Goal: Task Accomplishment & Management: Use online tool/utility

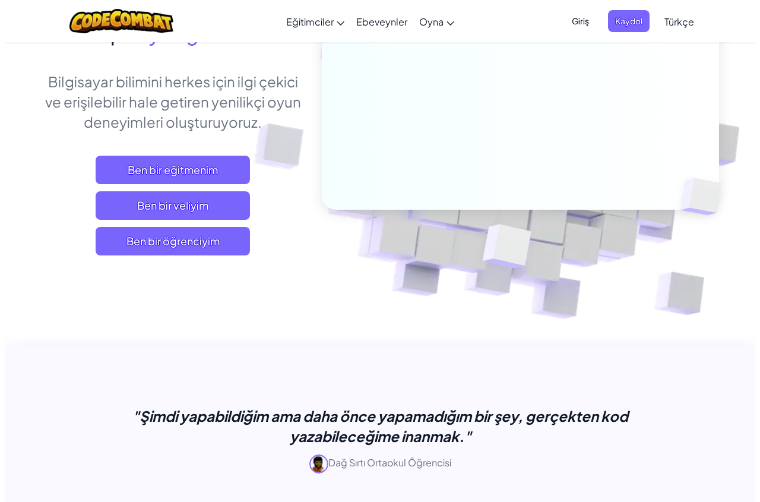
scroll to position [119, 0]
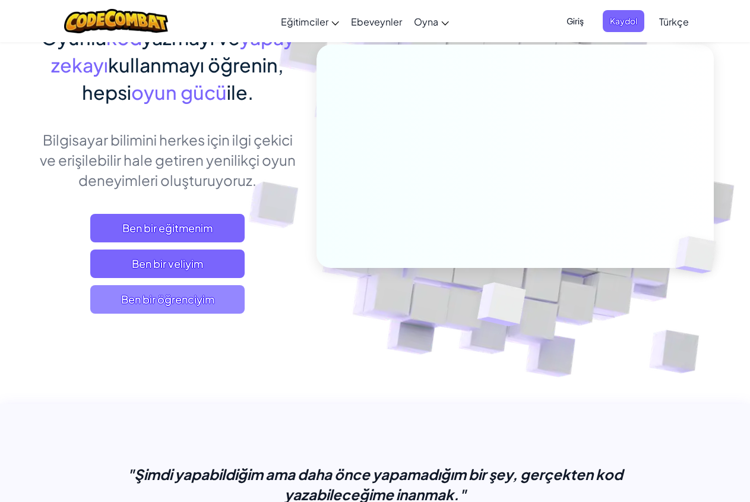
click at [179, 304] on span "Ben bir öğrenciyim" at bounding box center [167, 299] width 154 height 29
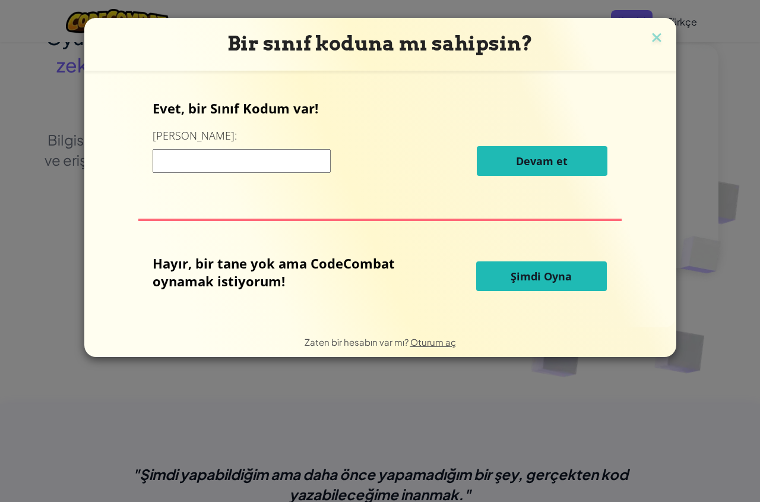
drag, startPoint x: 515, startPoint y: 281, endPoint x: 484, endPoint y: 291, distance: 31.9
click at [514, 281] on span "Şimdi Oyna" at bounding box center [541, 276] width 61 height 14
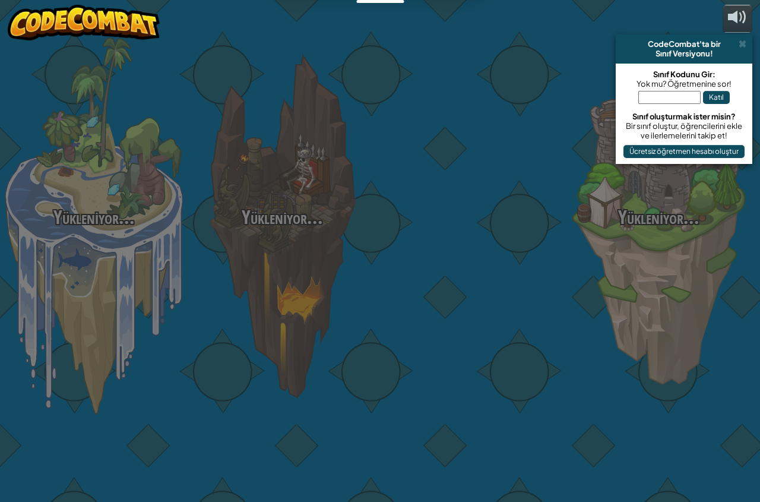
select select "tr"
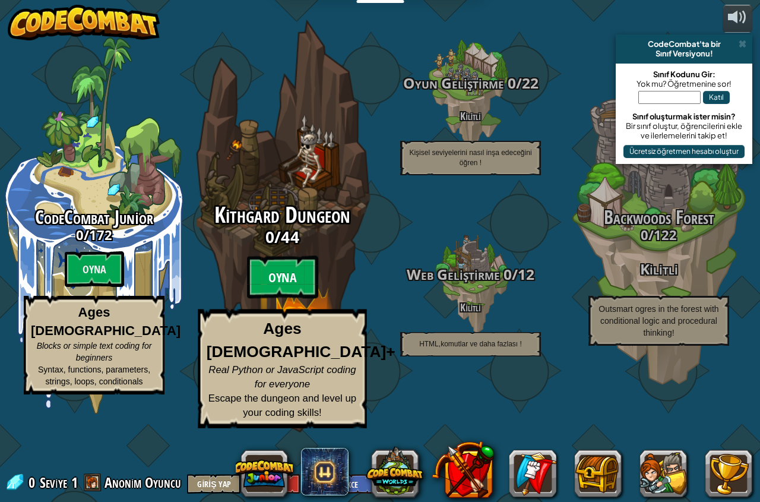
click at [262, 299] on btn "Oyna" at bounding box center [282, 277] width 71 height 43
select select "tr"
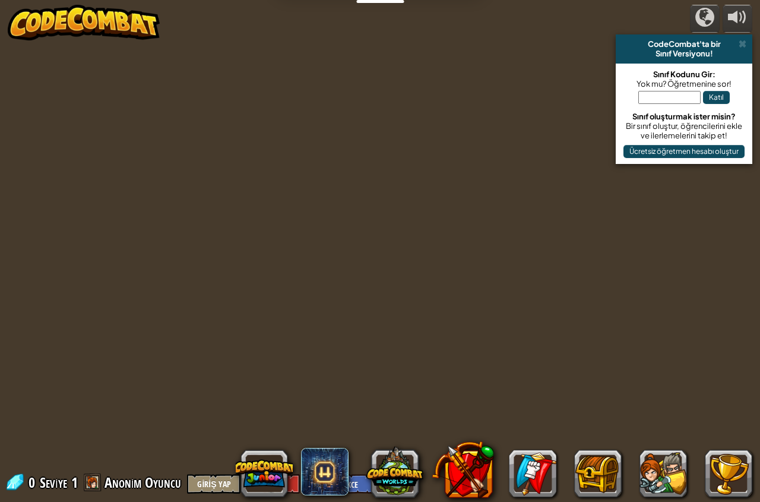
select select "tr"
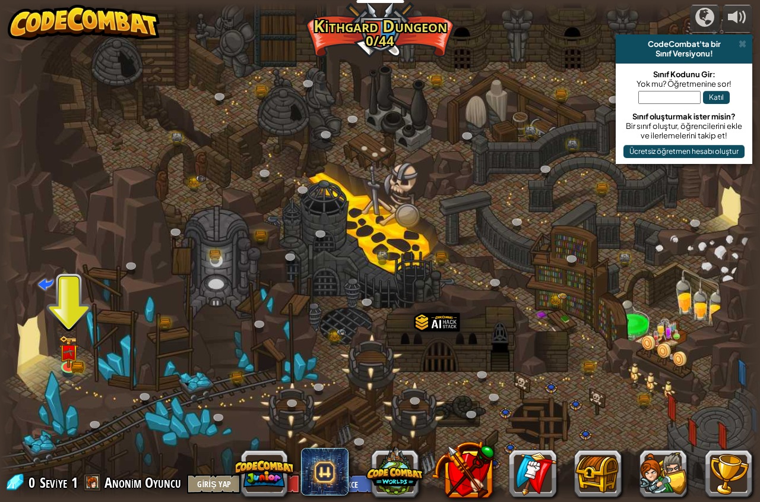
drag, startPoint x: 81, startPoint y: 353, endPoint x: 56, endPoint y: 351, distance: 25.7
click at [75, 353] on div "Twisted Canyon (Kilitli) Challenge: collect the most gold using all the program…" at bounding box center [380, 250] width 760 height 497
click at [74, 356] on img at bounding box center [69, 343] width 20 height 43
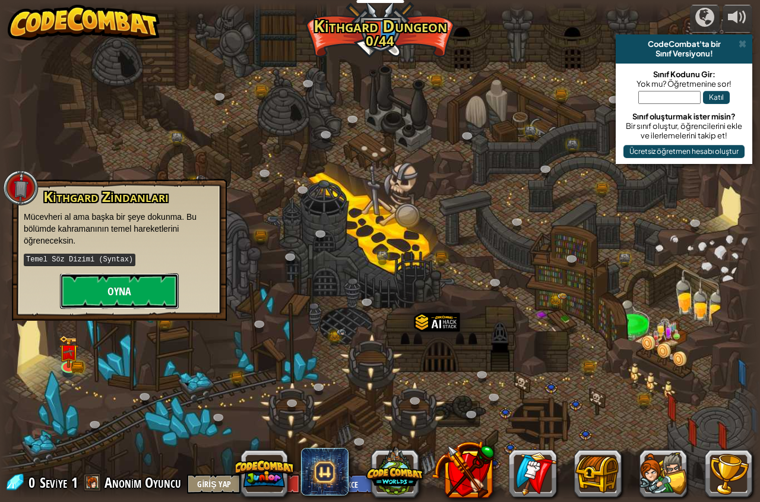
click at [128, 288] on button "Oyna" at bounding box center [119, 291] width 119 height 36
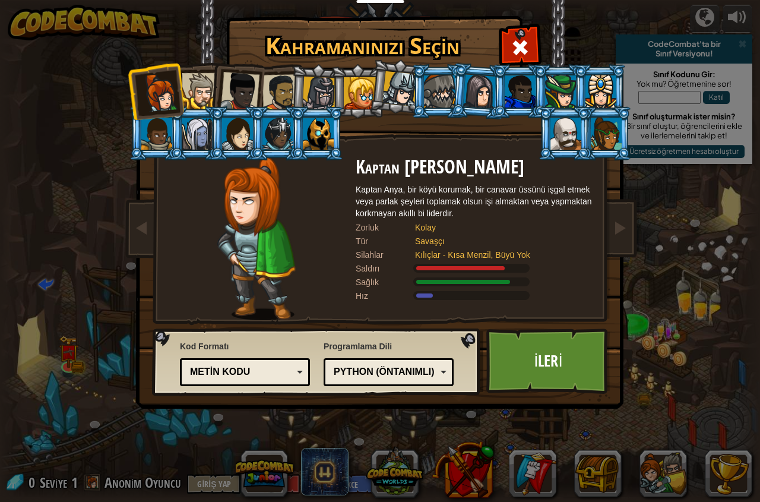
drag, startPoint x: 208, startPoint y: 85, endPoint x: 206, endPoint y: 100, distance: 15.0
click at [208, 92] on div at bounding box center [200, 91] width 36 height 36
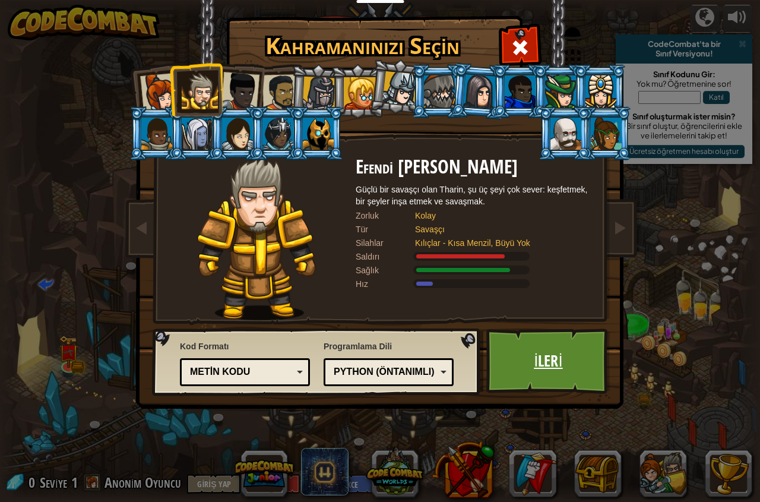
click at [550, 364] on link "İleri" at bounding box center [549, 361] width 124 height 65
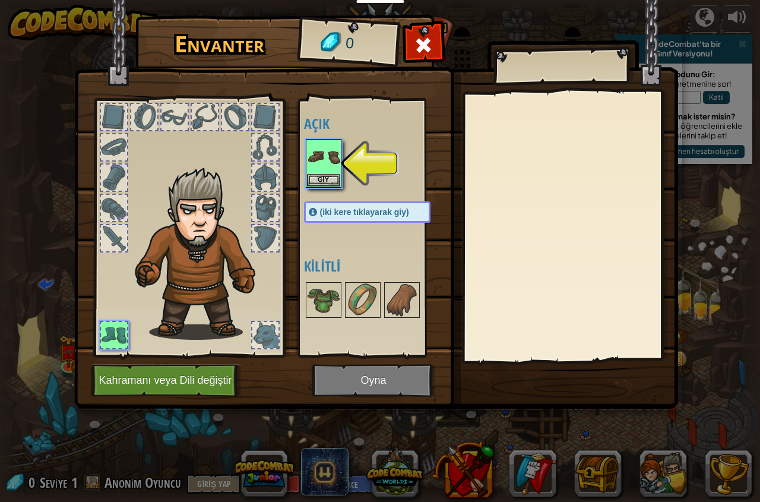
click at [318, 162] on div "Envanter 0 Açık Giy (iki kere tıklayarak giy) Kilitli Giy Çıkar Kilidini açmak …" at bounding box center [380, 251] width 760 height 502
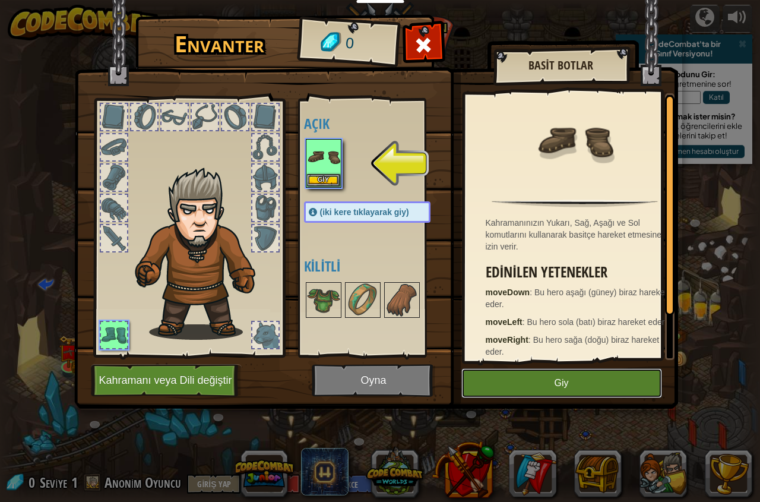
drag, startPoint x: 612, startPoint y: 395, endPoint x: 591, endPoint y: 390, distance: 22.0
click at [611, 394] on button "Giy" at bounding box center [562, 383] width 201 height 30
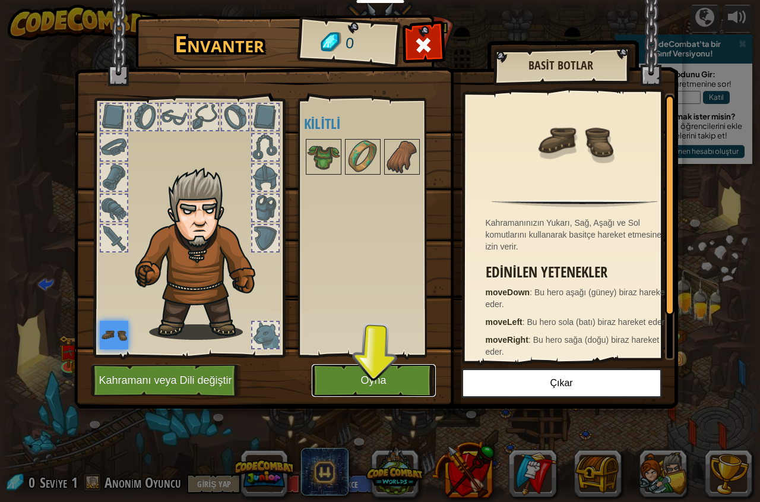
click at [395, 375] on button "Oyna" at bounding box center [374, 380] width 124 height 33
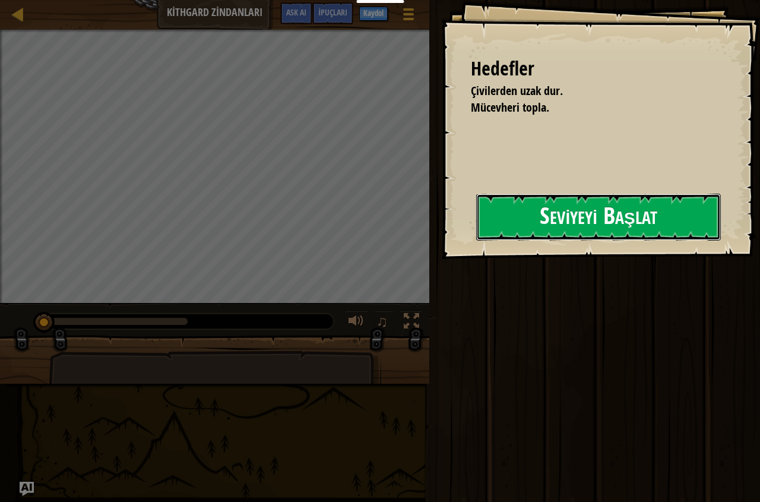
click at [493, 233] on button "Seviyeyi Başlat" at bounding box center [598, 217] width 245 height 47
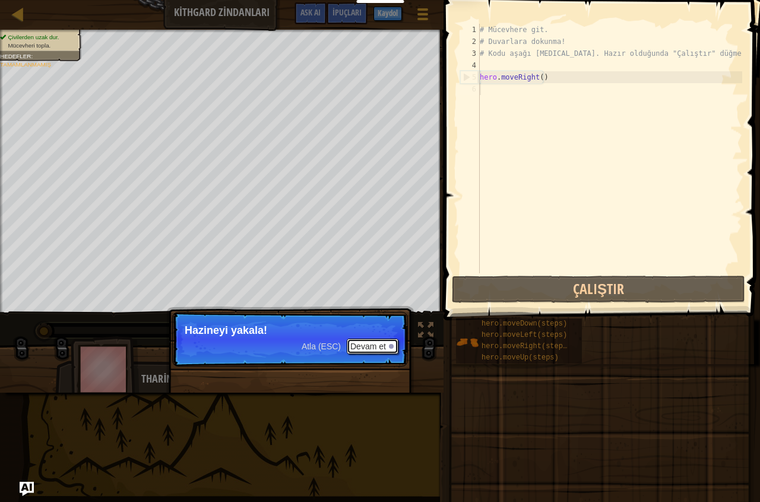
click at [377, 346] on button "Devam et" at bounding box center [373, 346] width 52 height 15
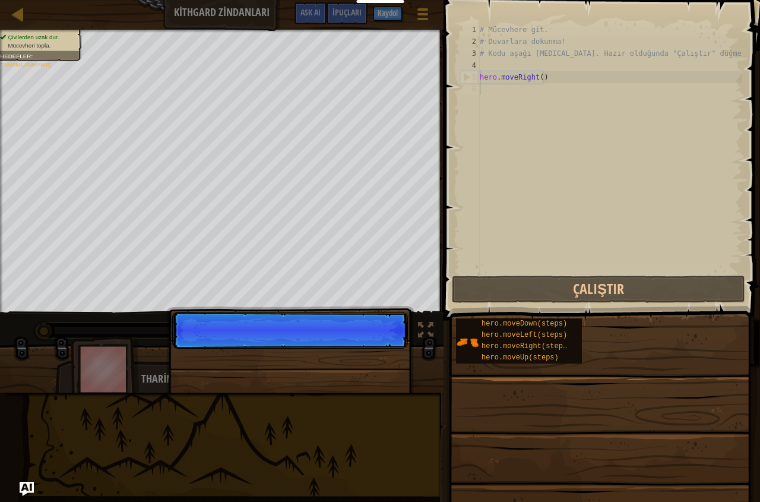
scroll to position [5, 0]
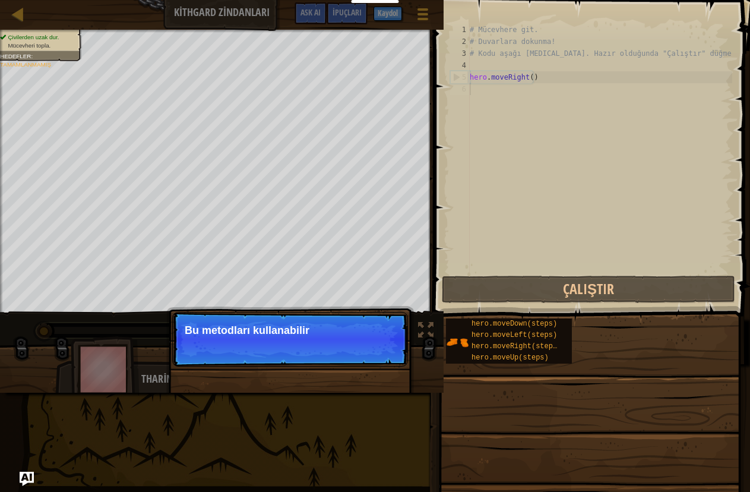
drag, startPoint x: 355, startPoint y: 353, endPoint x: 367, endPoint y: 353, distance: 12.5
click at [359, 353] on p "Atla (ESC) Devam et Bu metodları kullanabilir" at bounding box center [290, 339] width 236 height 55
click at [369, 353] on p "Atla (ESC) Devam et Bu metodları kullanabilir" at bounding box center [290, 339] width 236 height 55
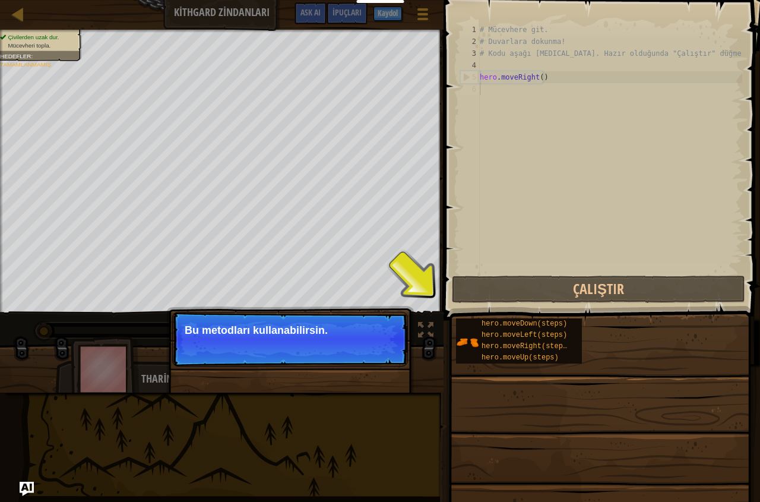
click at [370, 352] on button "Devam et" at bounding box center [373, 346] width 52 height 15
click at [399, 359] on p "Atla (ESC) Devam et Bu metodları kullanabilirsin." at bounding box center [290, 339] width 236 height 55
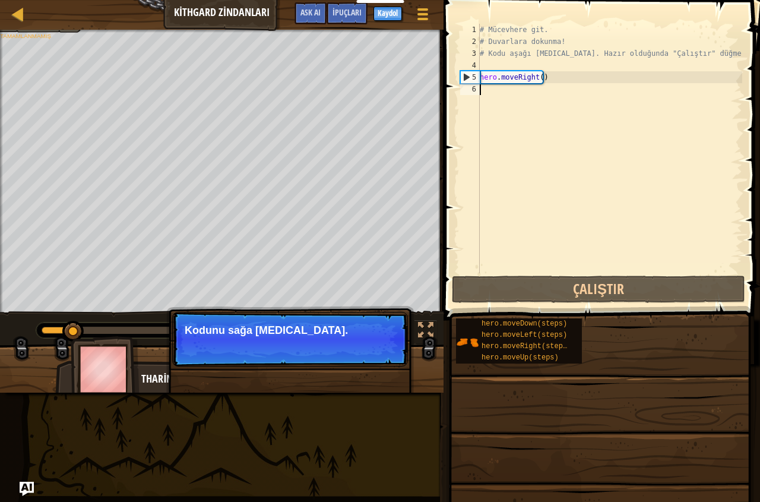
click at [362, 344] on button "Devam et" at bounding box center [373, 346] width 52 height 15
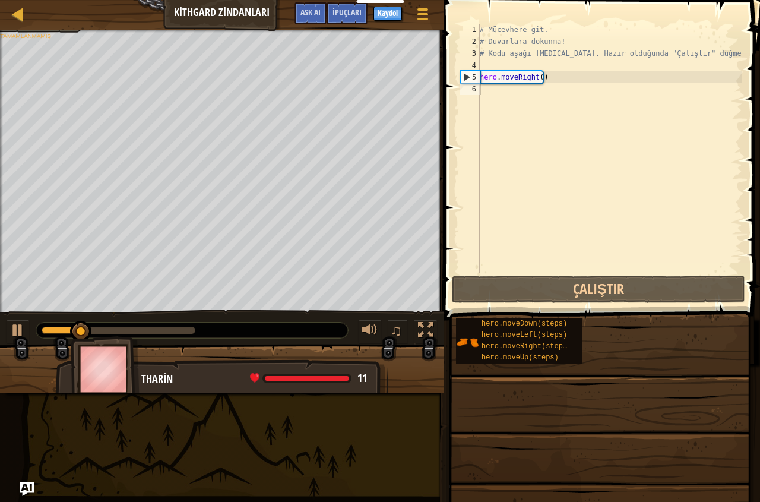
click at [365, 344] on div "Çivilerden uzak dur. Mücevheri topla. [PERSON_NAME] : Tamamlanmamış ♫ Tharin 11…" at bounding box center [380, 211] width 760 height 363
click at [368, 345] on div at bounding box center [222, 373] width 444 height 59
click at [493, 91] on div "# Mücevhere git. # Duvarlara dokunma! # Kodu aşağı [MEDICAL_DATA]. Hazır olduğu…" at bounding box center [610, 160] width 265 height 273
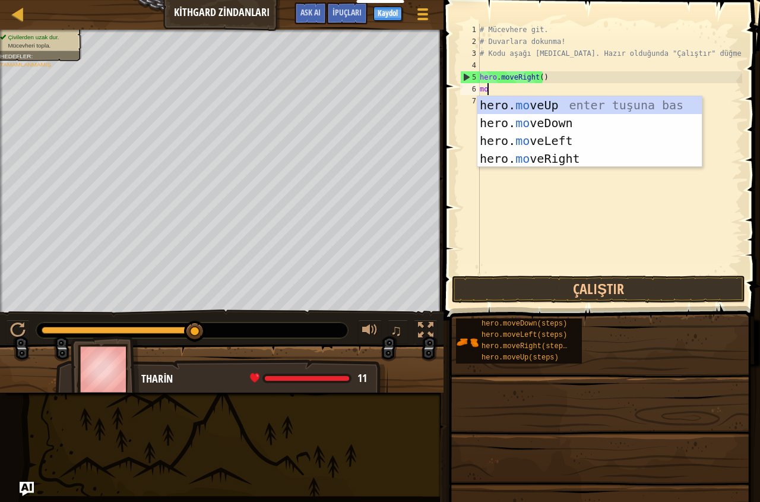
type textarea "move"
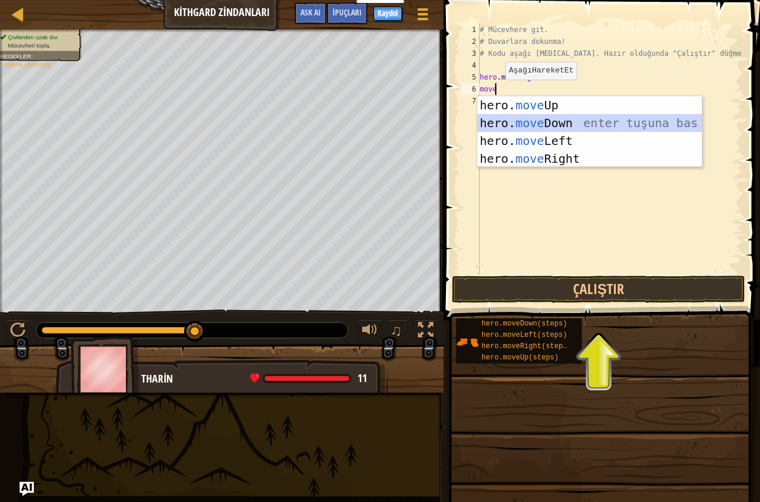
drag, startPoint x: 555, startPoint y: 122, endPoint x: 578, endPoint y: 253, distance: 132.7
click at [555, 130] on div "hero. move Up enter tuşuna bas hero. move Down enter tuşuna bas hero. move Left…" at bounding box center [590, 149] width 225 height 107
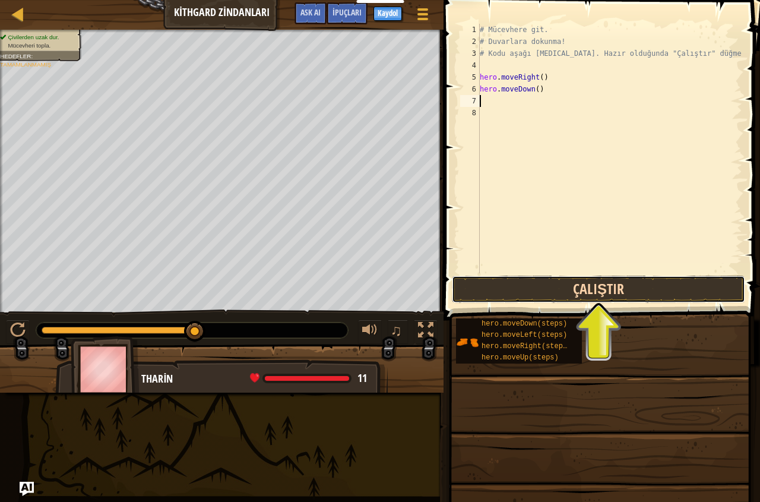
drag, startPoint x: 577, startPoint y: 286, endPoint x: 568, endPoint y: 286, distance: 9.5
click at [578, 286] on button "Çalıştır" at bounding box center [598, 289] width 293 height 27
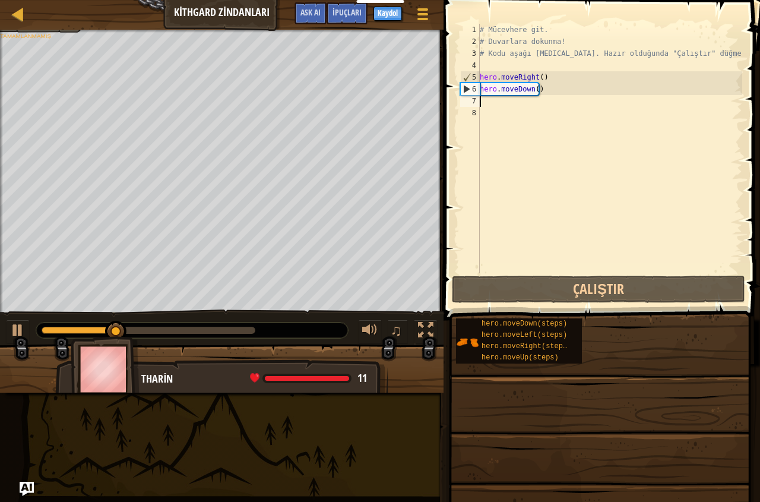
click at [484, 98] on div "# Mücevhere git. # Duvarlara dokunma! # Kodu aşağı [MEDICAL_DATA]. Hazır olduğu…" at bounding box center [610, 160] width 265 height 273
type textarea "n"
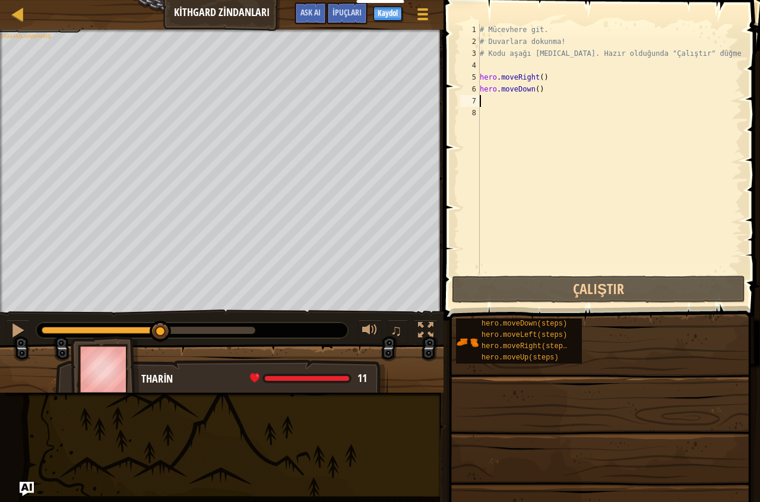
type textarea "m"
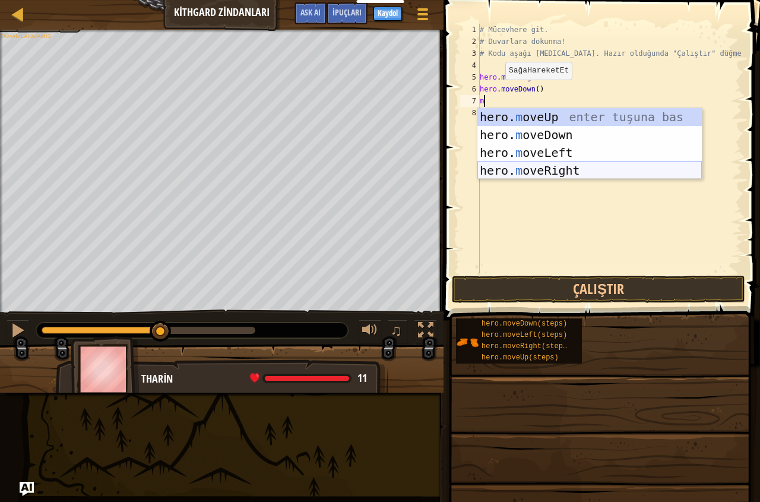
click at [555, 164] on div "hero. m oveUp enter tuşuna bas hero. m oveDown enter tuşuna bas hero. m oveLeft…" at bounding box center [590, 161] width 225 height 107
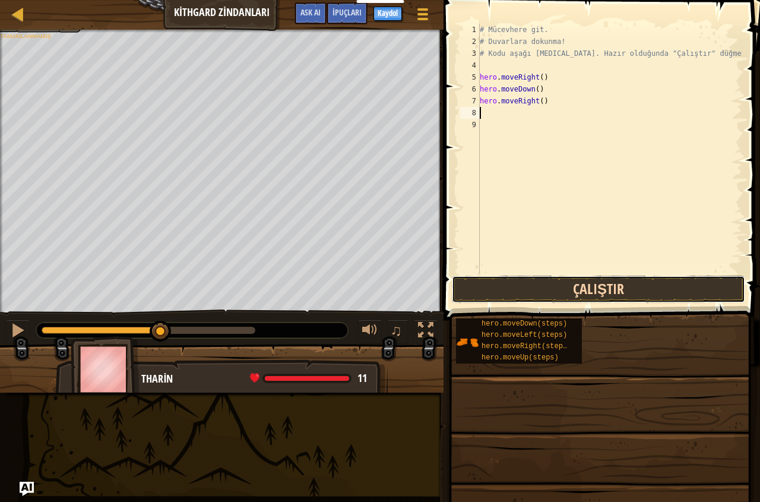
click at [577, 295] on button "Çalıştır" at bounding box center [598, 289] width 293 height 27
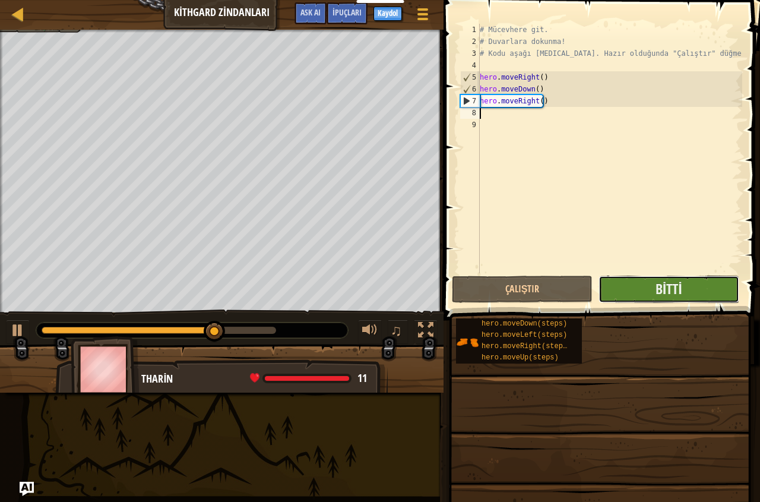
click at [640, 291] on button "Bitti" at bounding box center [669, 289] width 141 height 27
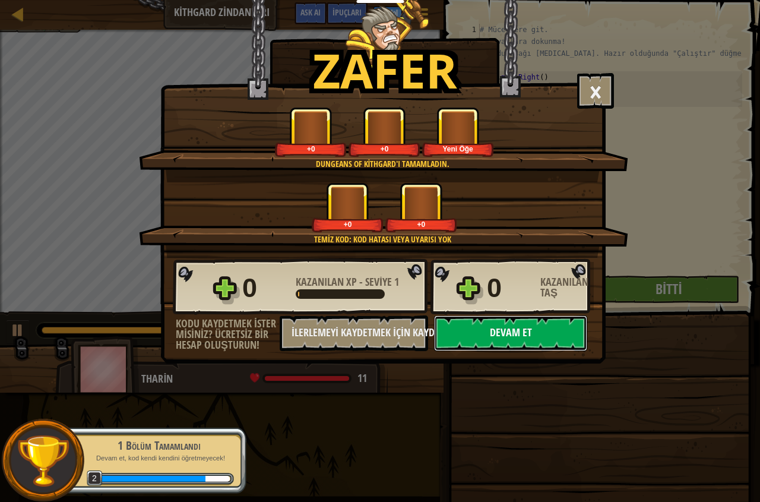
click at [562, 332] on button "Devam et" at bounding box center [510, 333] width 153 height 36
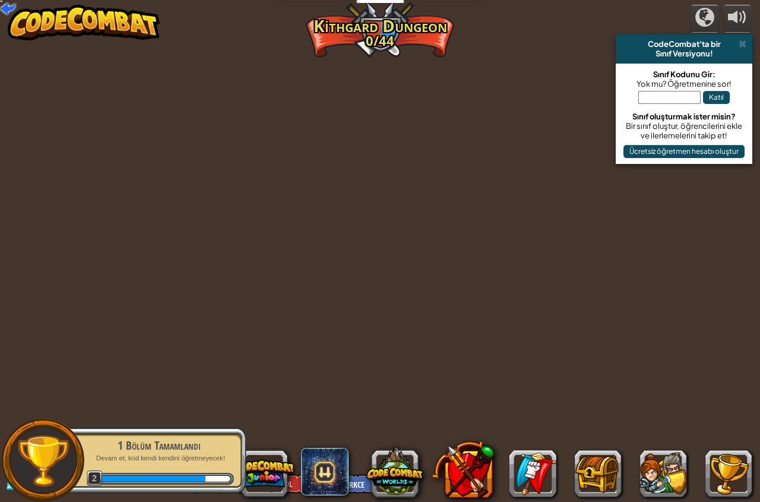
select select "tr"
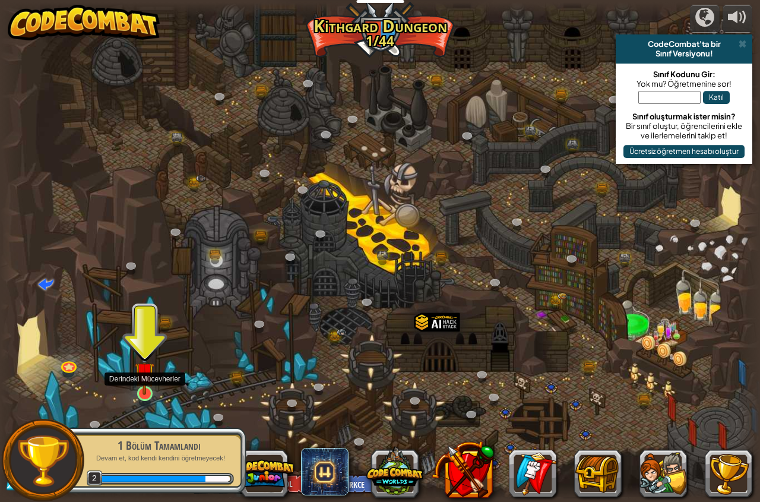
click at [151, 387] on img at bounding box center [145, 371] width 20 height 45
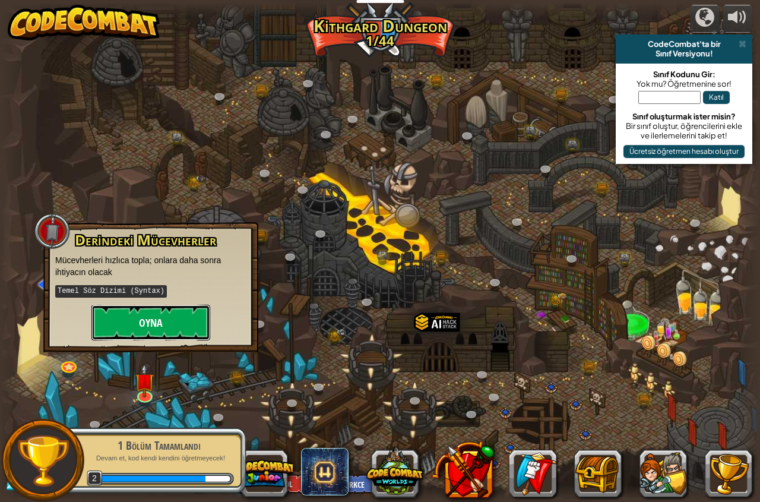
click at [161, 326] on button "Oyna" at bounding box center [150, 323] width 119 height 36
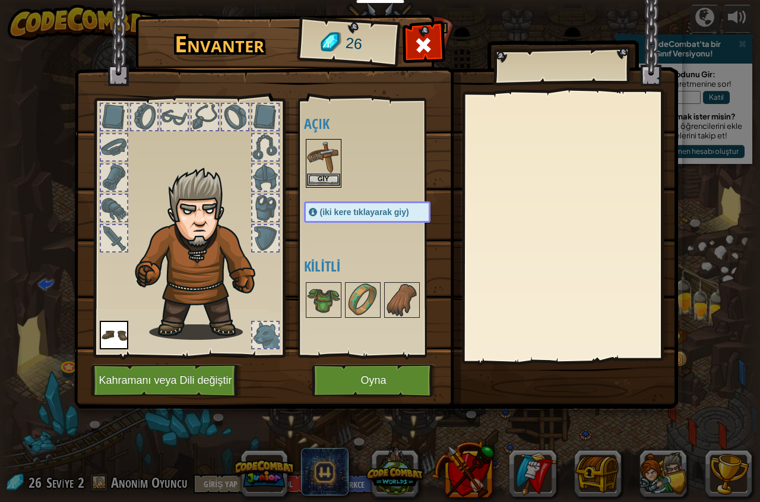
click at [315, 159] on img at bounding box center [323, 156] width 33 height 33
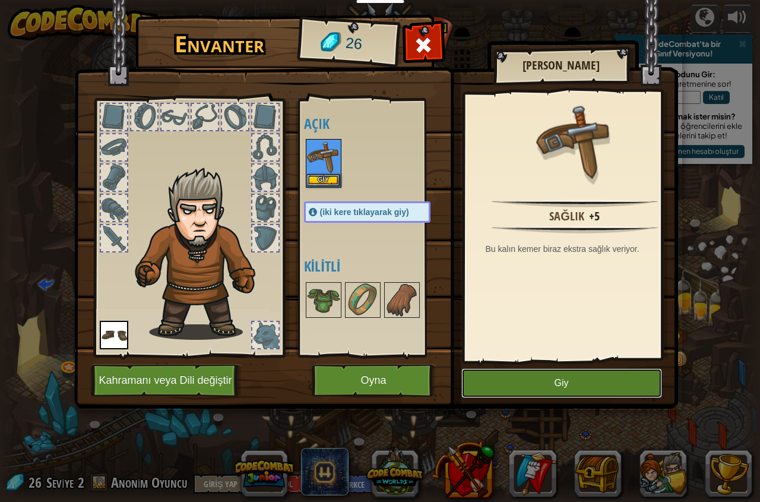
click at [588, 381] on button "Giy" at bounding box center [562, 383] width 201 height 30
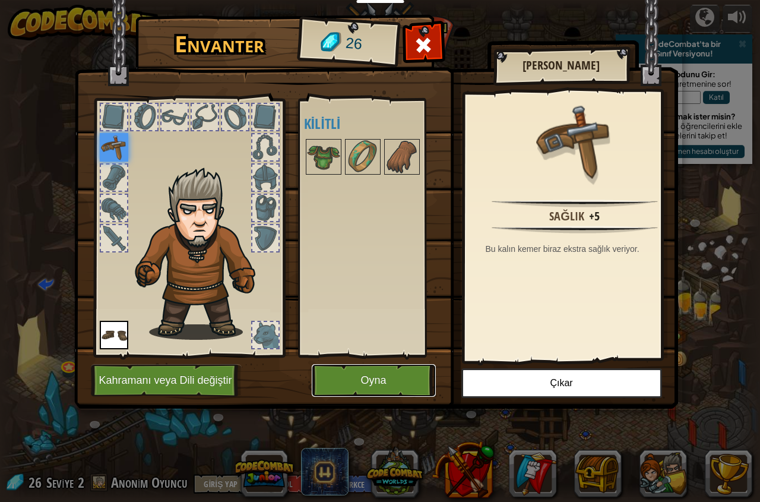
click at [391, 383] on button "Oyna" at bounding box center [374, 380] width 124 height 33
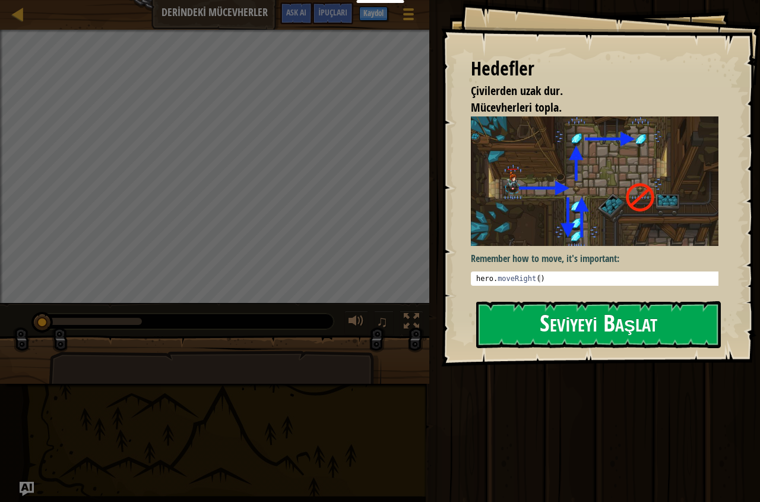
click at [526, 310] on button "Seviyeyi Başlat" at bounding box center [598, 324] width 245 height 47
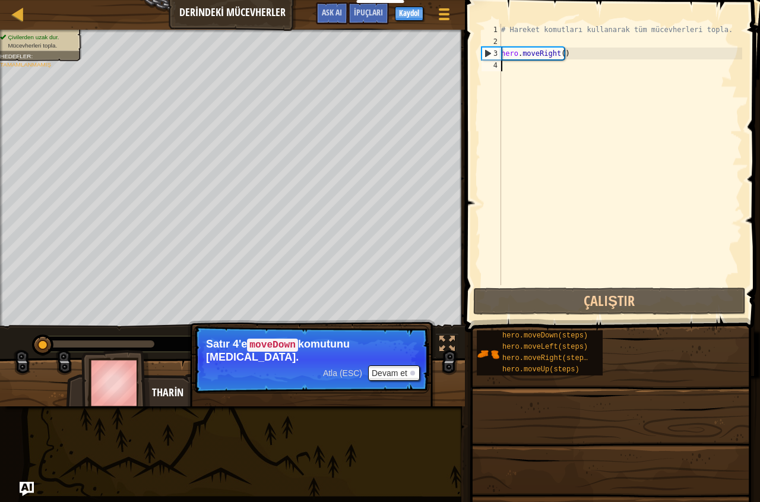
click at [512, 68] on div "# Hareket komutları kullanarak tüm mücevherleri topla. hero . moveRight ( )" at bounding box center [621, 166] width 244 height 285
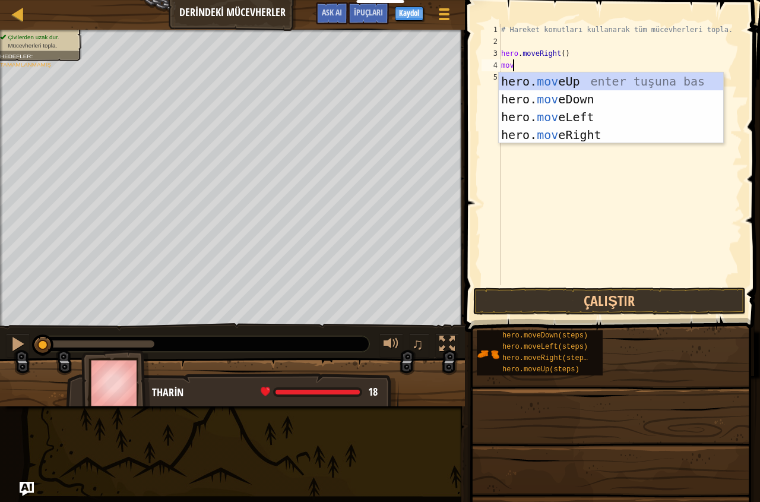
type textarea "move"
drag, startPoint x: 586, startPoint y: 131, endPoint x: 513, endPoint y: 194, distance: 96.1
click at [586, 134] on div "hero. move Up enter tuşuna bas hero. move Down enter tuşuna bas hero. move Left…" at bounding box center [611, 125] width 225 height 107
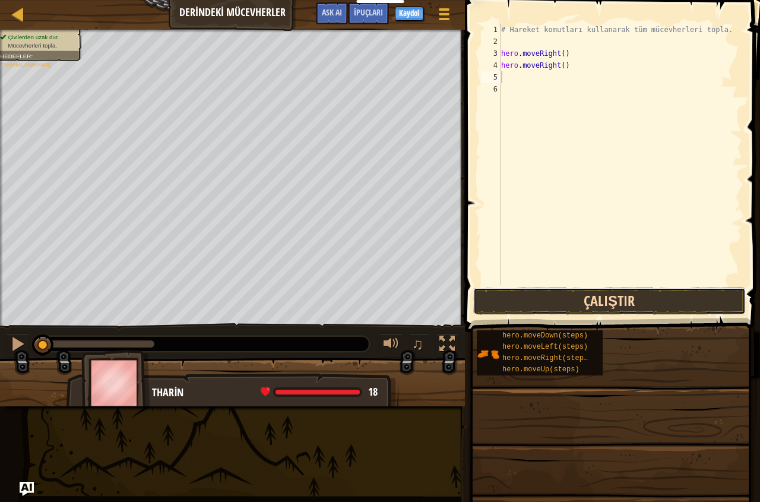
drag, startPoint x: 615, startPoint y: 309, endPoint x: 612, endPoint y: 303, distance: 6.6
click at [613, 306] on button "Çalıştır" at bounding box center [610, 301] width 273 height 27
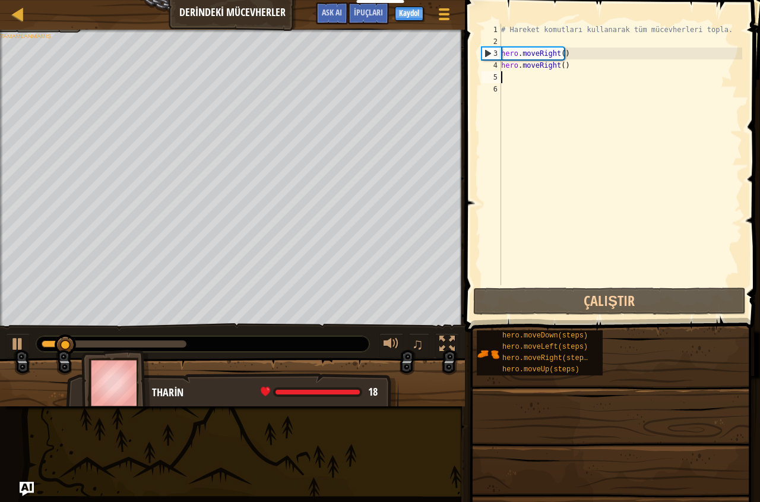
click at [507, 79] on div "# Hareket komutları kullanarak tüm mücevherleri topla. hero . moveRight ( ) her…" at bounding box center [621, 166] width 244 height 285
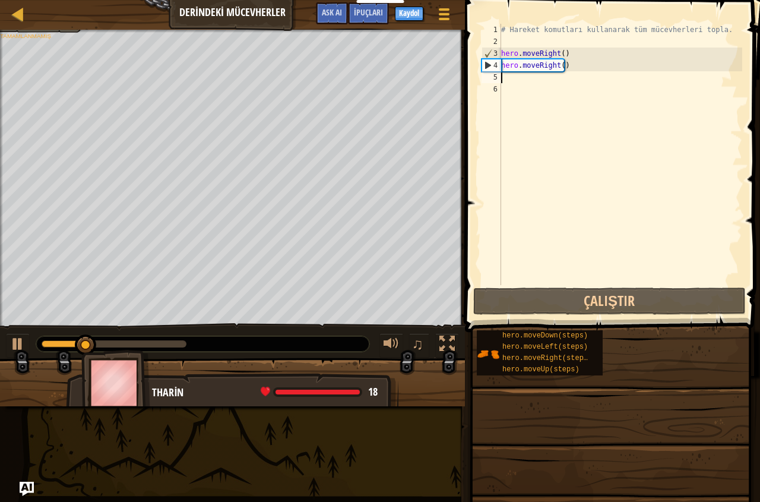
drag, startPoint x: 509, startPoint y: 78, endPoint x: 516, endPoint y: 77, distance: 7.8
click at [516, 77] on div "# Hareket komutları kullanarak tüm mücevherleri topla. hero . moveRight ( ) her…" at bounding box center [621, 166] width 244 height 285
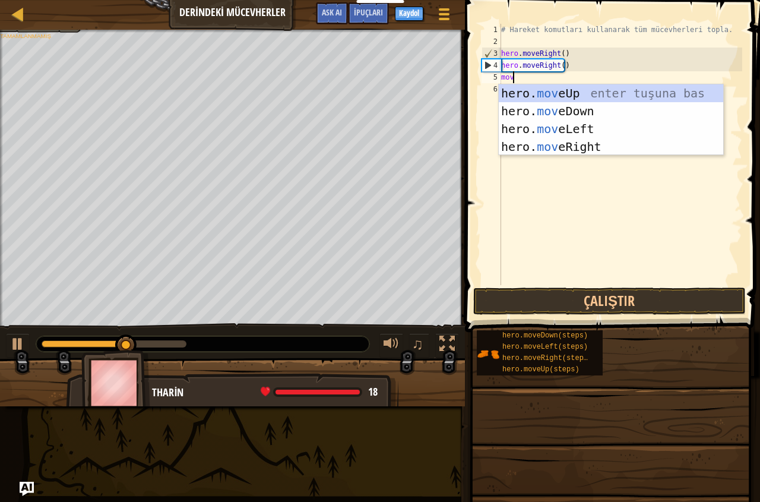
type textarea "move"
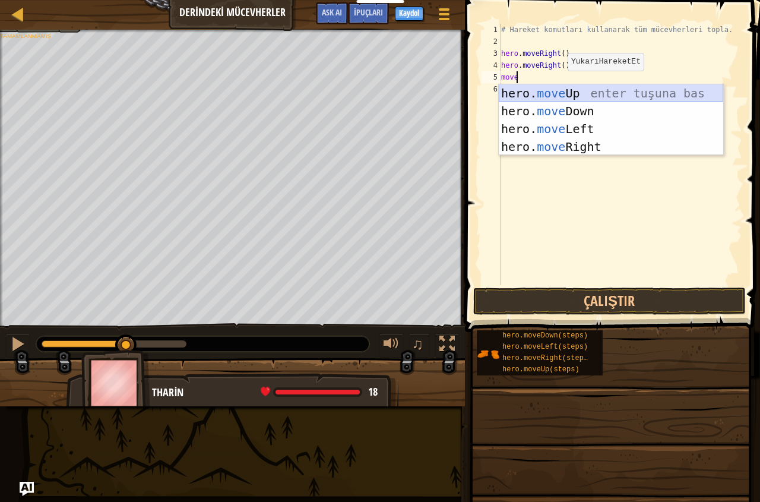
click at [555, 90] on div "hero. move Up enter tuşuna bas hero. move Down enter tuşuna bas hero. move Left…" at bounding box center [611, 137] width 225 height 107
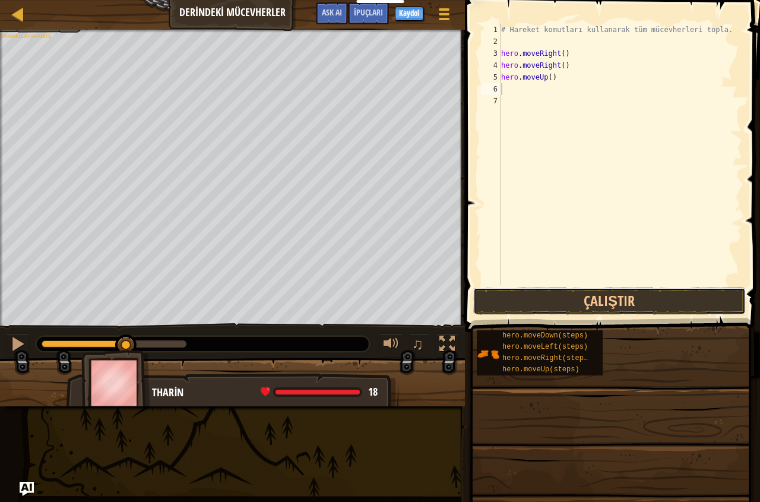
drag, startPoint x: 604, startPoint y: 299, endPoint x: 583, endPoint y: 279, distance: 28.6
click at [605, 296] on button "Çalıştır" at bounding box center [610, 301] width 273 height 27
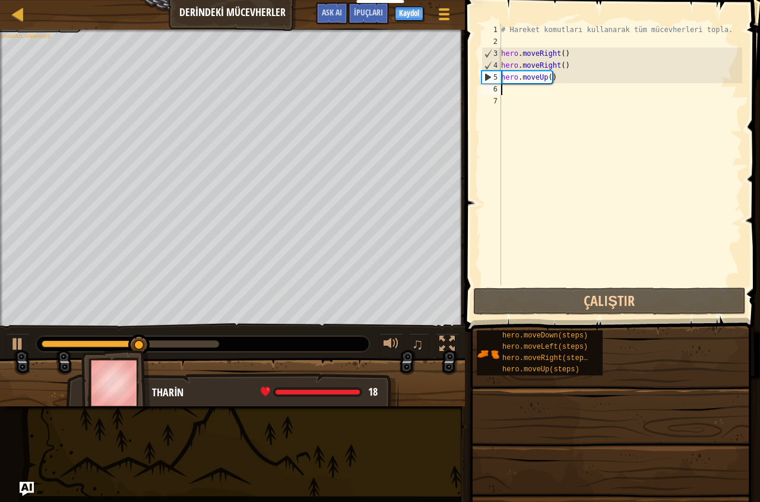
click at [507, 89] on div "# Hareket komutları kullanarak tüm mücevherleri topla. hero . moveRight ( ) her…" at bounding box center [621, 166] width 244 height 285
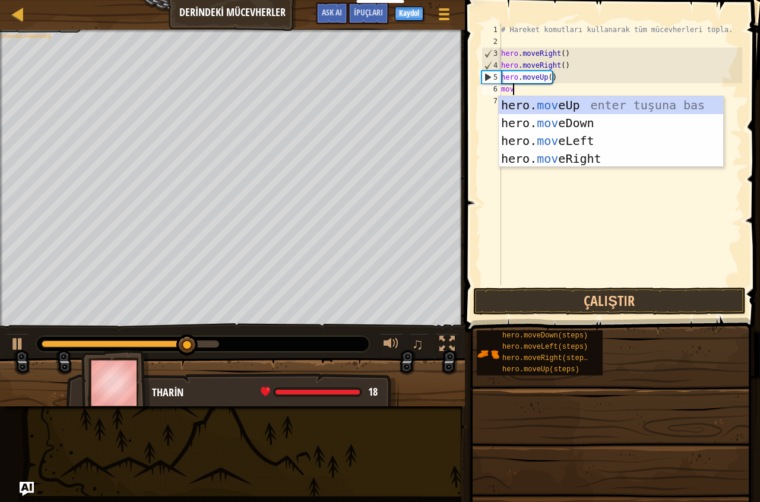
scroll to position [5, 1]
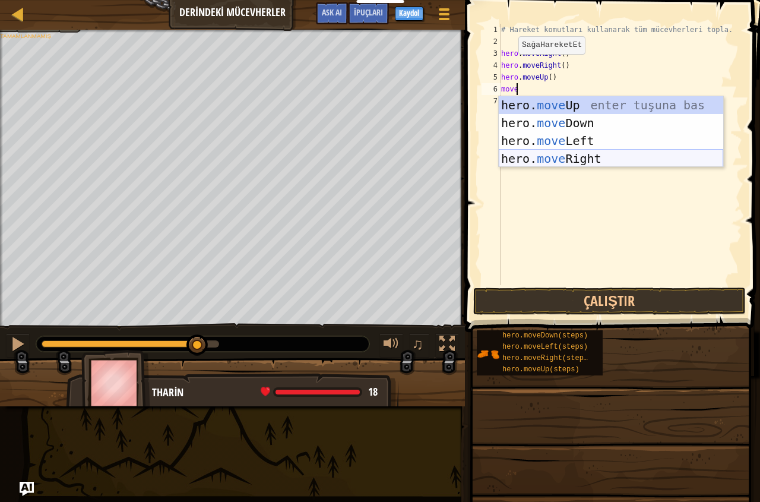
drag, startPoint x: 566, startPoint y: 158, endPoint x: 563, endPoint y: 186, distance: 28.0
click at [566, 0] on body "Eğitimciler Ücretsiz Hesap Oluştur Okul ve İlçe Çözümleri Öğretmen Araç Seti Ön…" at bounding box center [380, 0] width 760 height 0
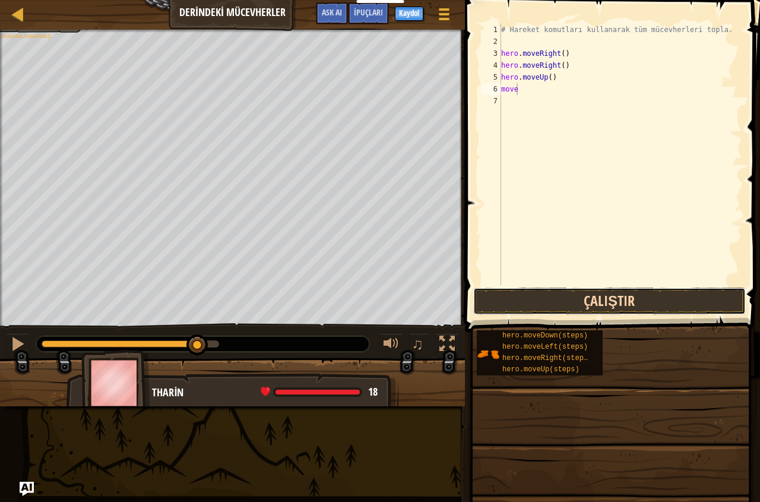
click at [604, 295] on button "Çalıştır" at bounding box center [610, 301] width 273 height 27
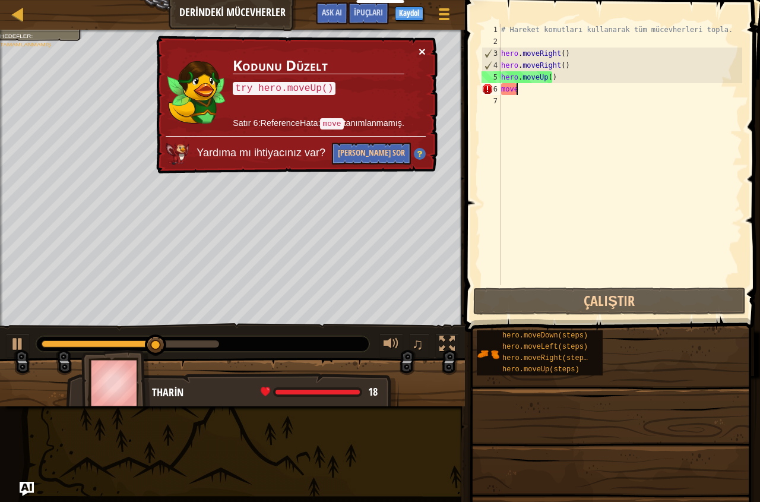
click at [424, 51] on button "×" at bounding box center [422, 51] width 7 height 12
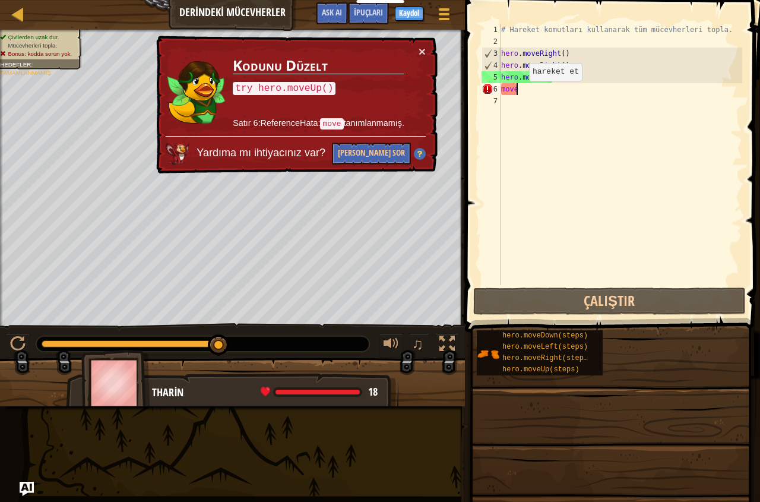
click at [519, 93] on div "# Hareket komutları kullanarak tüm mücevherleri topla. hero . moveRight ( ) her…" at bounding box center [621, 166] width 244 height 285
click at [430, 51] on div "× Kodunu Düzelt try hero.moveUp() Satır 6:ReferenceHata: move tanımlanmamış. Ya…" at bounding box center [296, 105] width 284 height 140
click at [418, 53] on div "× Kodunu Düzelt try hero.moveUp() Satır 6:ReferenceHata: move tanımlanmamış. Ya…" at bounding box center [296, 105] width 284 height 139
click at [420, 52] on button "×" at bounding box center [422, 51] width 7 height 12
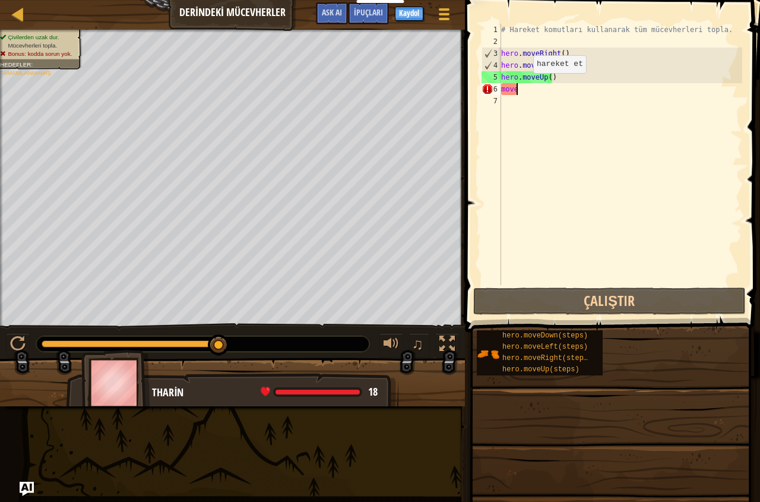
click at [525, 89] on div "# Hareket komutları kullanarak tüm mücevherleri topla. hero . moveRight ( ) her…" at bounding box center [621, 166] width 244 height 285
click at [525, 90] on div "# Hareket komutları kullanarak tüm mücevherleri topla. hero . moveRight ( ) her…" at bounding box center [621, 166] width 244 height 285
click at [514, 90] on div "# Hareket komutları kullanarak tüm mücevherleri topla. hero . moveRight ( ) her…" at bounding box center [621, 166] width 244 height 285
click at [523, 93] on div "# Hareket komutları kullanarak tüm mücevherleri topla. hero . moveRight ( ) her…" at bounding box center [621, 166] width 244 height 285
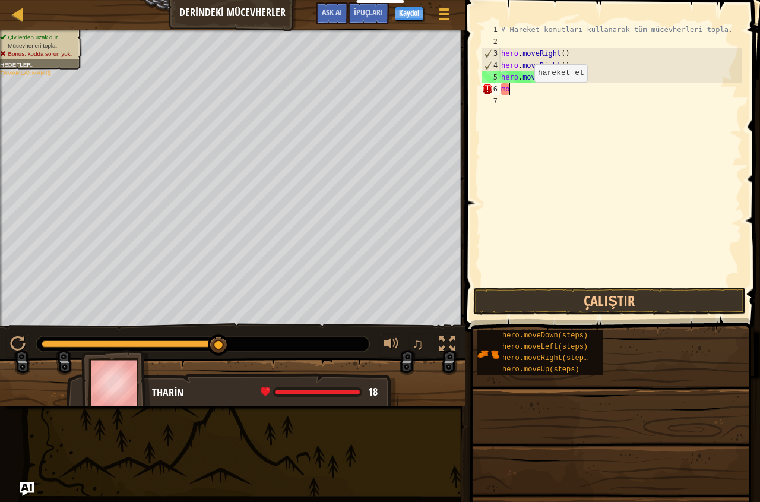
scroll to position [5, 0]
type textarea "m"
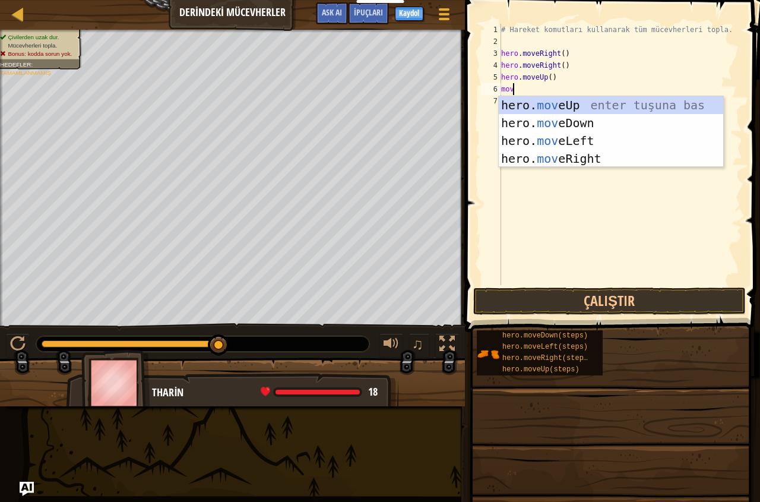
type textarea "move"
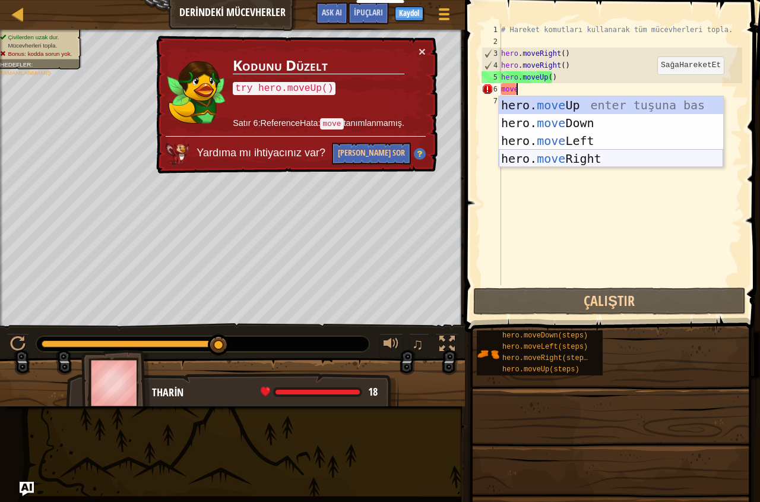
click at [579, 158] on div "hero. move Up enter tuşuna bas hero. move Down enter tuşuna bas hero. move Left…" at bounding box center [611, 149] width 225 height 107
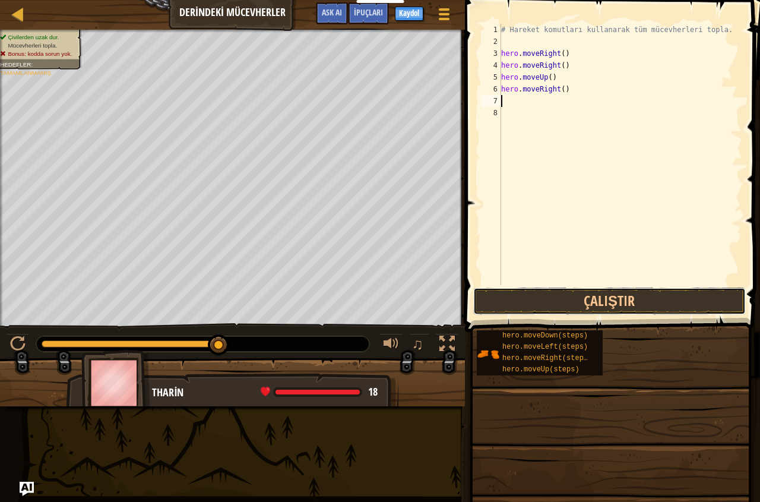
drag, startPoint x: 598, startPoint y: 293, endPoint x: 587, endPoint y: 286, distance: 12.5
click at [598, 293] on button "Çalıştır" at bounding box center [610, 301] width 273 height 27
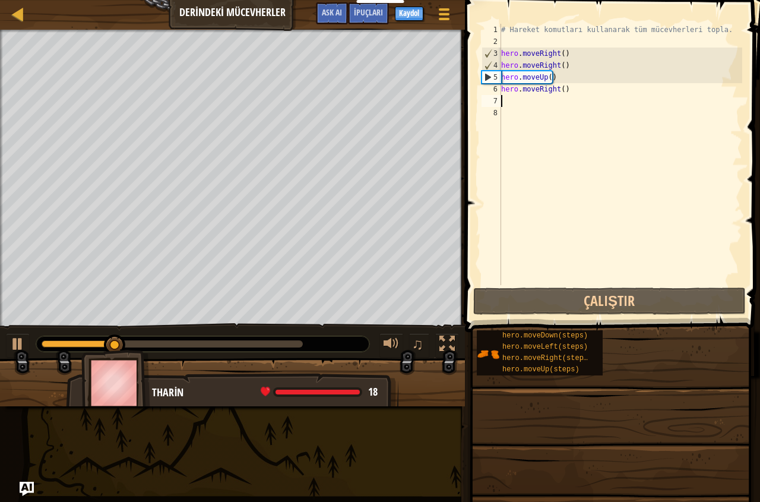
click at [575, 93] on div "# Hareket komutları kullanarak tüm mücevherleri topla. hero . moveRight ( ) her…" at bounding box center [621, 166] width 244 height 285
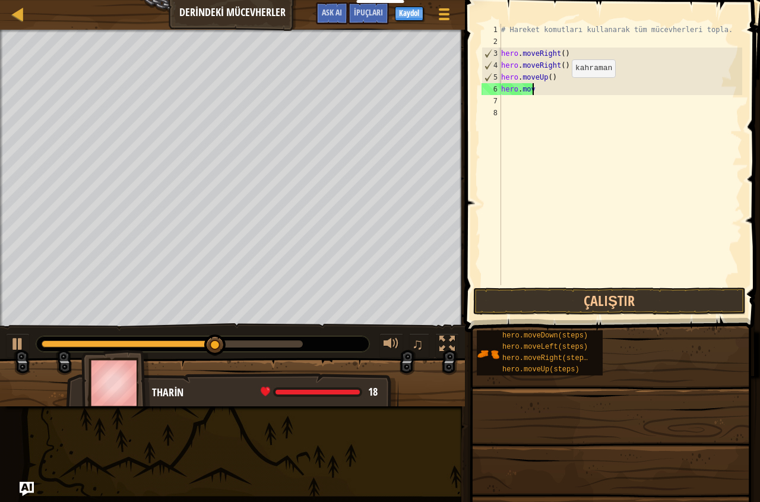
type textarea "hero.move"
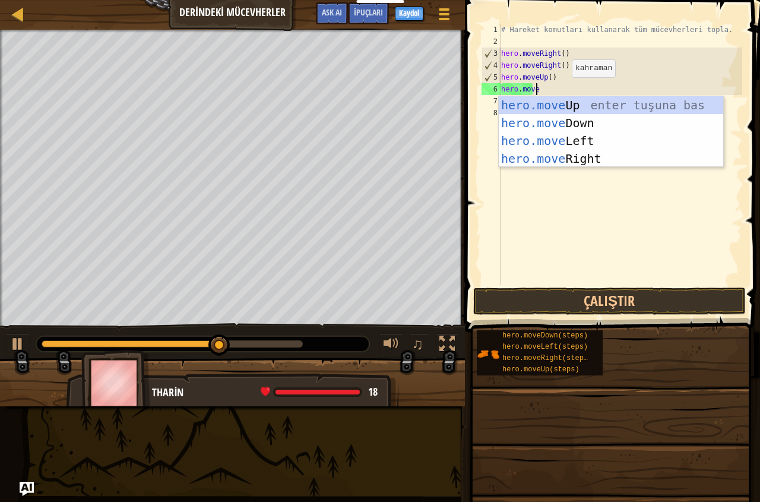
scroll to position [5, 2]
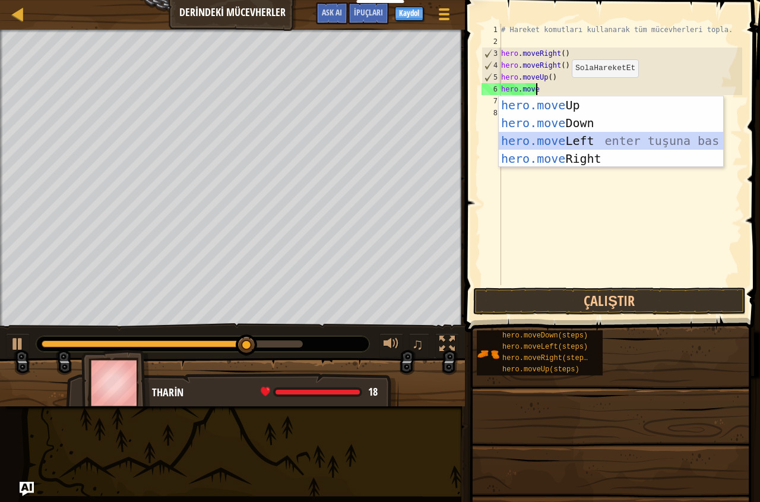
click at [590, 136] on div "hero.move Up enter tuşuna bas hero.move Down enter tuşuna bas hero.move Left en…" at bounding box center [611, 149] width 225 height 107
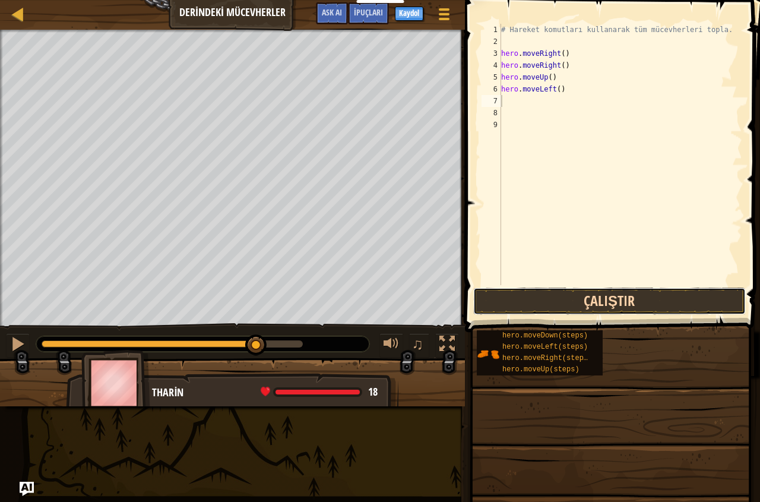
click at [603, 305] on button "Çalıştır" at bounding box center [610, 301] width 273 height 27
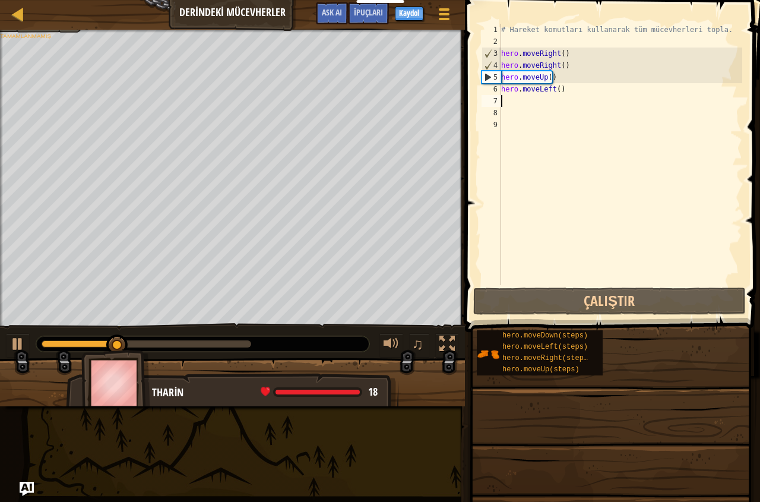
click at [509, 99] on div "# Hareket komutları kullanarak tüm mücevherleri topla. hero . moveRight ( ) her…" at bounding box center [621, 166] width 244 height 285
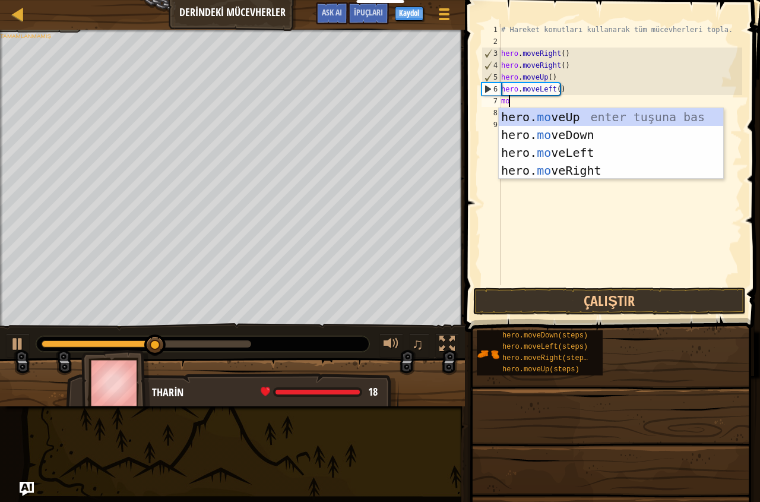
type textarea "move"
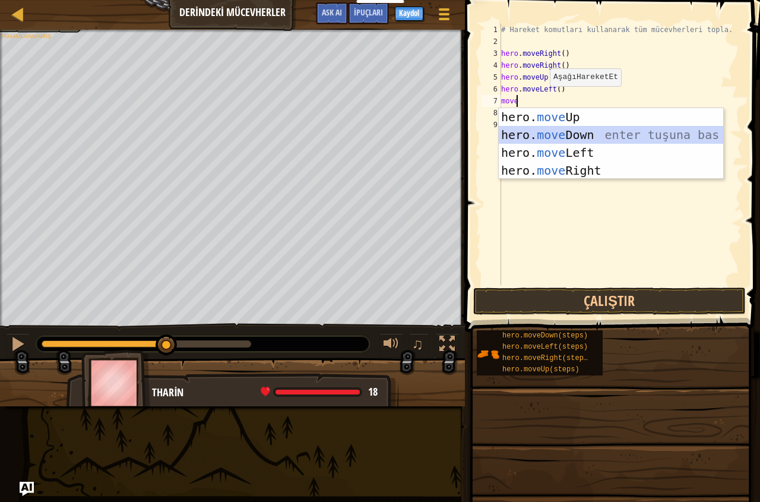
drag, startPoint x: 573, startPoint y: 130, endPoint x: 570, endPoint y: 197, distance: 67.2
click at [573, 135] on div "hero. move Up enter tuşuna bas hero. move Down enter tuşuna bas hero. move Left…" at bounding box center [611, 161] width 225 height 107
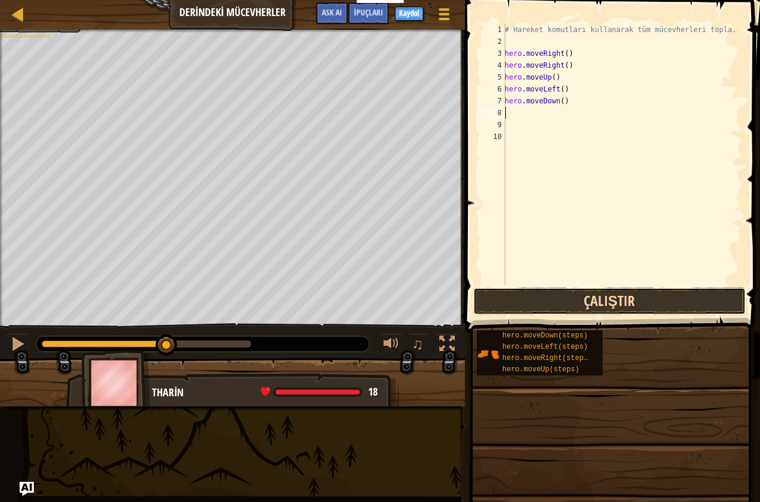
click at [594, 307] on button "Çalıştır" at bounding box center [610, 301] width 273 height 27
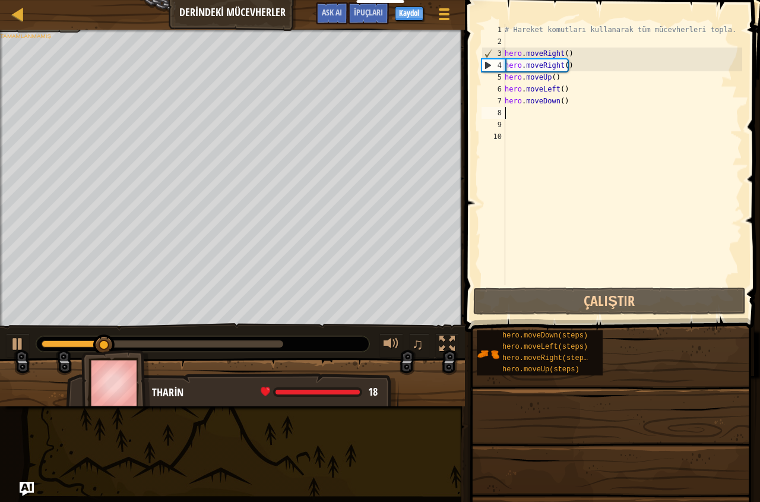
click at [509, 114] on div "# Hareket komutları kullanarak tüm mücevherleri topla. hero . moveRight ( ) her…" at bounding box center [623, 166] width 240 height 285
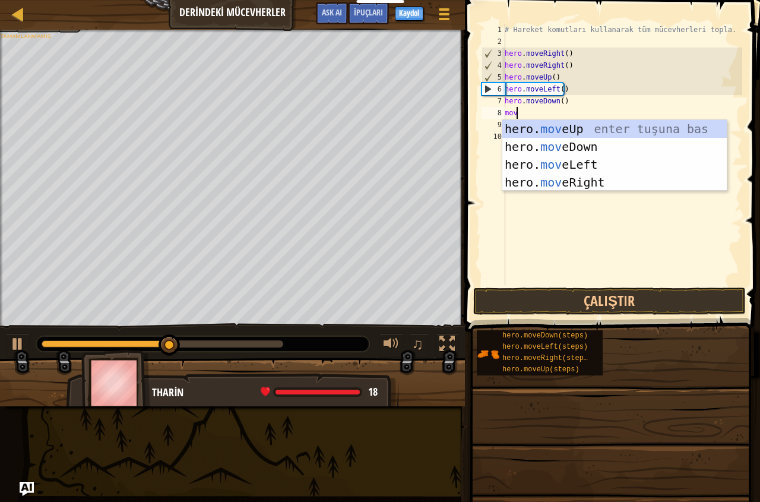
type textarea "move"
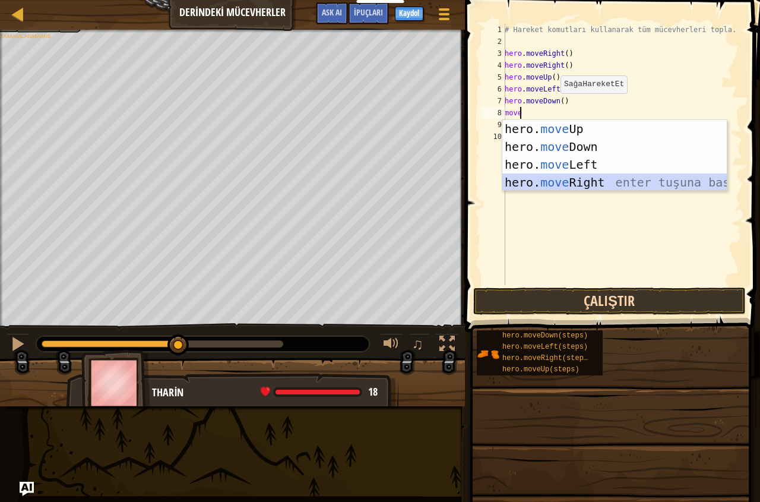
drag, startPoint x: 598, startPoint y: 178, endPoint x: 635, endPoint y: 310, distance: 136.4
click at [598, 181] on div "hero. move Up enter tuşuna bas hero. move Down enter tuşuna bas hero. move Left…" at bounding box center [615, 173] width 225 height 107
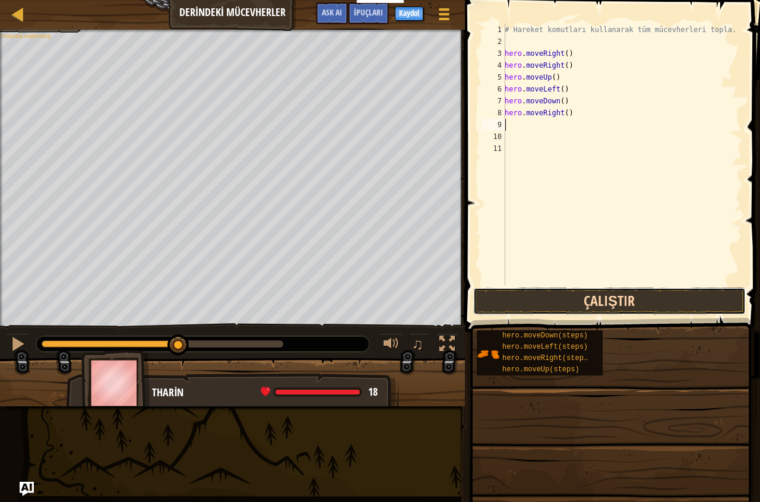
click at [630, 295] on button "Çalıştır" at bounding box center [610, 301] width 273 height 27
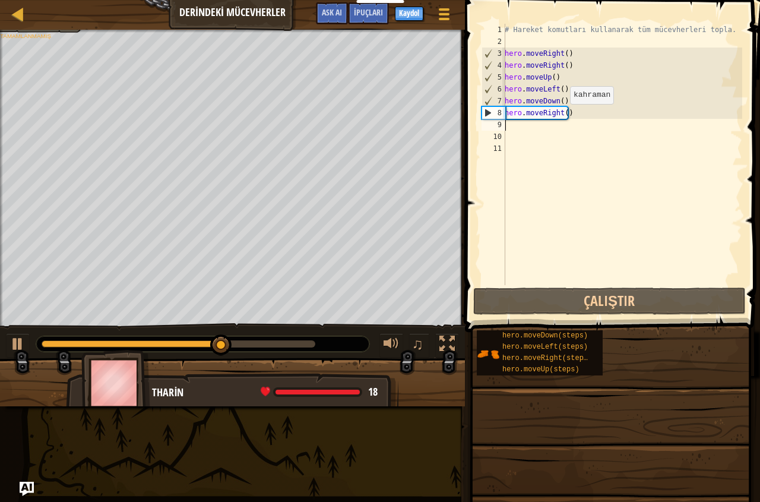
click at [565, 113] on div "# Hareket komutları kullanarak tüm mücevherleri topla. hero . moveRight ( ) her…" at bounding box center [623, 166] width 240 height 285
click at [567, 113] on div "# Hareket komutları kullanarak tüm mücevherleri topla. hero . moveRight ( ) her…" at bounding box center [623, 166] width 240 height 285
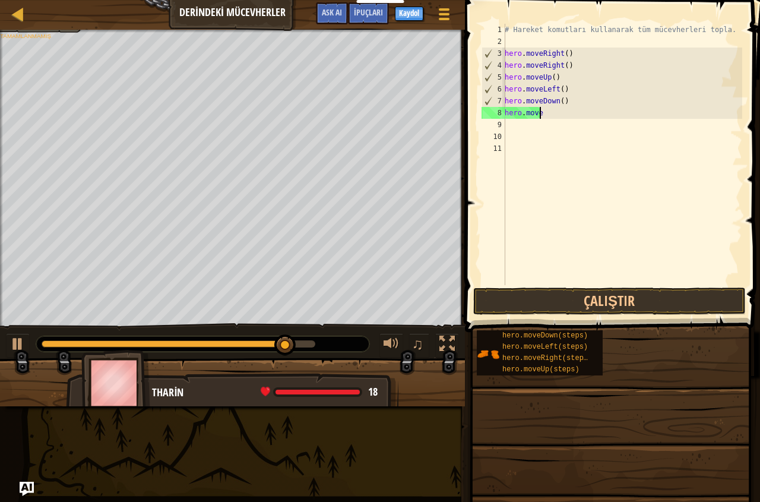
type textarea "hero.movedo"
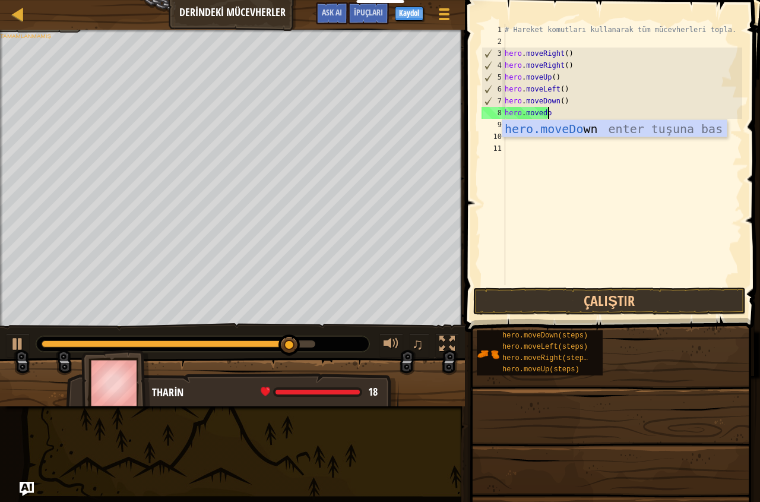
scroll to position [5, 3]
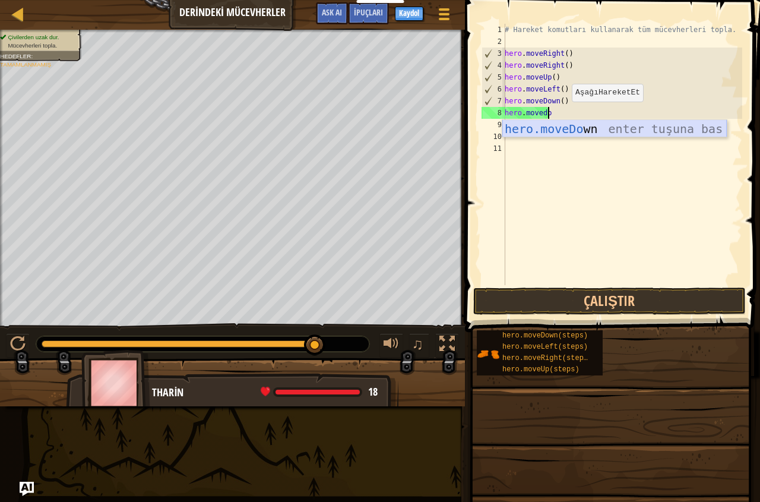
click at [582, 131] on div "hero.moveDo wn enter tuşuna bas" at bounding box center [615, 146] width 225 height 53
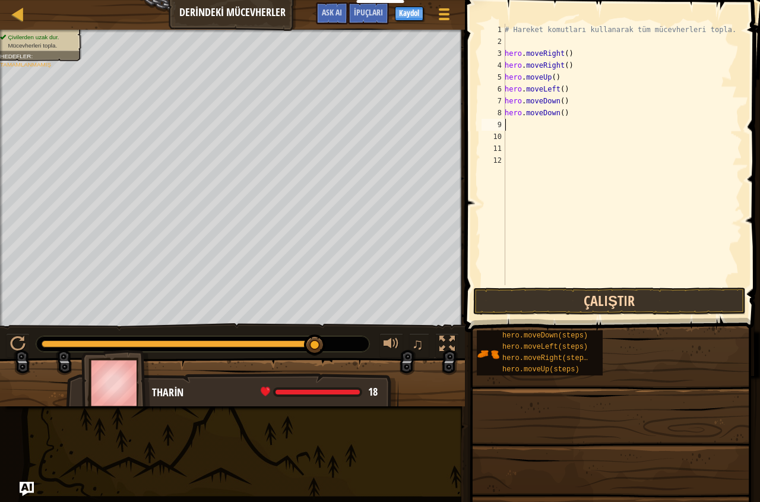
drag, startPoint x: 580, startPoint y: 315, endPoint x: 581, endPoint y: 310, distance: 6.1
click at [581, 310] on div "1 2 3 4 5 6 7 8 9 10 11 12 # Hareket komutları kullanarak tüm mücevherleri topl…" at bounding box center [611, 189] width 299 height 367
click at [581, 305] on button "Çalıştır" at bounding box center [610, 301] width 273 height 27
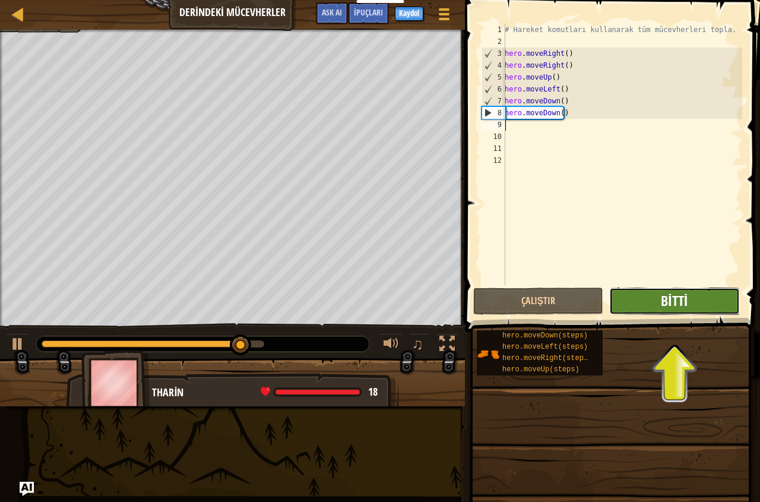
click at [681, 301] on span "Bitti" at bounding box center [674, 300] width 27 height 19
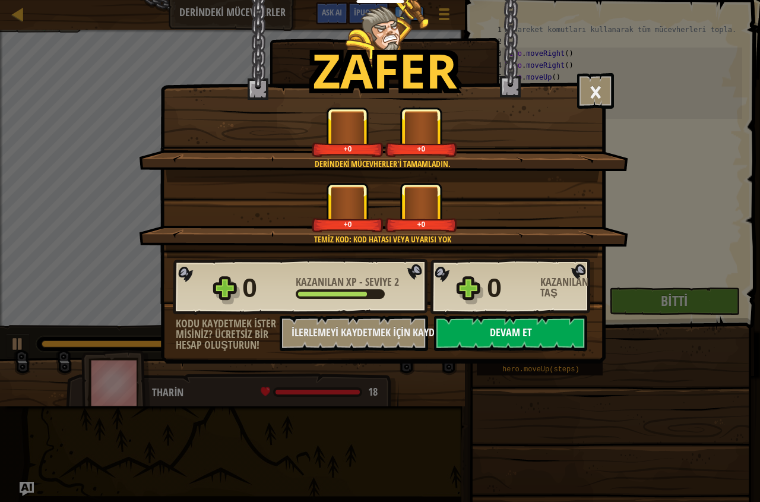
click at [540, 336] on button "Devam et" at bounding box center [510, 333] width 153 height 36
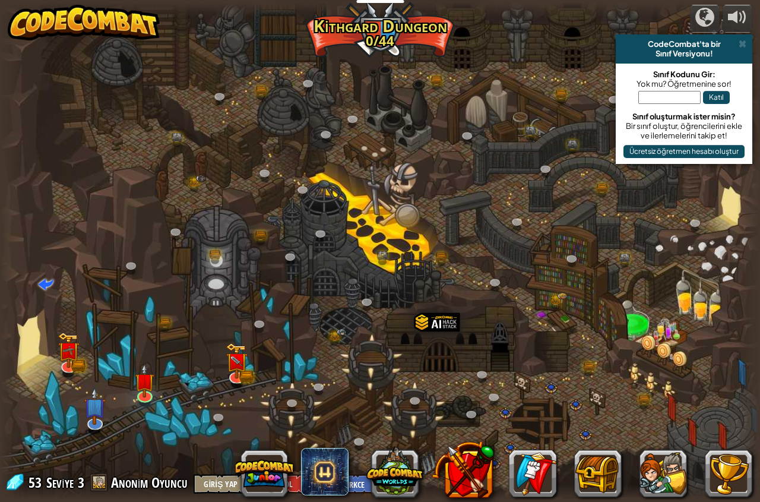
select select "tr"
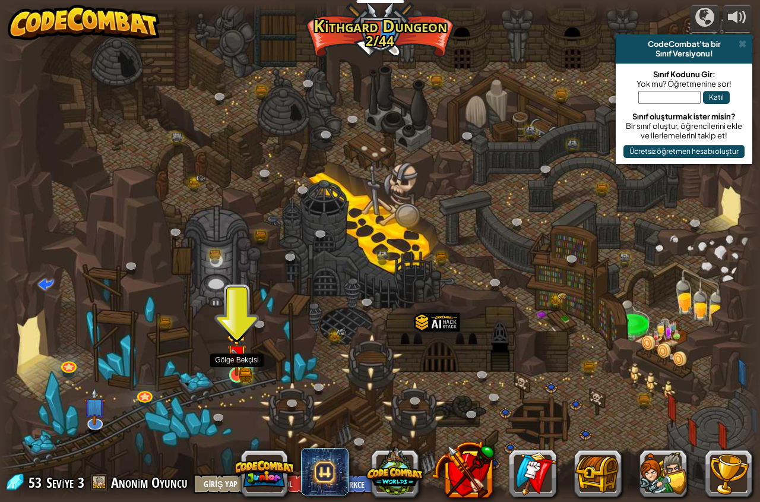
click at [245, 372] on img at bounding box center [237, 354] width 20 height 43
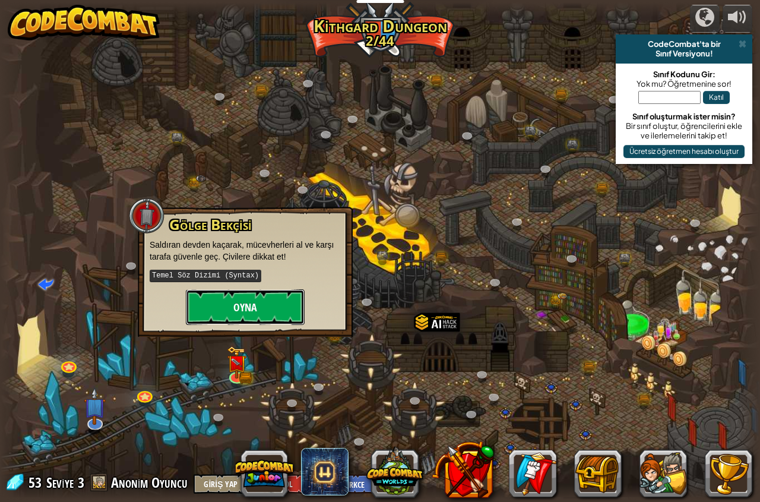
click at [249, 301] on button "Oyna" at bounding box center [245, 307] width 119 height 36
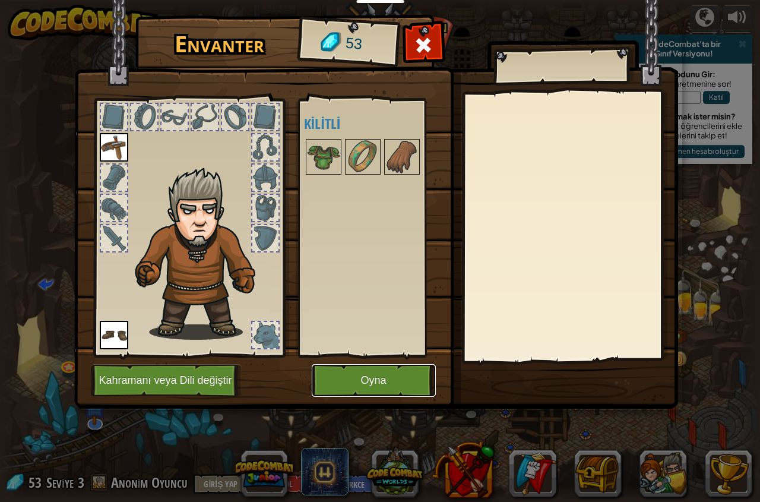
click at [356, 392] on button "Oyna" at bounding box center [374, 380] width 124 height 33
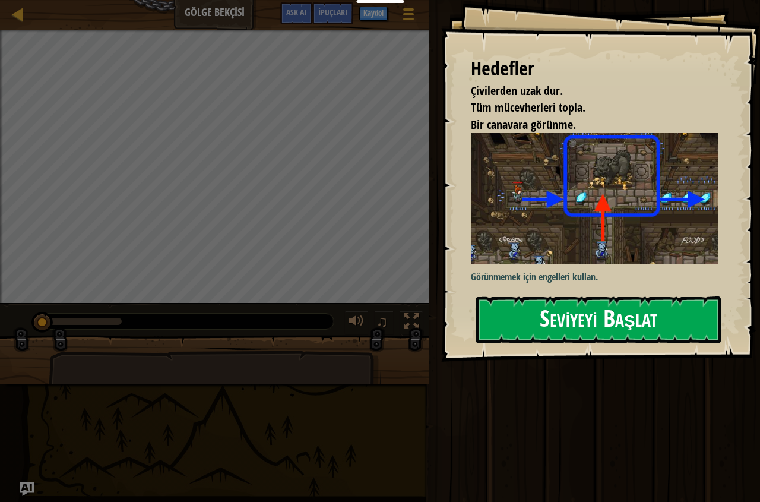
drag, startPoint x: 595, startPoint y: 325, endPoint x: 579, endPoint y: 326, distance: 16.1
click at [595, 326] on button "Seviyeyi Başlat" at bounding box center [598, 319] width 245 height 47
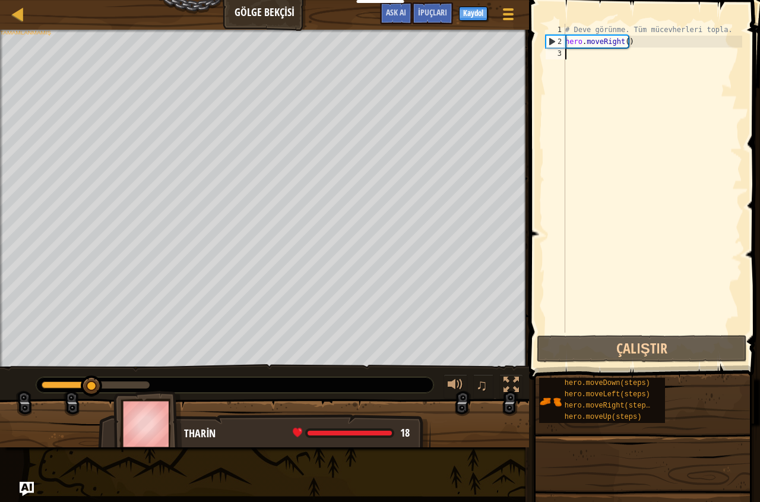
click at [578, 59] on div "# Deve görünme. Tüm mücevherleri topla. hero . moveRight ( )" at bounding box center [652, 190] width 179 height 333
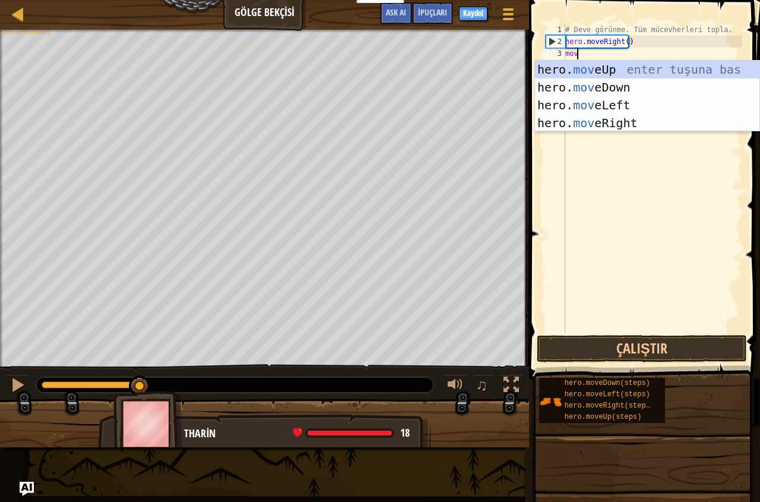
type textarea "move"
click at [598, 132] on div "# Deve görünme. Tüm mücevherleri topla. hero . moveRight ( ) move" at bounding box center [652, 190] width 179 height 333
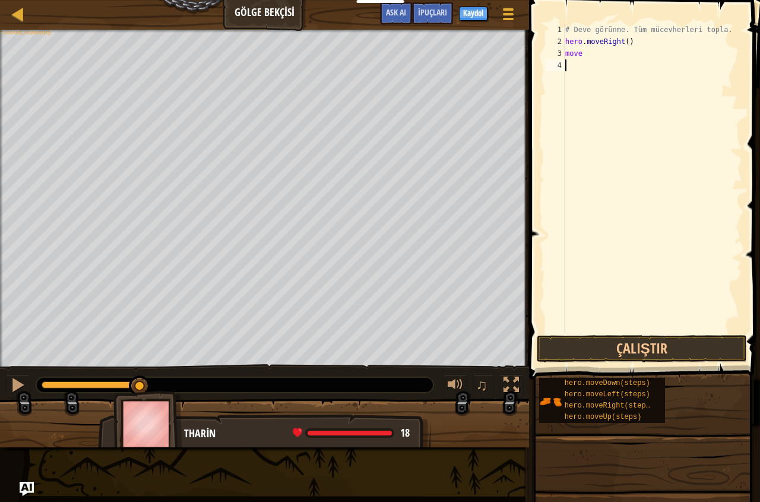
scroll to position [5, 0]
click at [586, 48] on div "# Deve görünme. Tüm mücevherleri topla. hero . moveRight ( ) move" at bounding box center [652, 190] width 179 height 333
type textarea "mover"
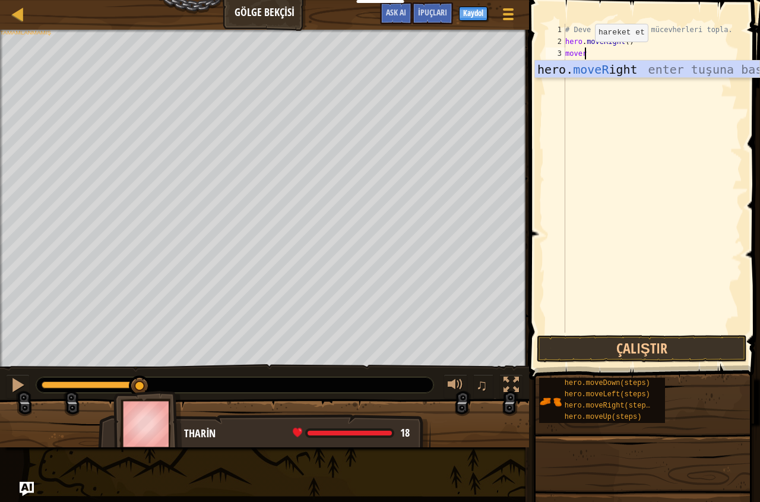
scroll to position [5, 1]
drag, startPoint x: 601, startPoint y: 65, endPoint x: 619, endPoint y: 100, distance: 39.6
click at [606, 73] on div "hero. moveR ight enter tuşuna bas" at bounding box center [647, 87] width 225 height 53
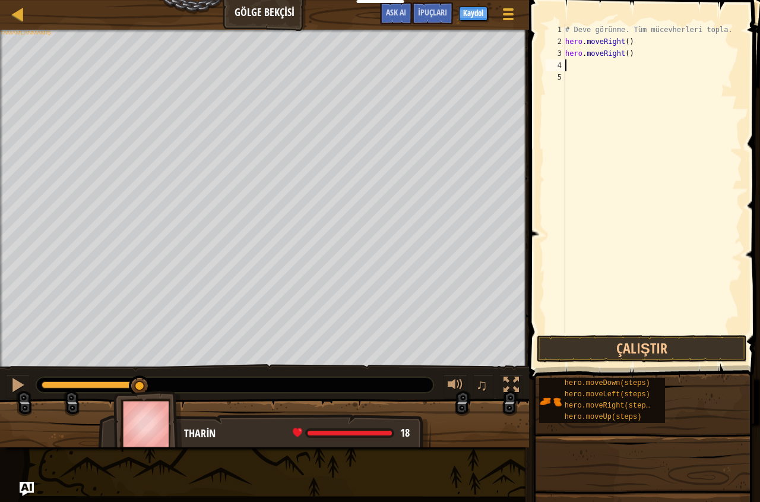
scroll to position [5, 0]
click at [655, 349] on button "Çalıştır" at bounding box center [642, 348] width 210 height 27
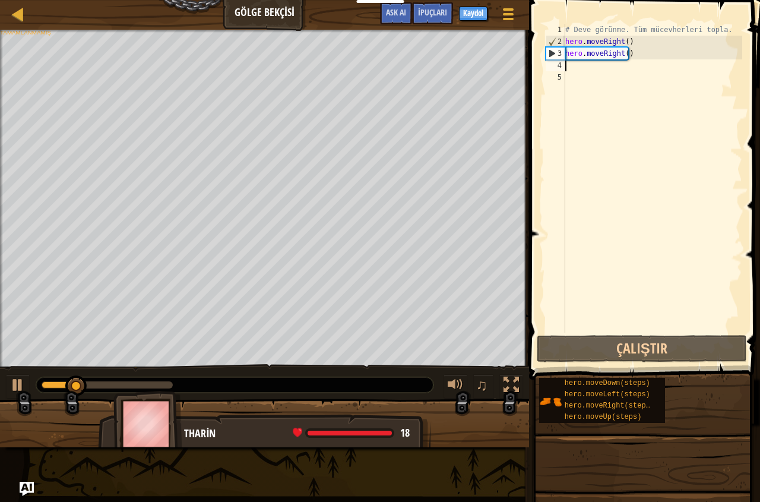
click at [584, 69] on div "# Deve görünme. Tüm mücevherleri topla. hero . moveRight ( ) hero . moveRight (…" at bounding box center [652, 190] width 179 height 333
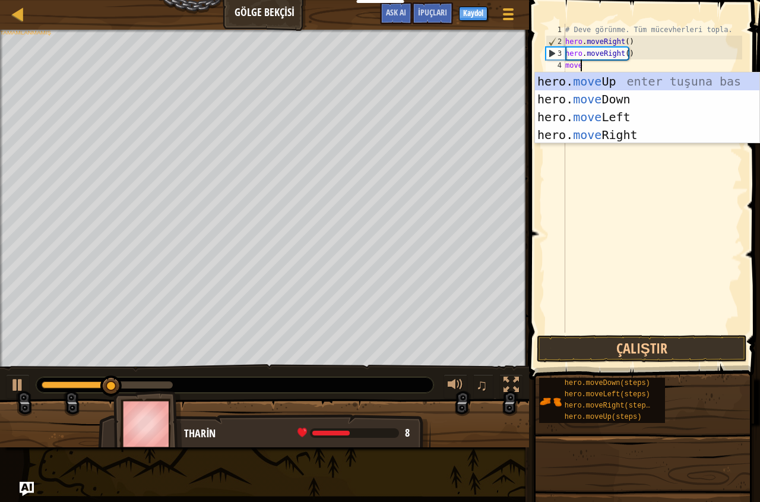
scroll to position [5, 1]
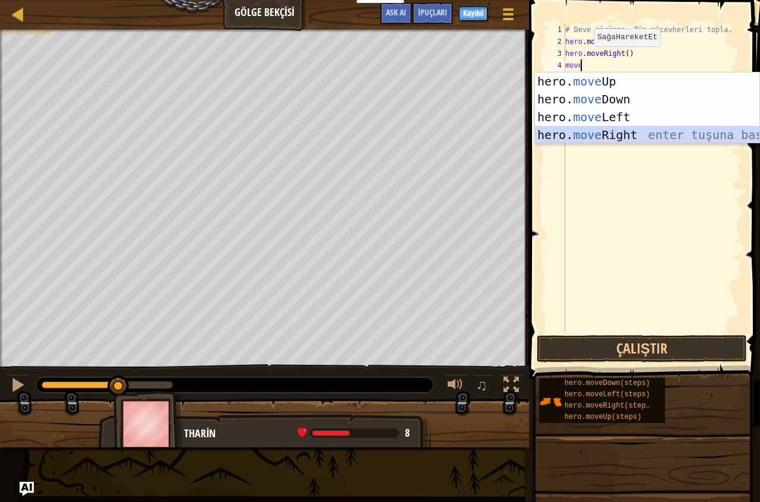
drag, startPoint x: 598, startPoint y: 135, endPoint x: 618, endPoint y: 194, distance: 61.8
click at [605, 0] on body "Eğitimciler Ücretsiz Hesap Oluştur Okul ve İlçe Çözümleri Öğretmen Araç Seti Ön…" at bounding box center [380, 0] width 760 height 0
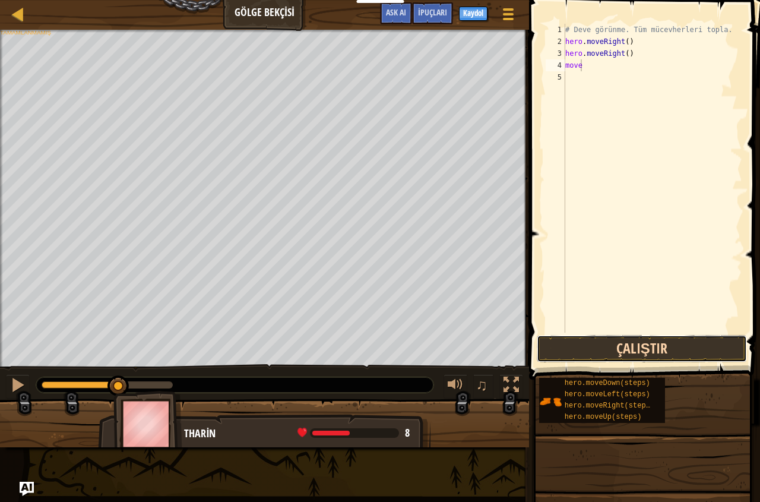
click at [642, 344] on button "Çalıştır" at bounding box center [642, 348] width 210 height 27
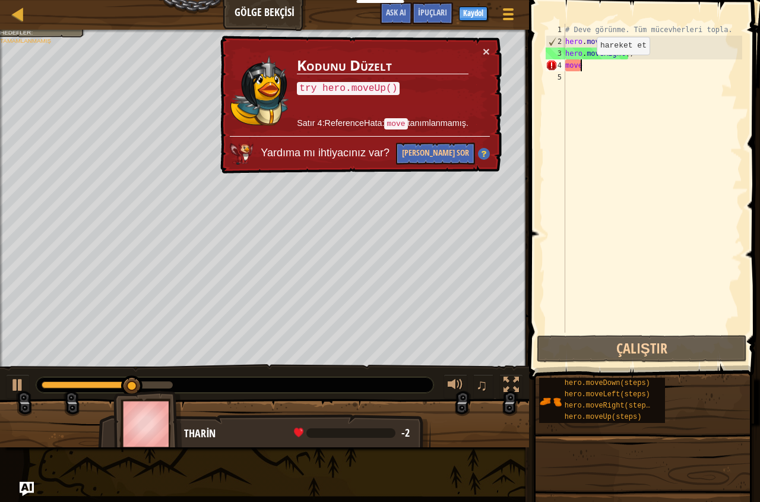
click at [589, 67] on div "# Deve görünme. Tüm mücevherleri topla. hero . moveRight ( ) hero . moveRight (…" at bounding box center [652, 190] width 179 height 333
type textarea "mover"
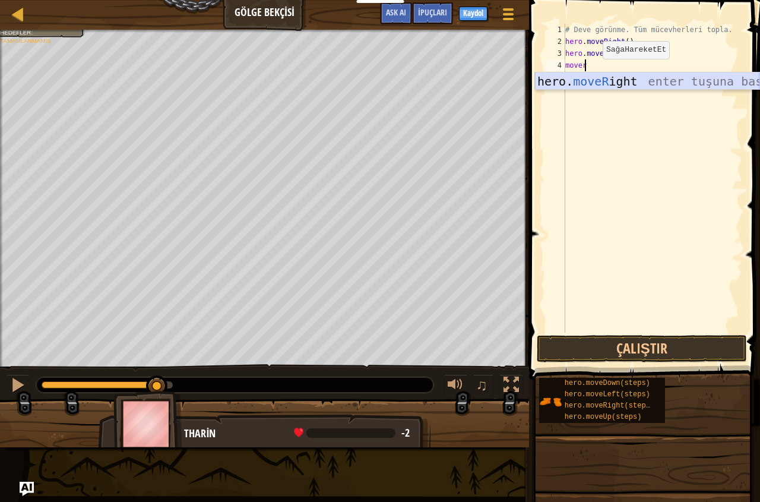
click at [608, 84] on div "hero. moveR ight enter tuşuna bas" at bounding box center [647, 98] width 225 height 53
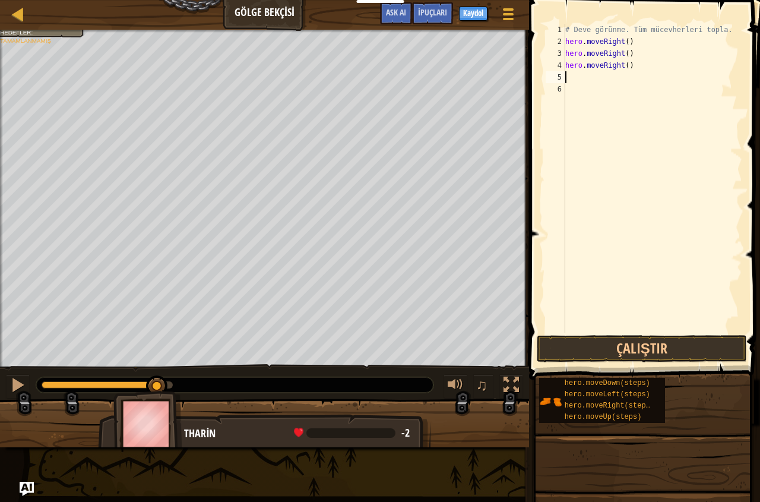
scroll to position [5, 0]
click at [649, 341] on button "Çalıştır" at bounding box center [642, 348] width 210 height 27
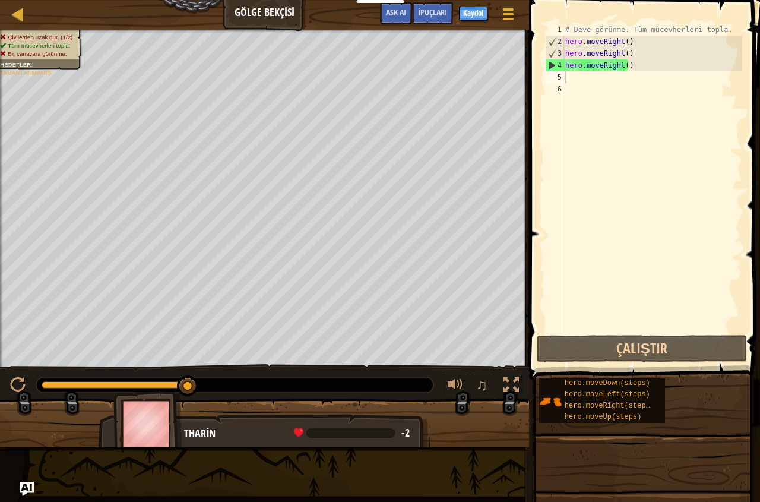
click at [33, 36] on div "Çivilerden uzak dur. (1/2) Tüm mücevherleri topla. Bir canavara görünme. Hedefl…" at bounding box center [34, 46] width 96 height 48
drag, startPoint x: 23, startPoint y: 29, endPoint x: 27, endPoint y: 37, distance: 9.1
click at [23, 30] on div "Harita Gölge Bekçisi Oyun Menüsü Bitti Kaydol İpuçları Ask AI 1 ההההההההההההההה…" at bounding box center [380, 251] width 760 height 502
click at [631, 71] on div "# Deve görünme. Tüm mücevherleri topla. hero . moveRight ( ) hero . moveRight (…" at bounding box center [652, 190] width 179 height 333
click at [635, 67] on div "# Deve görünme. Tüm mücevherleri topla. hero . moveRight ( ) hero . moveRight (…" at bounding box center [652, 190] width 179 height 333
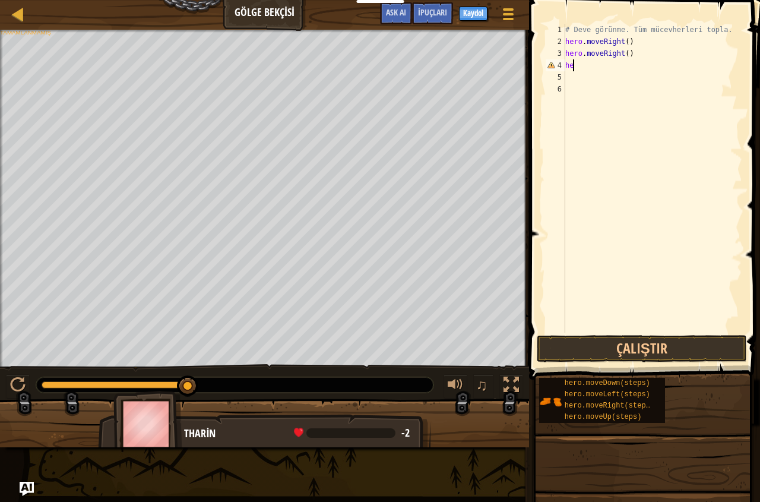
type textarea "h"
click at [660, 350] on button "Çalıştır" at bounding box center [642, 348] width 210 height 27
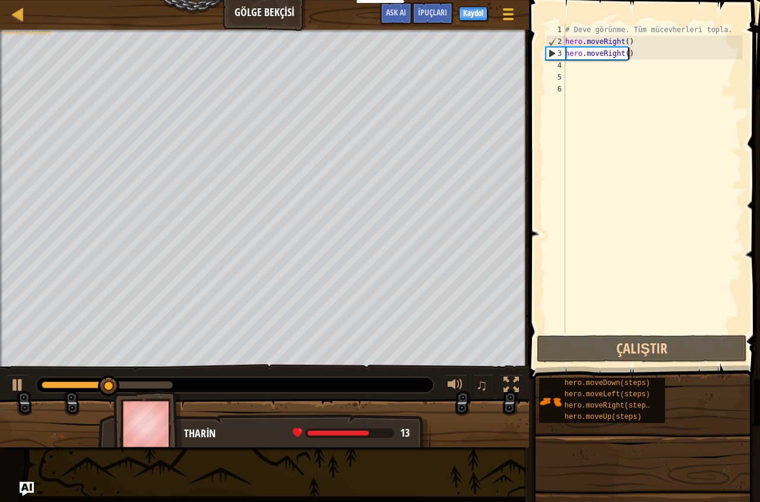
click at [642, 56] on div "# Deve görünme. Tüm mücevherleri topla. hero . moveRight ( ) hero . moveRight (…" at bounding box center [652, 190] width 179 height 333
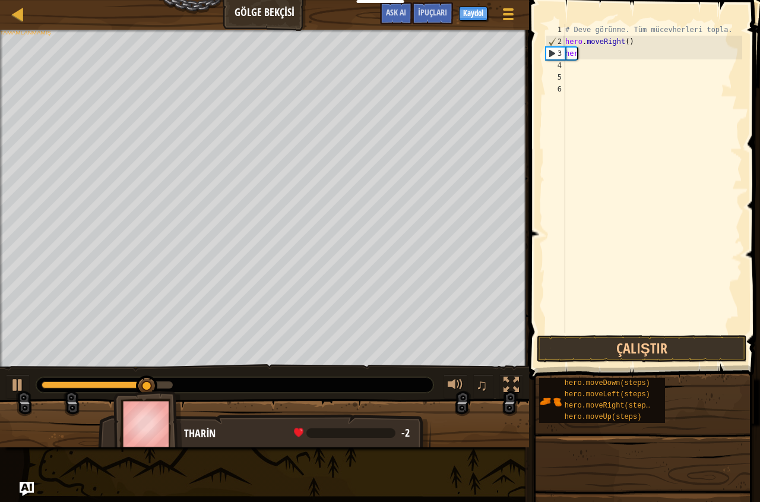
type textarea "h"
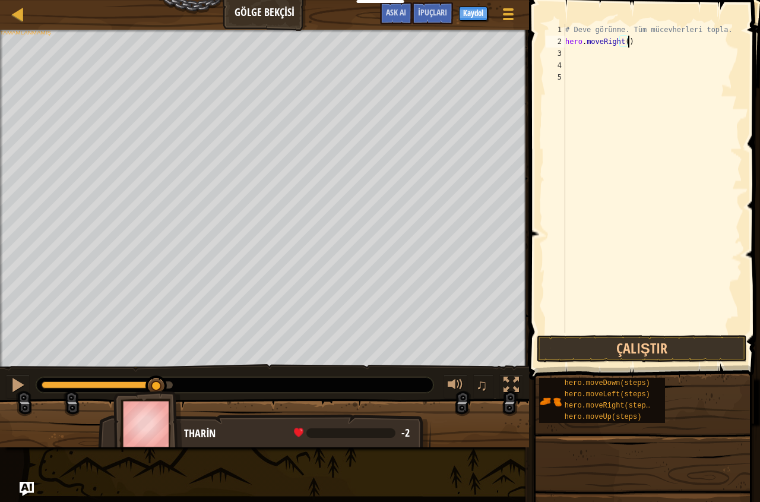
type textarea "hero.moveRight"
drag, startPoint x: 671, startPoint y: 343, endPoint x: 646, endPoint y: 337, distance: 26.2
click at [670, 343] on button "Çalıştır" at bounding box center [642, 348] width 210 height 27
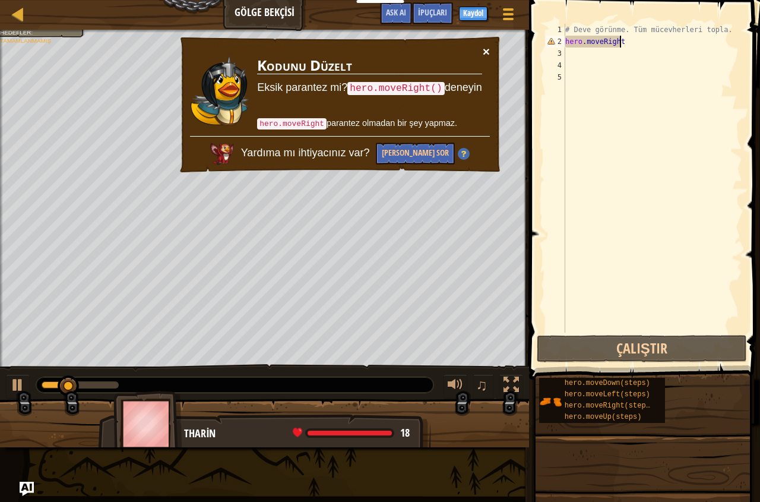
drag, startPoint x: 489, startPoint y: 48, endPoint x: 584, endPoint y: 71, distance: 97.8
click at [488, 52] on button "×" at bounding box center [486, 51] width 7 height 12
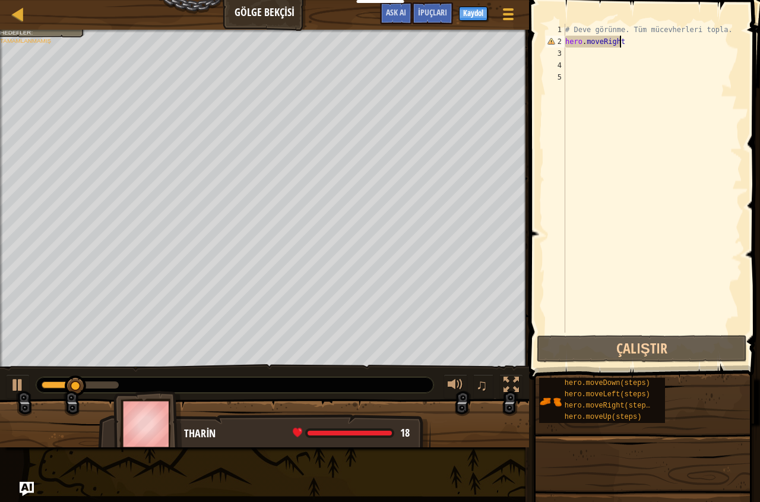
click at [572, 55] on div "# Deve görünme. Tüm mücevherleri topla. hero . moveRight" at bounding box center [652, 190] width 179 height 333
click at [628, 39] on div "# Deve görünme. Tüm mücevherleri topla. hero . moveRight" at bounding box center [652, 190] width 179 height 333
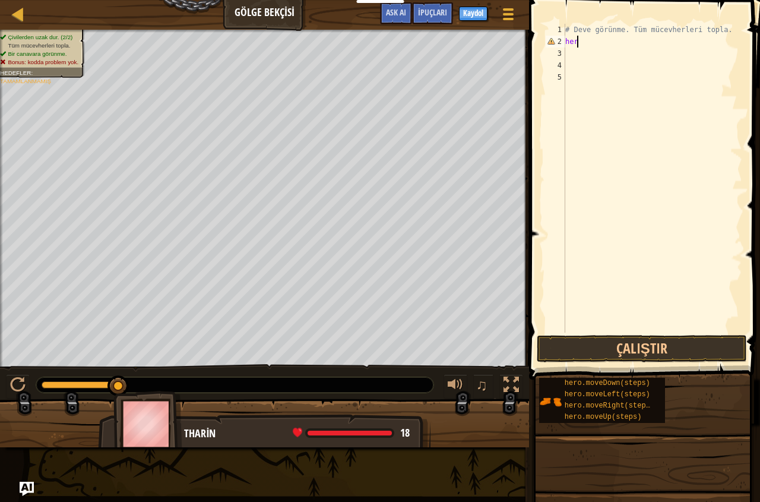
type textarea "h"
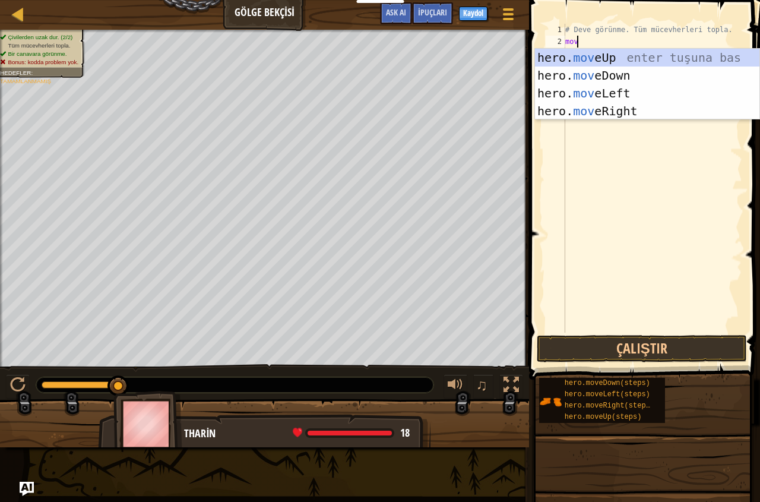
type textarea "move"
drag, startPoint x: 616, startPoint y: 112, endPoint x: 629, endPoint y: 169, distance: 59.1
click at [616, 112] on div "hero. move Up enter tuşuna bas hero. move Down enter tuşuna bas hero. move Left…" at bounding box center [647, 102] width 225 height 107
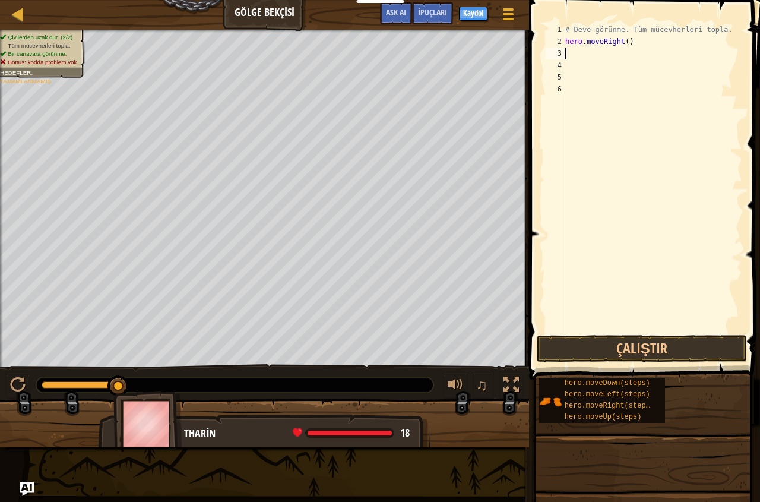
scroll to position [5, 0]
click at [640, 340] on button "Çalıştır" at bounding box center [642, 348] width 210 height 27
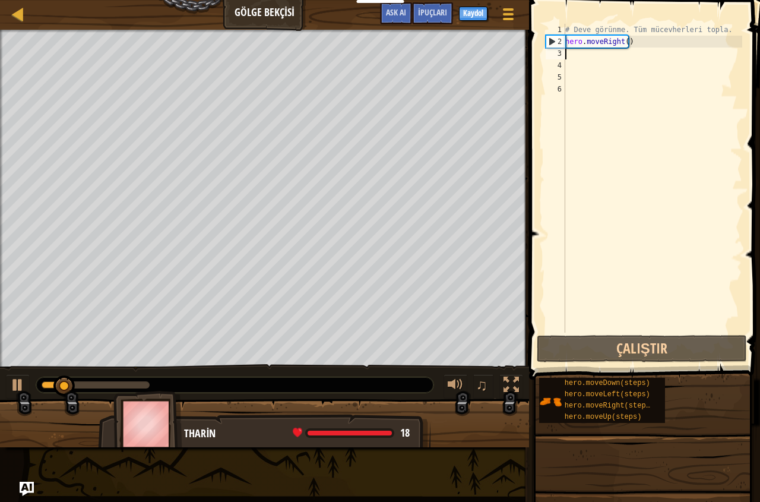
click at [567, 59] on div "# Deve görünme. Tüm mücevherleri topla. hero . moveRight ( )" at bounding box center [652, 190] width 179 height 333
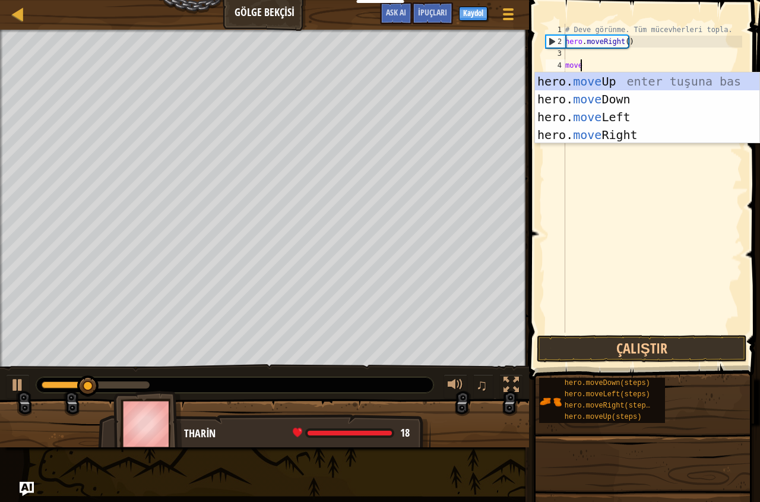
scroll to position [5, 1]
type textarea "mover"
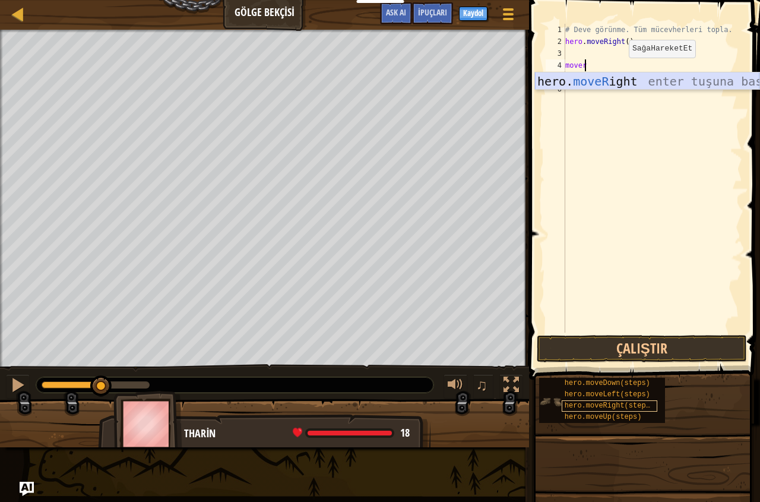
drag, startPoint x: 618, startPoint y: 83, endPoint x: 575, endPoint y: 408, distance: 327.4
click at [619, 0] on body "Eğitimciler Ücretsiz Hesap Oluştur Okul ve İlçe Çözümleri Öğretmen Araç Seti Ön…" at bounding box center [380, 0] width 760 height 0
click at [619, 83] on div "hero. moveR ight enter tuşuna bas" at bounding box center [647, 98] width 225 height 53
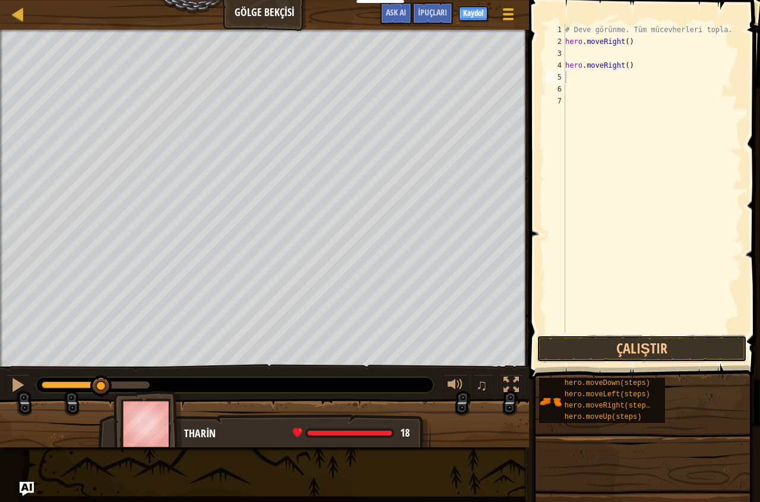
drag, startPoint x: 660, startPoint y: 348, endPoint x: 655, endPoint y: 310, distance: 38.9
click at [659, 340] on button "Çalıştır" at bounding box center [642, 348] width 210 height 27
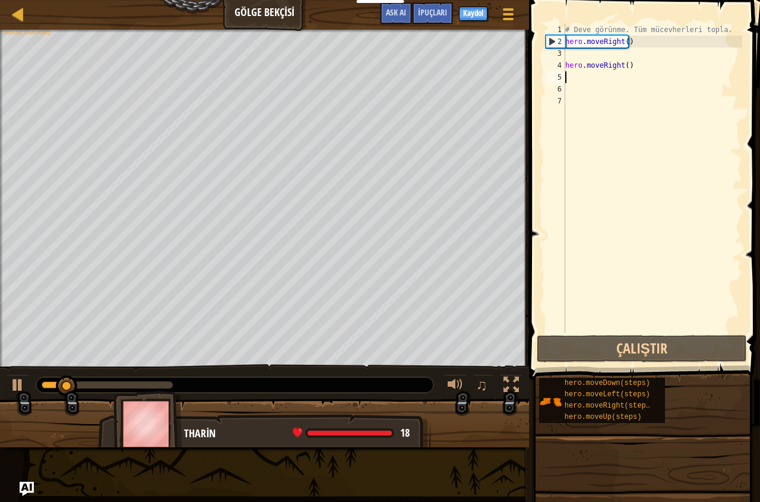
click at [627, 67] on div "# Deve görünme. Tüm mücevherleri topla. hero . moveRight ( ) hero . moveRight (…" at bounding box center [652, 190] width 179 height 333
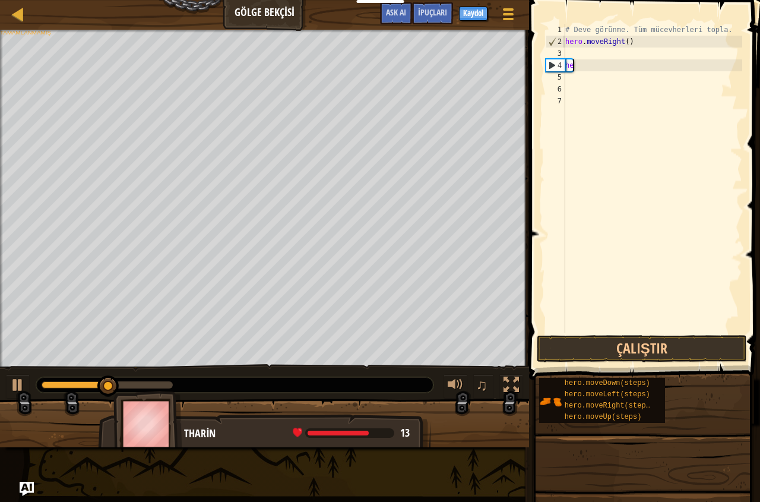
type textarea "h"
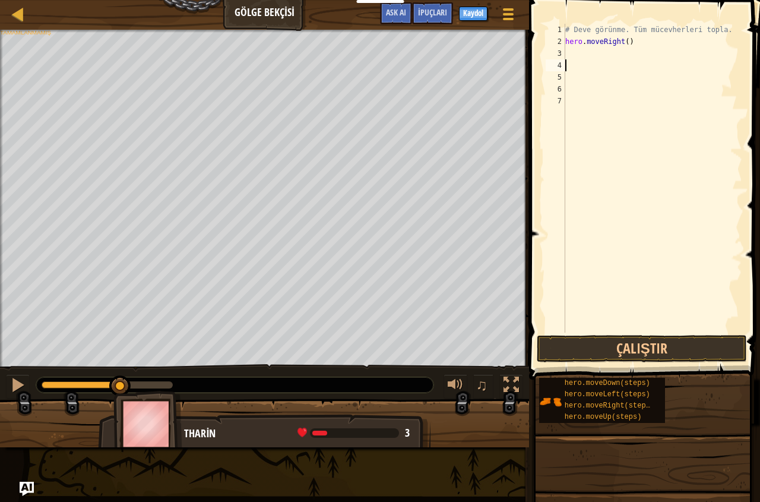
click at [574, 53] on div "# Deve görünme. Tüm mücevherleri topla. hero . moveRight ( )" at bounding box center [652, 190] width 179 height 333
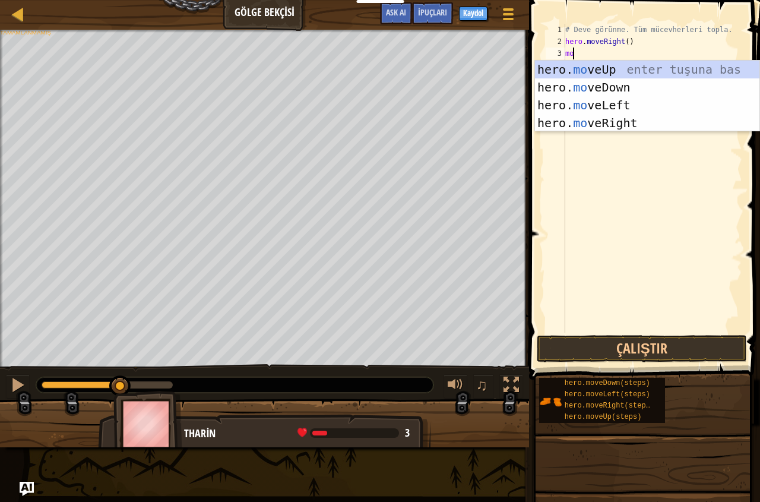
type textarea "move"
drag, startPoint x: 607, startPoint y: 107, endPoint x: 607, endPoint y: 114, distance: 7.1
click at [607, 114] on div "hero. move Up enter tuşuna bas hero. move Down enter tuşuna bas hero. move Left…" at bounding box center [647, 114] width 225 height 107
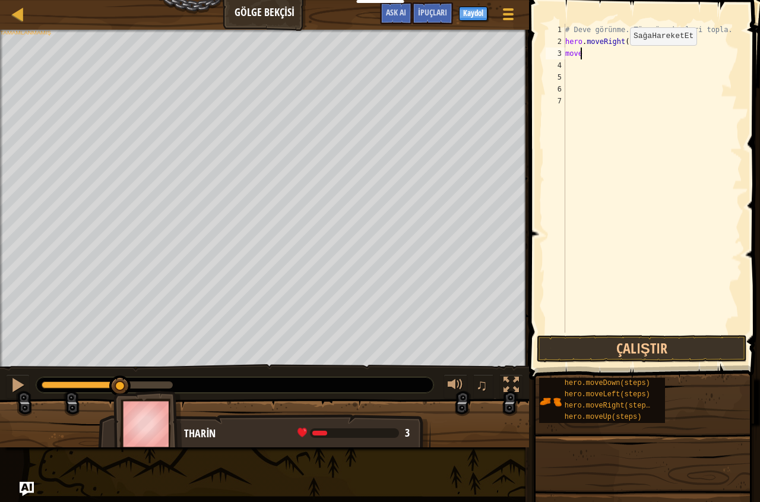
scroll to position [5, 0]
drag, startPoint x: 629, startPoint y: 353, endPoint x: 623, endPoint y: 343, distance: 12.0
click at [630, 352] on button "Çalıştır" at bounding box center [642, 348] width 210 height 27
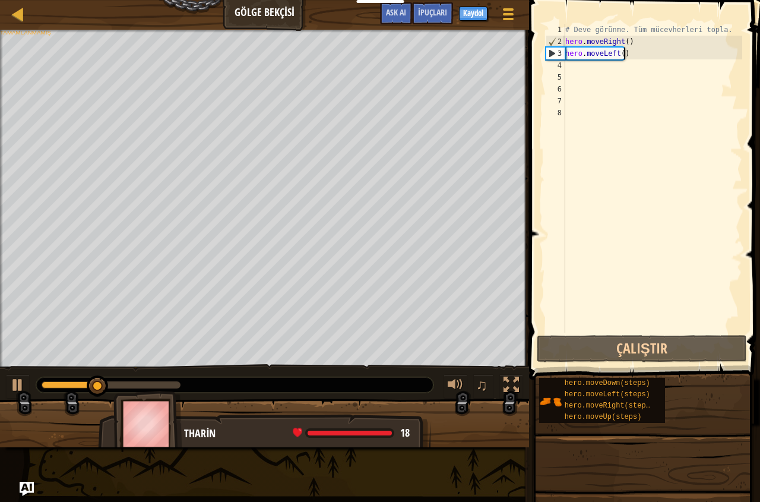
click at [632, 56] on div "# Deve görünme. Tüm mücevherleri topla. hero . moveRight ( ) hero . moveLeft ( )" at bounding box center [652, 190] width 179 height 333
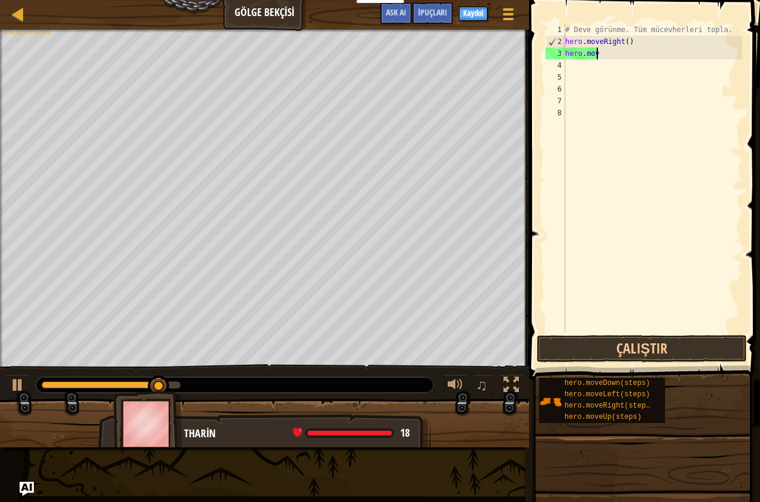
type textarea "hero.move"
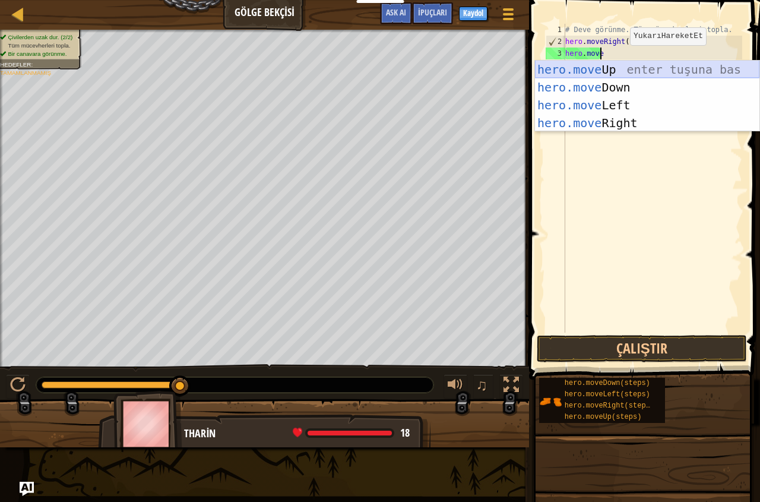
click at [610, 71] on div "hero.move Up enter tuşuna bas hero.move Down enter tuşuna bas hero.move Left en…" at bounding box center [647, 114] width 225 height 107
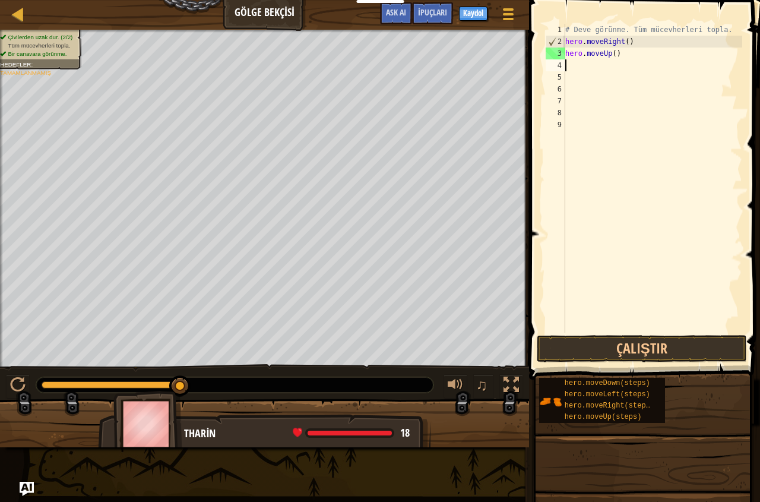
scroll to position [5, 0]
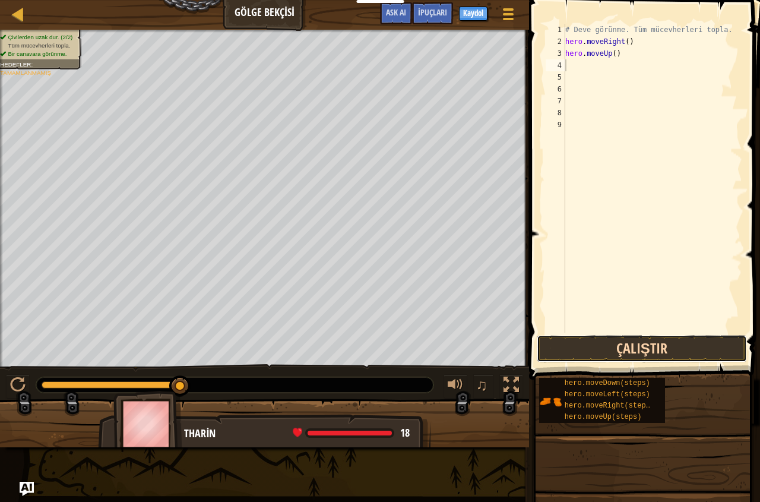
click at [658, 351] on button "Çalıştır" at bounding box center [642, 348] width 210 height 27
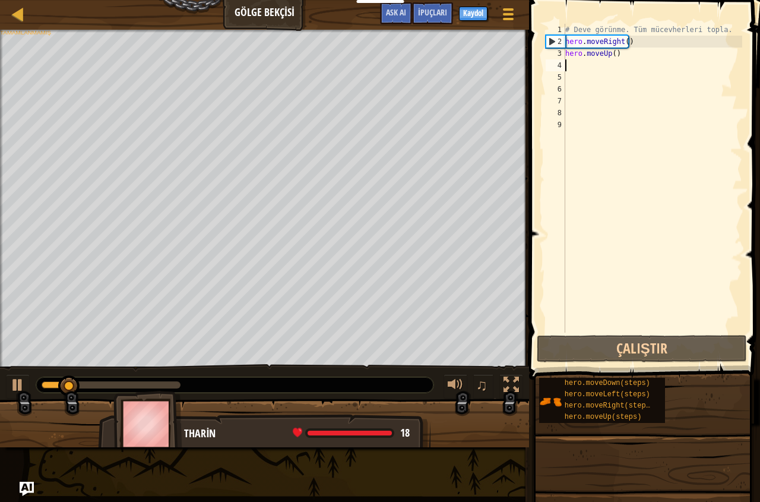
click at [571, 64] on div "# Deve görünme. Tüm mücevherleri topla. hero . moveRight ( ) hero . moveUp ( )" at bounding box center [652, 190] width 179 height 333
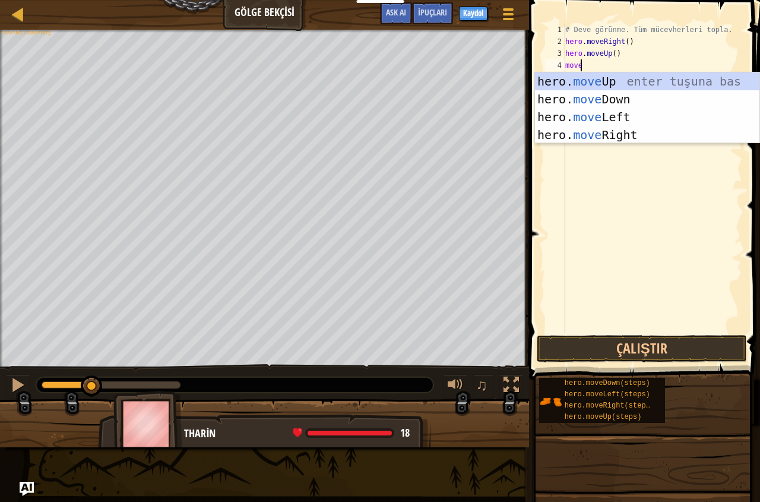
scroll to position [5, 1]
click at [645, 0] on body "Eğitimciler Ücretsiz Hesap Oluştur Okul ve İlçe Çözümleri Öğretmen Araç Seti Ön…" at bounding box center [380, 0] width 760 height 0
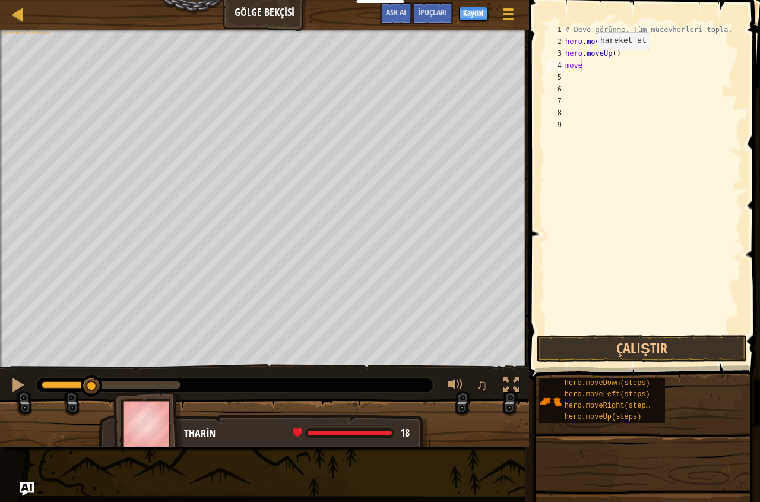
click at [585, 64] on div "# Deve görünme. Tüm mücevherleri topla. hero . moveRight ( ) hero . moveUp ( ) …" at bounding box center [652, 190] width 179 height 333
type textarea "mover"
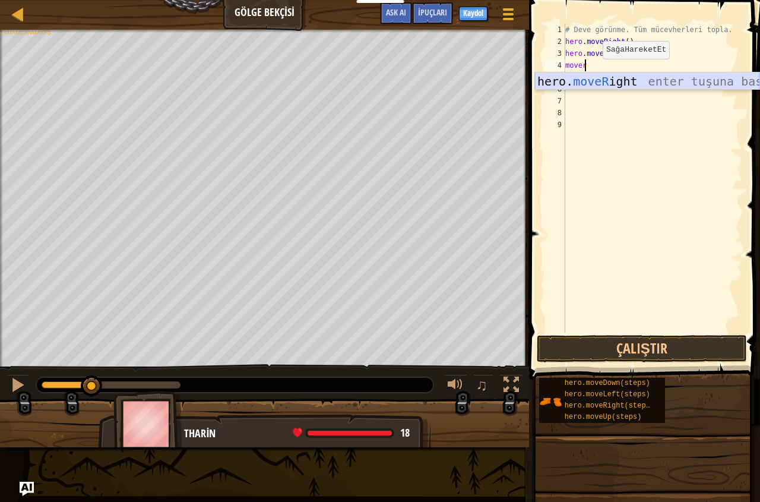
drag, startPoint x: 608, startPoint y: 80, endPoint x: 657, endPoint y: 170, distance: 102.6
click at [614, 84] on div "hero. moveR ight enter tuşuna bas" at bounding box center [647, 98] width 225 height 53
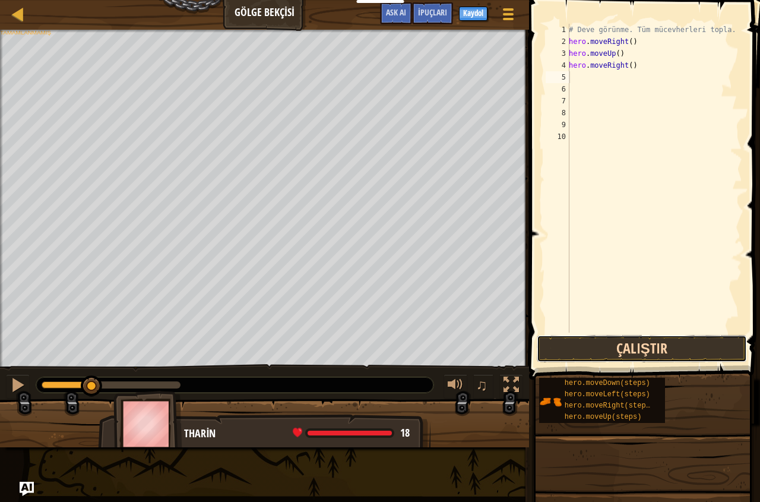
click at [671, 340] on button "Çalıştır" at bounding box center [642, 348] width 210 height 27
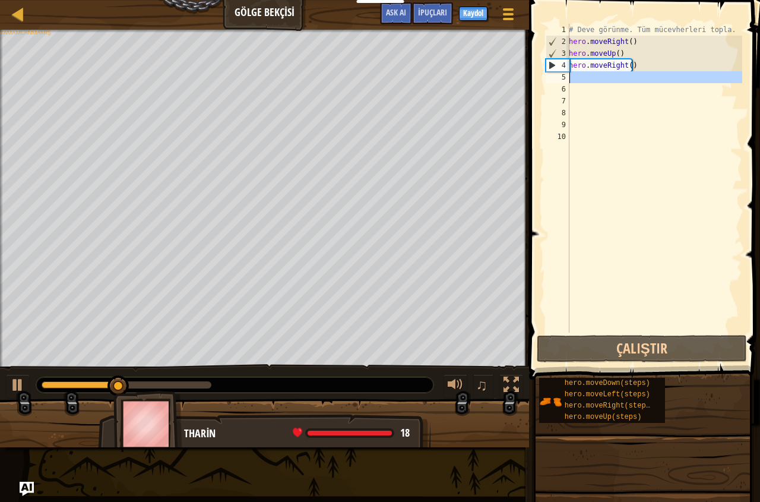
click at [569, 76] on div "5" at bounding box center [558, 77] width 24 height 12
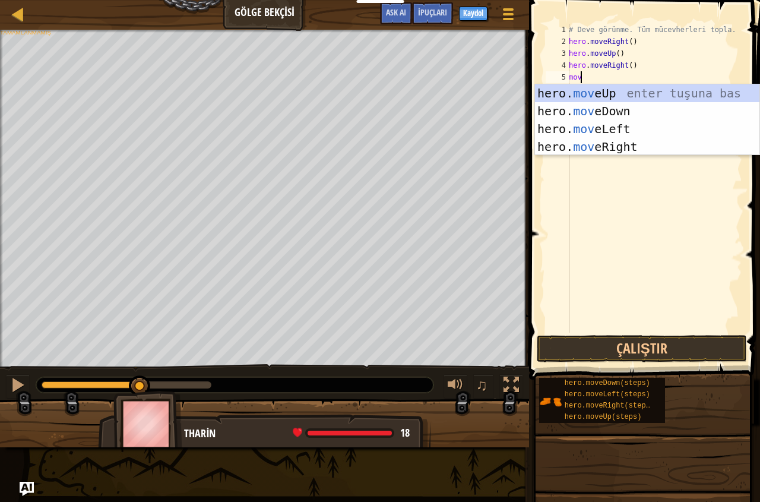
type textarea "move"
click at [598, 117] on div "hero. move Up enter tuşuna bas hero. move Down enter tuşuna bas hero. move Left…" at bounding box center [647, 137] width 225 height 107
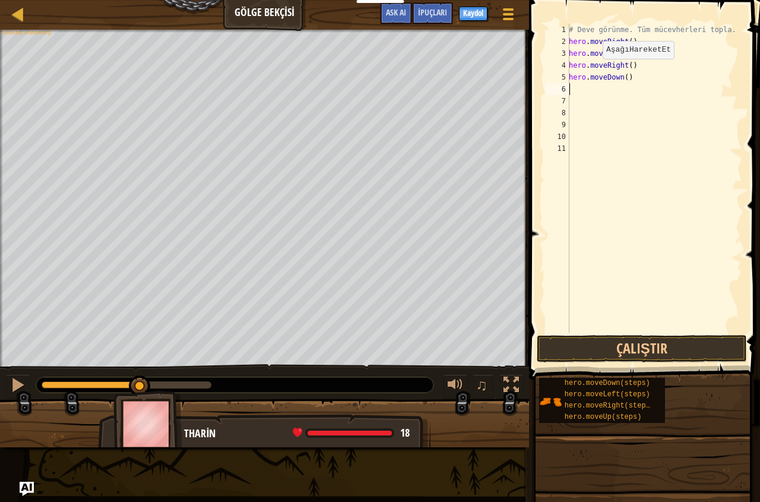
scroll to position [5, 0]
click at [648, 345] on button "Çalıştır" at bounding box center [642, 348] width 210 height 27
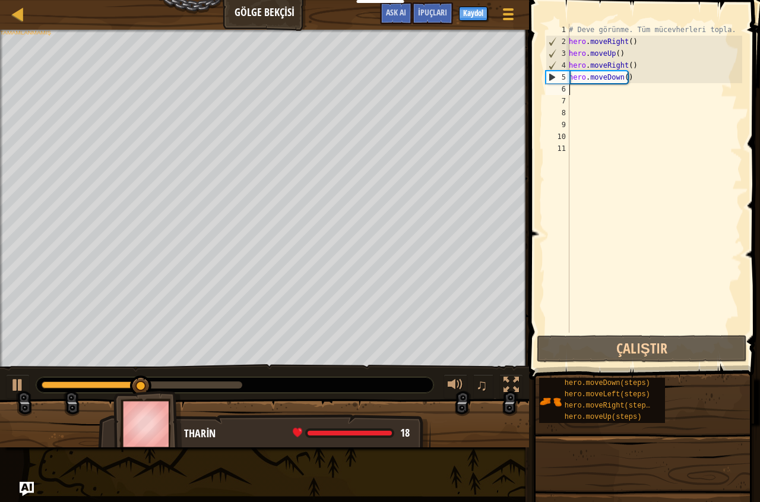
click at [575, 89] on div "# Deve görünme. Tüm mücevherleri topla. hero . moveRight ( ) hero . moveUp ( ) …" at bounding box center [655, 190] width 176 height 333
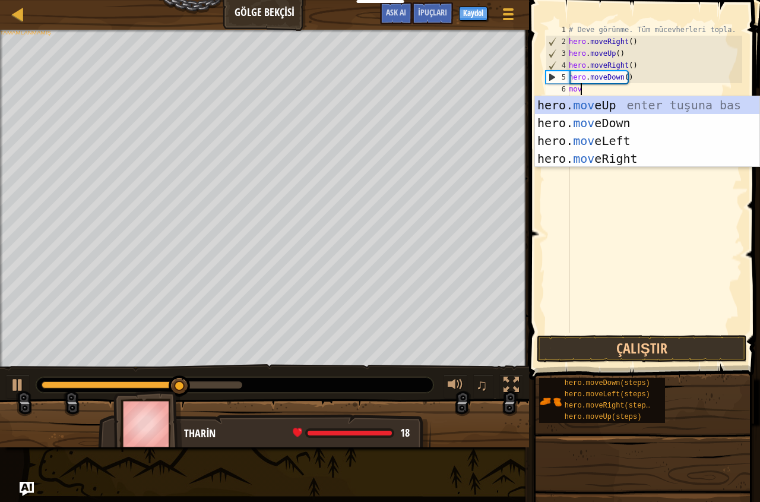
type textarea "move"
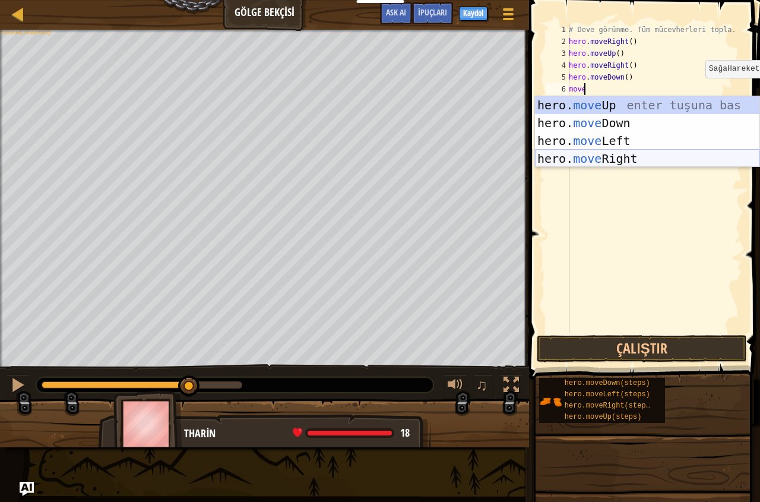
click at [635, 159] on div "hero. move Up enter tuşuna bas hero. move Down enter tuşuna bas hero. move Left…" at bounding box center [647, 149] width 225 height 107
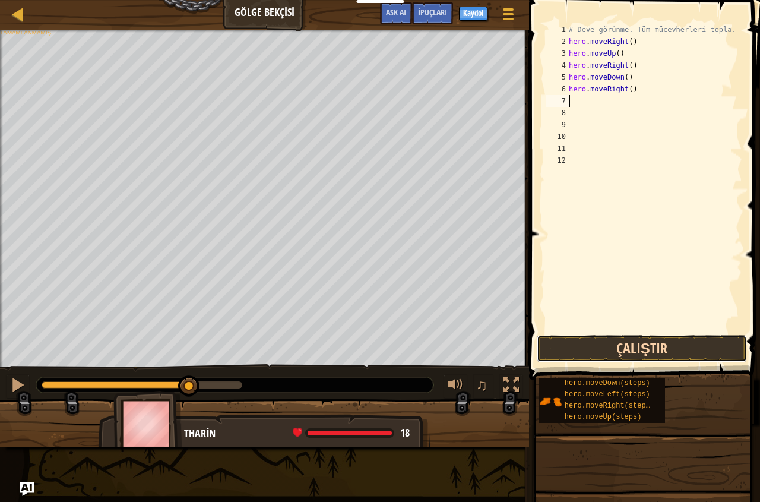
click at [656, 352] on button "Çalıştır" at bounding box center [642, 348] width 210 height 27
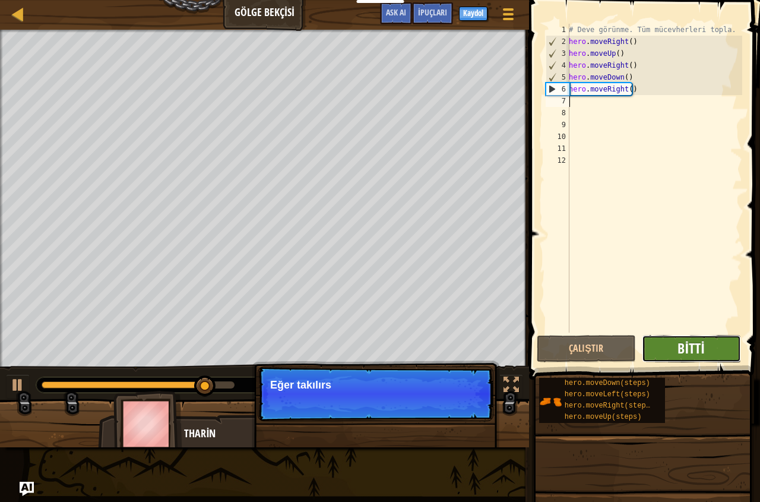
click at [696, 353] on span "Bitti" at bounding box center [691, 348] width 27 height 19
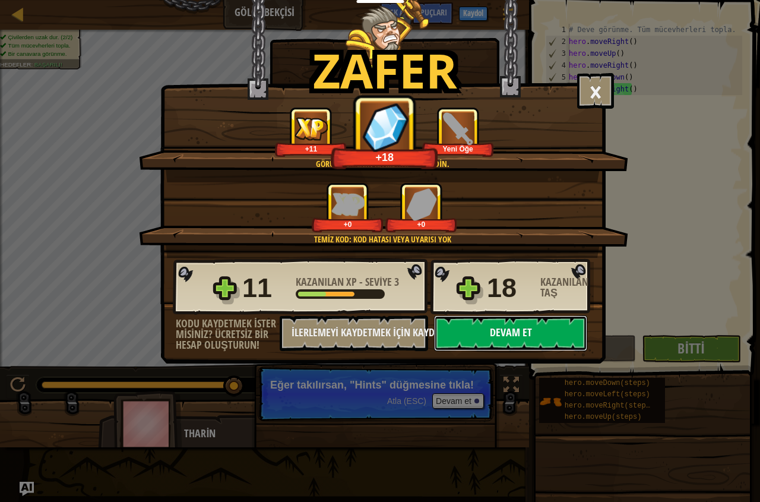
click at [528, 328] on button "Devam et" at bounding box center [510, 333] width 153 height 36
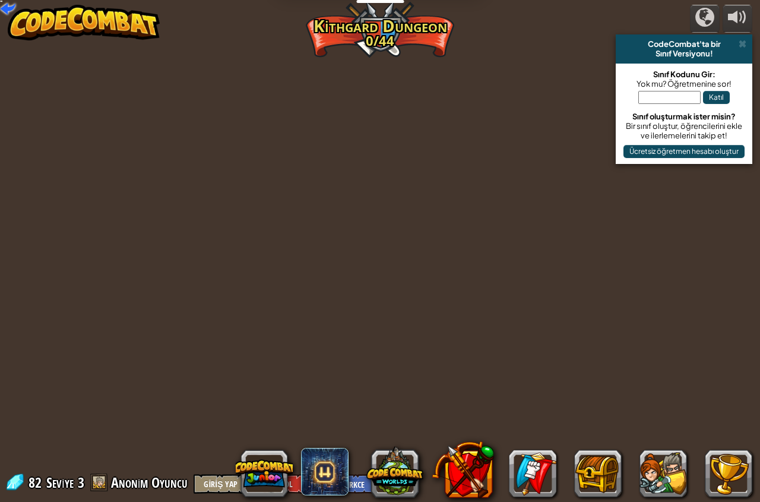
select select "tr"
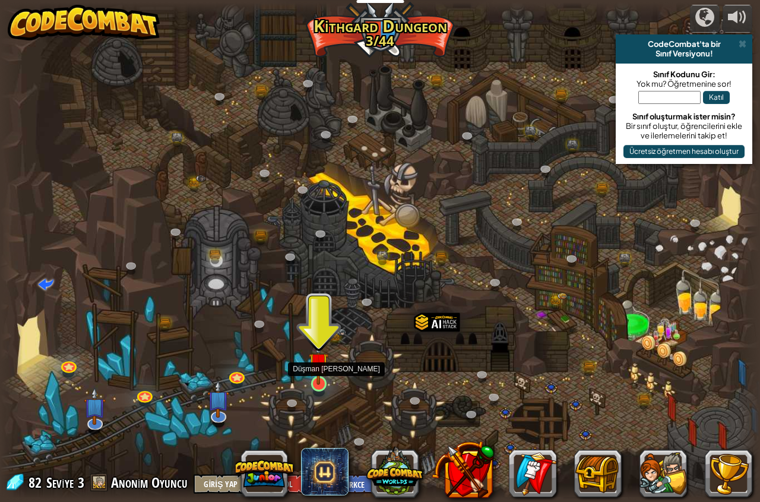
click at [320, 384] on img at bounding box center [319, 362] width 20 height 45
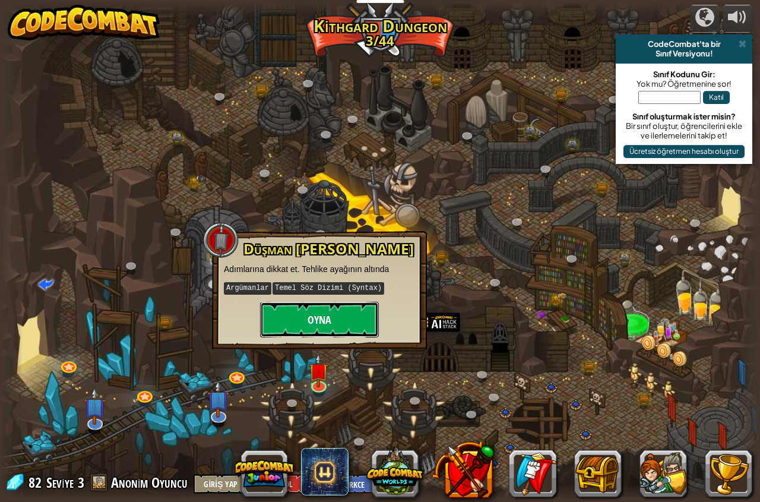
click at [349, 315] on button "Oyna" at bounding box center [319, 320] width 119 height 36
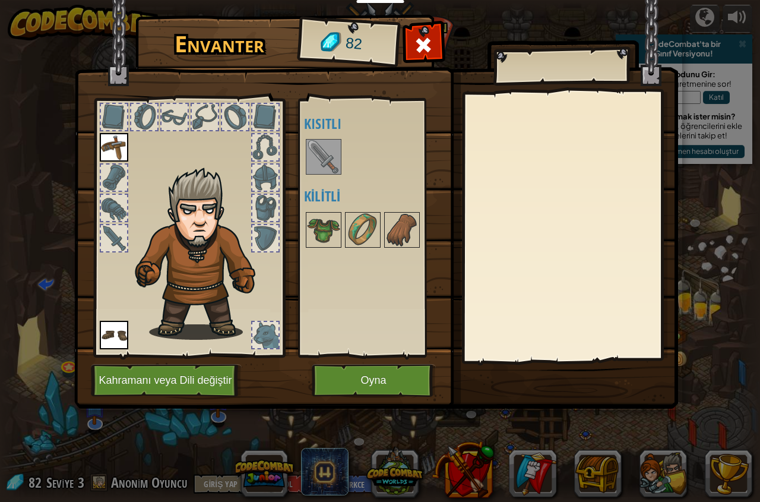
click at [321, 152] on img at bounding box center [323, 156] width 33 height 33
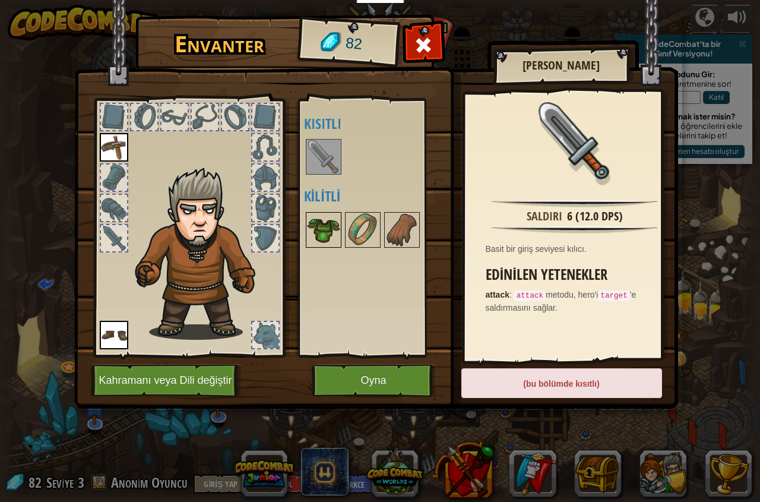
click at [330, 226] on img at bounding box center [323, 229] width 33 height 33
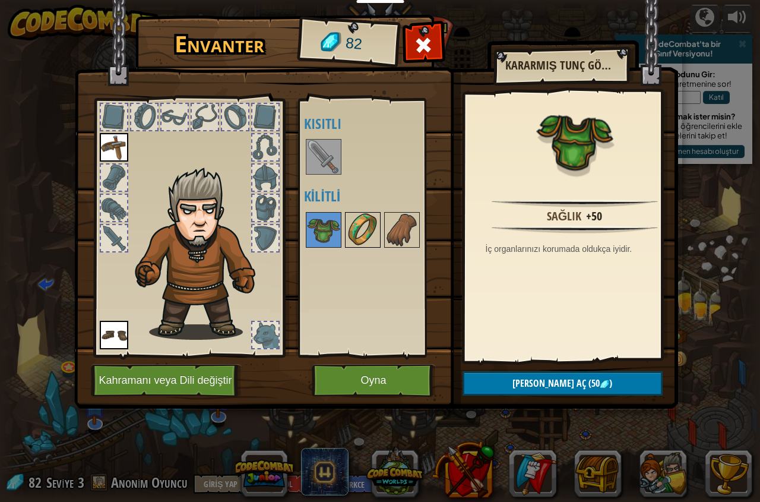
drag, startPoint x: 346, startPoint y: 228, endPoint x: 380, endPoint y: 236, distance: 34.7
click at [358, 231] on img at bounding box center [362, 229] width 33 height 33
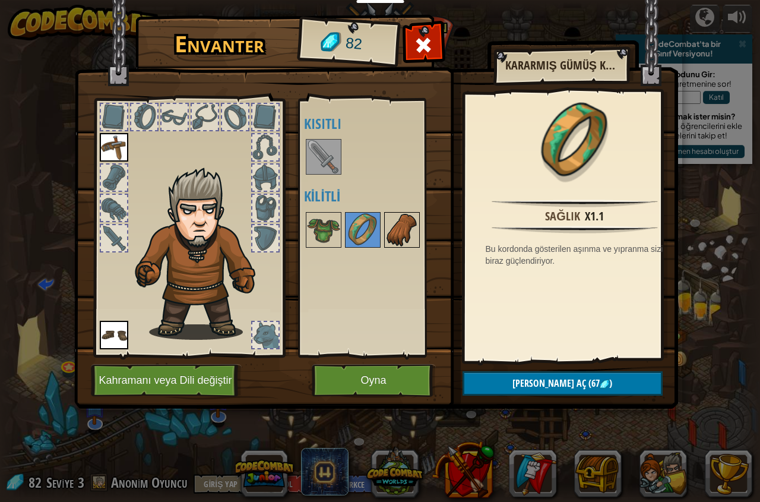
click at [387, 238] on img at bounding box center [402, 229] width 33 height 33
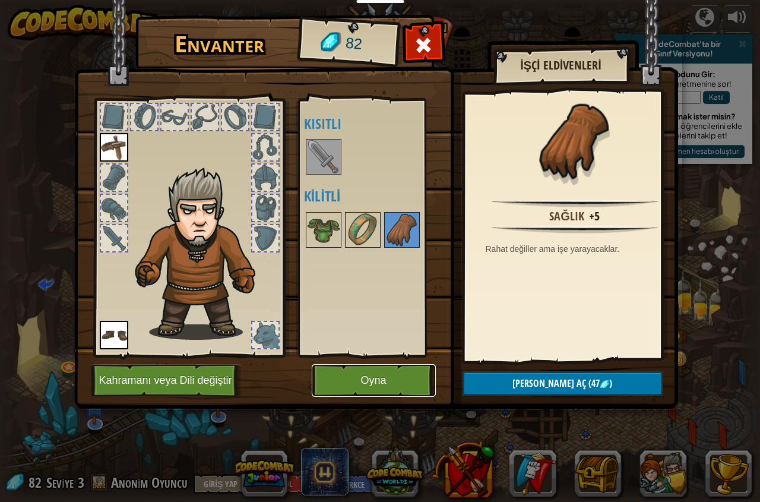
click at [367, 380] on button "Oyna" at bounding box center [374, 380] width 124 height 33
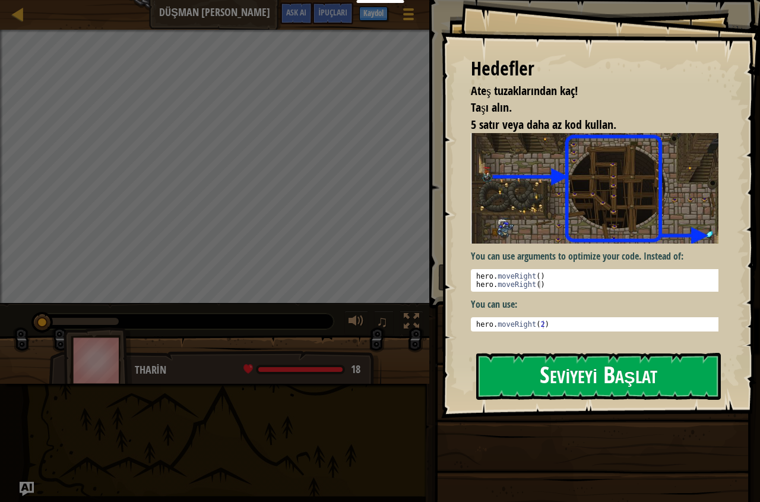
drag, startPoint x: 602, startPoint y: 392, endPoint x: 602, endPoint y: 384, distance: 7.7
click at [602, 384] on button "Seviyeyi Başlat" at bounding box center [598, 376] width 245 height 47
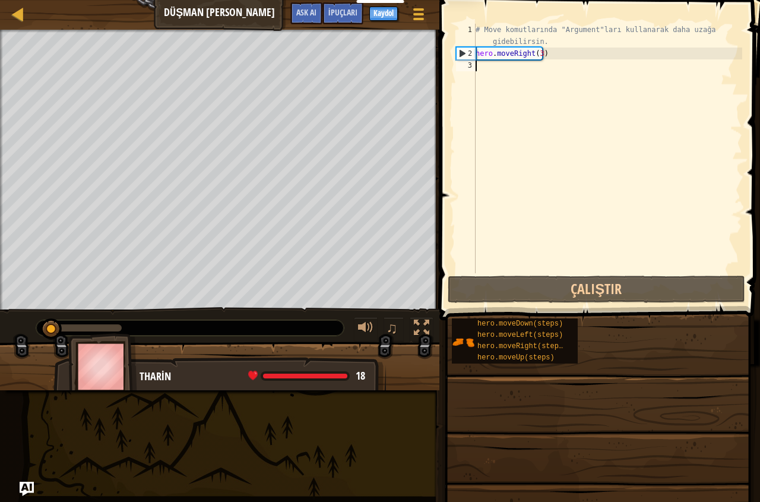
click at [437, 209] on div "Harita Düşman Madeni Oyun Menüsü Bitti Kaydol İpuçları Ask AI 1 ההההההההההההההה…" at bounding box center [380, 251] width 760 height 502
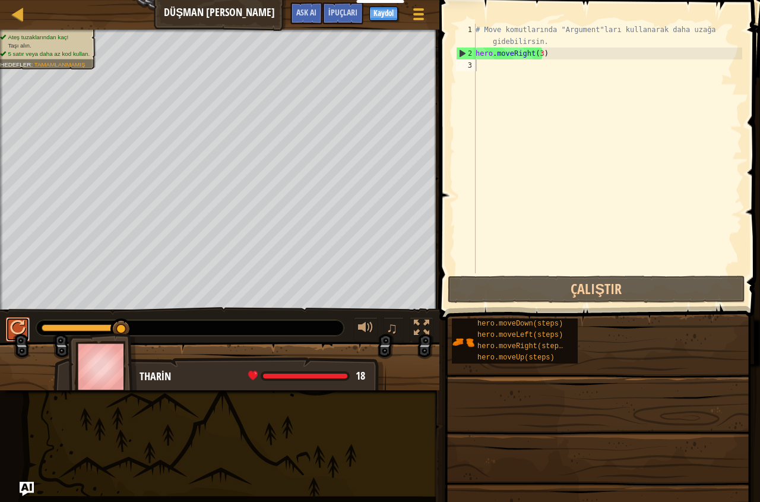
click at [12, 332] on div at bounding box center [17, 327] width 15 height 15
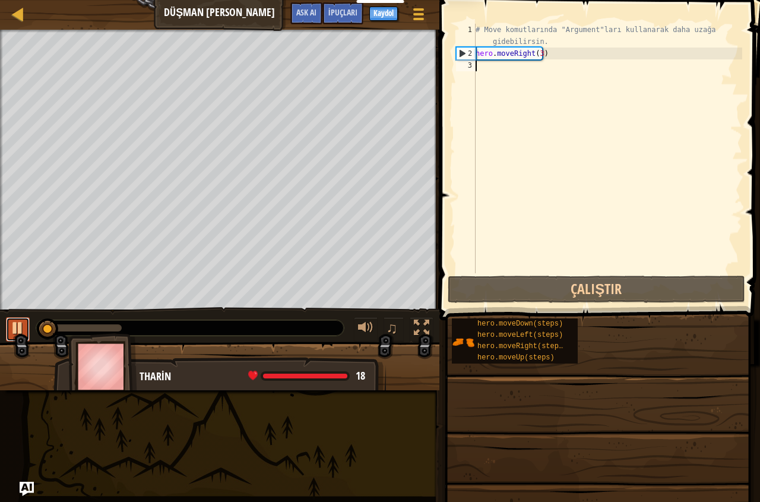
click at [14, 332] on div at bounding box center [17, 327] width 15 height 15
click at [18, 325] on div at bounding box center [17, 327] width 15 height 15
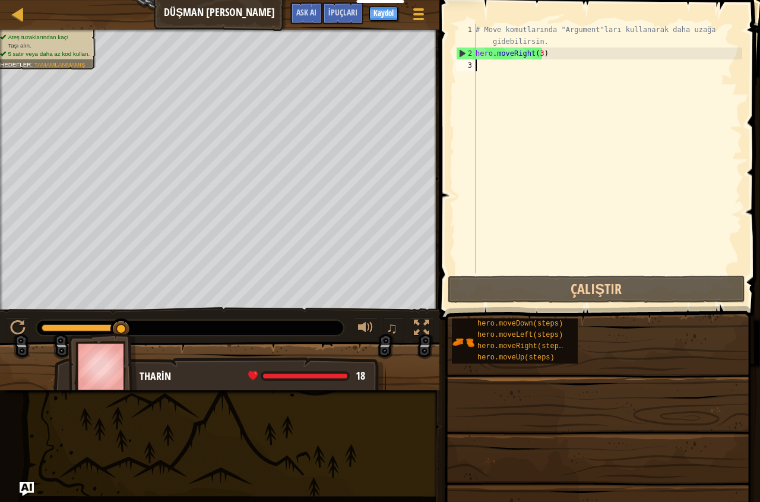
click at [489, 64] on div "# Move komutlarında "Argument"ları kullanarak daha uzağa gidebilirsin. hero . m…" at bounding box center [608, 166] width 269 height 285
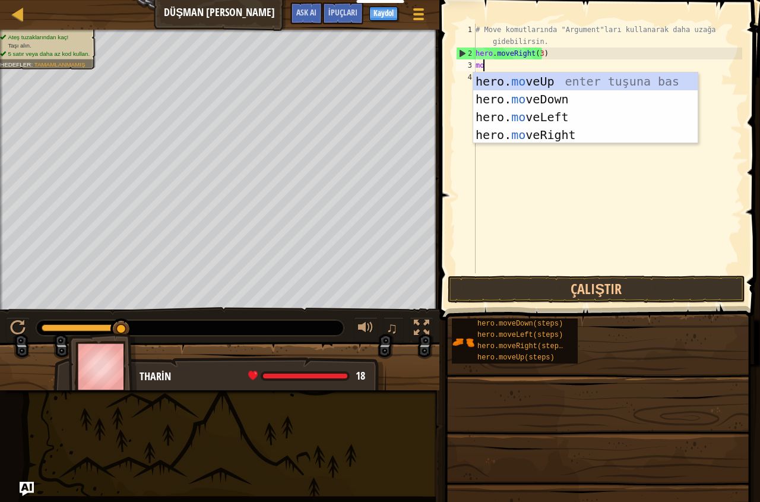
type textarea "move"
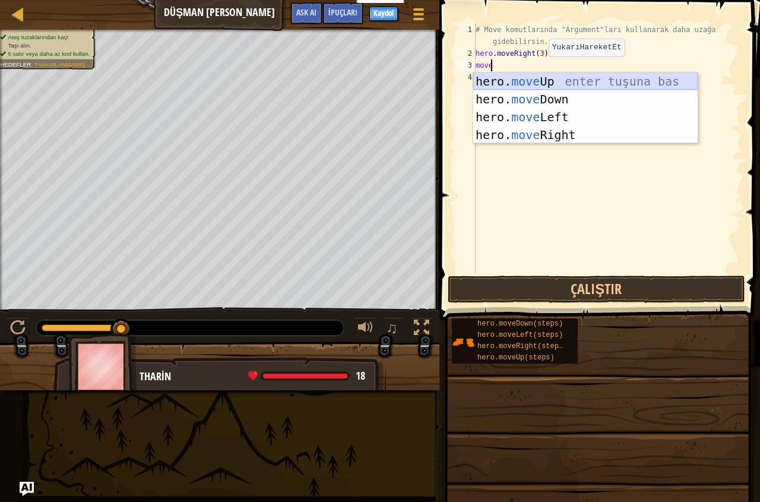
click at [529, 84] on div "hero. move Up enter tuşuna bas hero. move Down enter tuşuna bas hero. move Left…" at bounding box center [586, 125] width 225 height 107
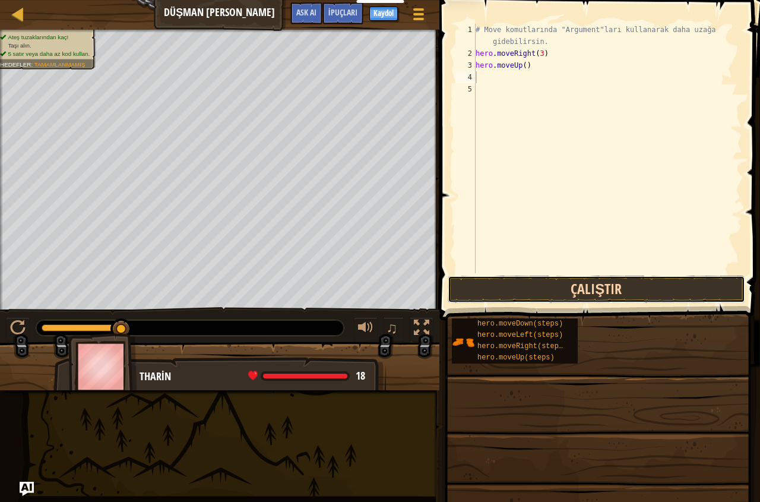
click at [584, 292] on button "Çalıştır" at bounding box center [597, 289] width 298 height 27
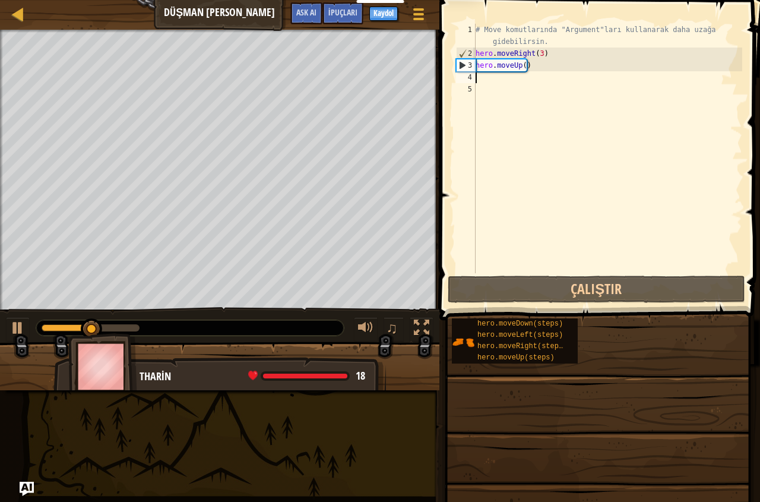
click at [484, 82] on div "# Move komutlarında "Argument"ları kullanarak daha uzağa gidebilirsin. hero . m…" at bounding box center [608, 166] width 269 height 285
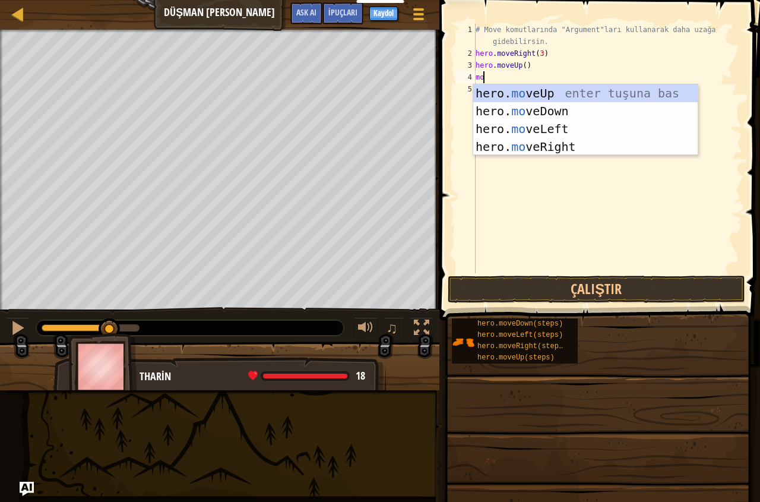
type textarea "move"
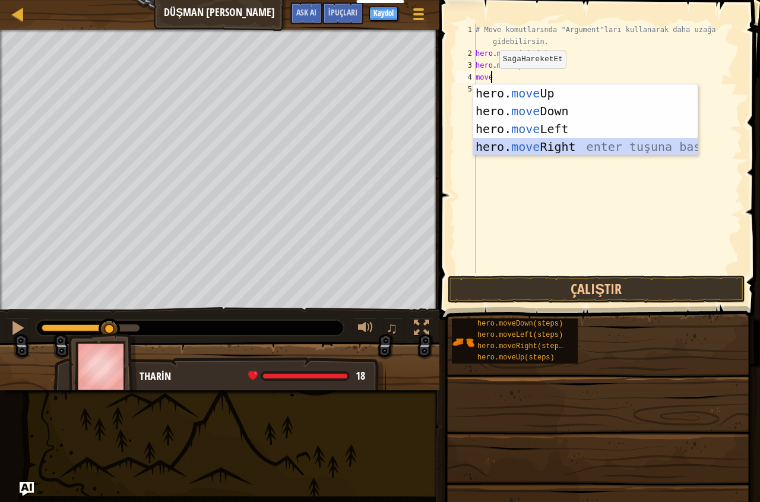
drag, startPoint x: 534, startPoint y: 146, endPoint x: 544, endPoint y: 155, distance: 13.9
click at [537, 149] on div "hero. move Up enter tuşuna bas hero. move Down enter tuşuna bas hero. move Left…" at bounding box center [586, 137] width 225 height 107
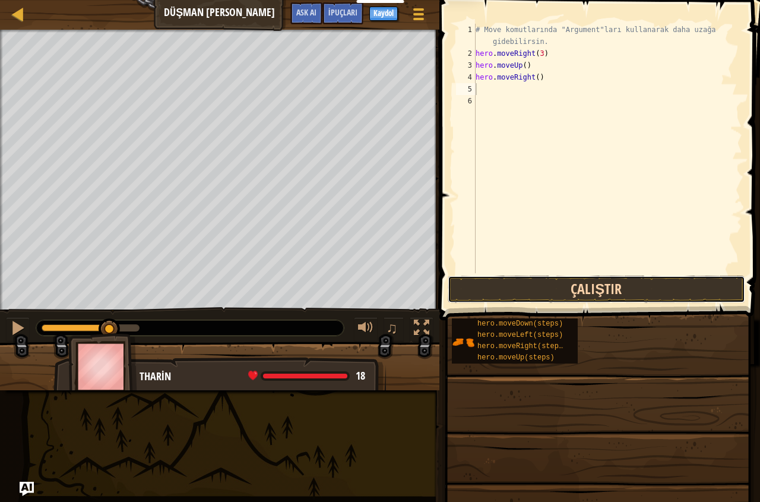
click at [619, 294] on button "Çalıştır" at bounding box center [597, 289] width 298 height 27
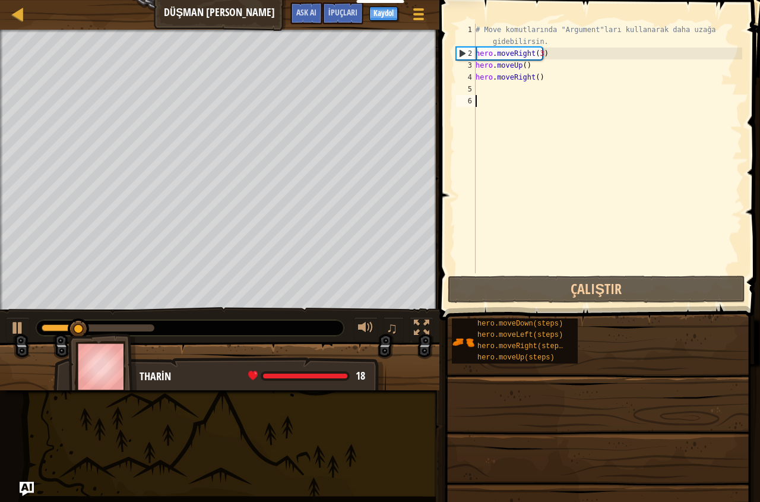
click at [492, 95] on div "# Move komutlarında "Argument"ları kullanarak daha uzağa gidebilirsin. hero . m…" at bounding box center [608, 166] width 269 height 285
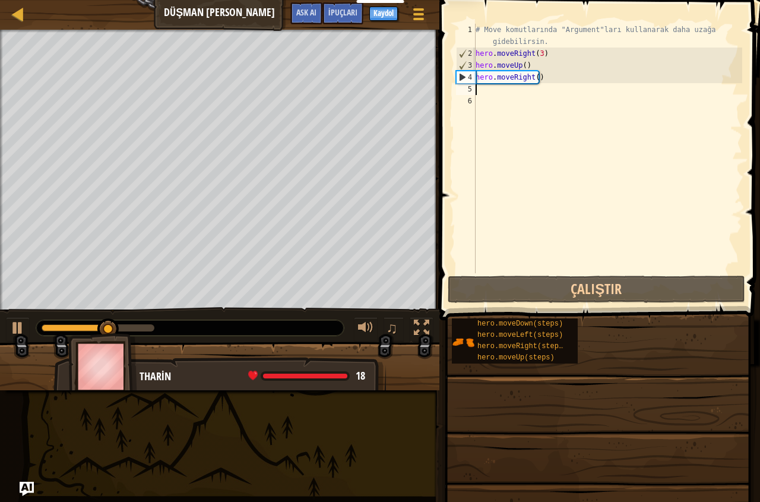
click at [480, 85] on div "# Move komutlarında "Argument"ları kullanarak daha uzağa gidebilirsin. hero . m…" at bounding box center [608, 166] width 269 height 285
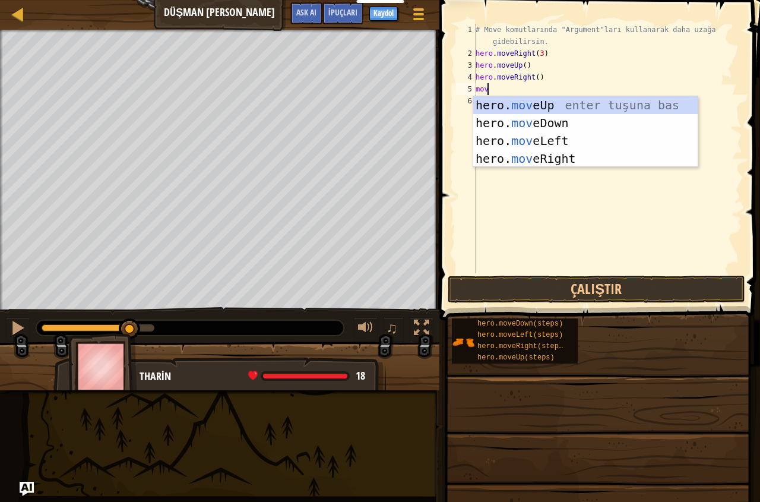
type textarea "move"
click at [537, 125] on div "hero. move Up enter tuşuna bas hero. move Down enter tuşuna bas hero. move Left…" at bounding box center [586, 149] width 225 height 107
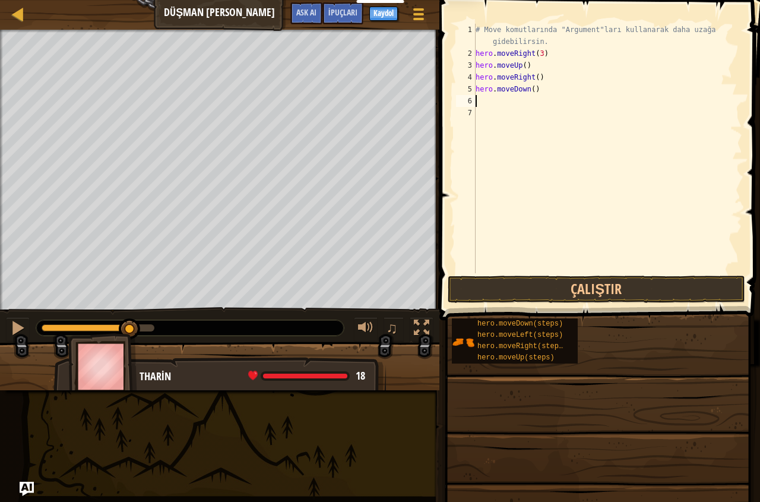
scroll to position [5, 0]
click at [476, 96] on div "# Move komutlarında "Argument"ları kullanarak daha uzağa gidebilirsin. hero . m…" at bounding box center [608, 166] width 269 height 285
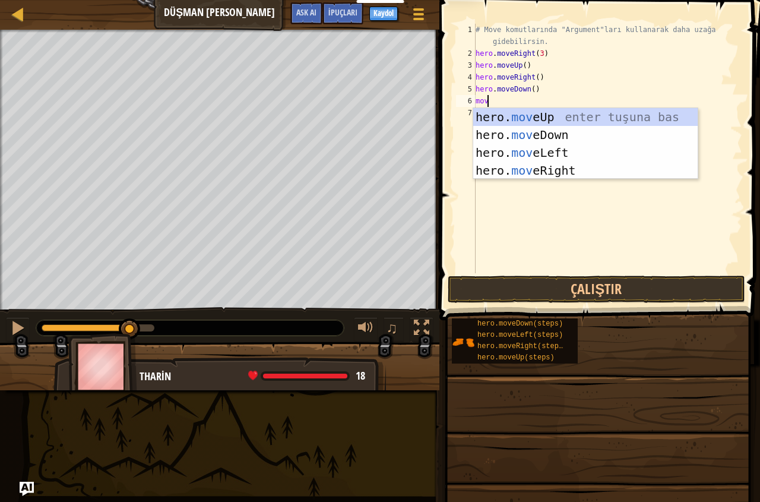
type textarea "move"
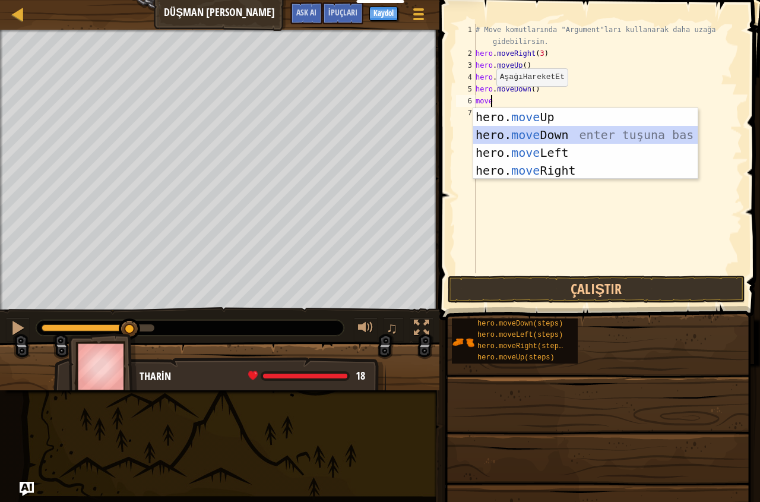
click at [551, 129] on div "hero. move Up enter tuşuna bas hero. move Down enter tuşuna bas hero. move Left…" at bounding box center [586, 161] width 225 height 107
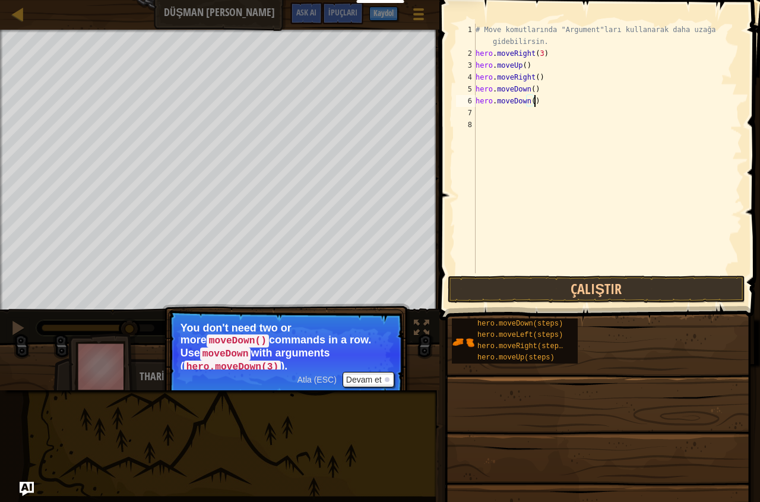
click at [535, 105] on div "# Move komutlarında "Argument"ları kullanarak daha uzağa gidebilirsin. hero . m…" at bounding box center [608, 166] width 269 height 285
type textarea "h"
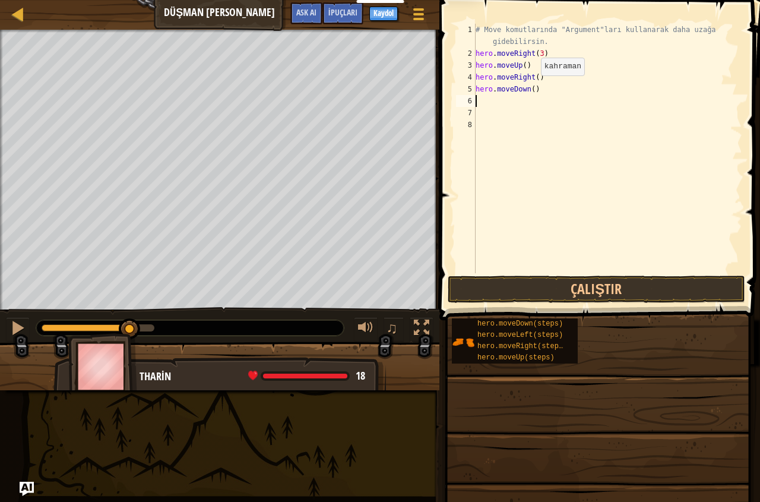
click at [531, 87] on div "# Move komutlarında "Argument"ları kullanarak daha uzağa gidebilirsin. hero . m…" at bounding box center [608, 166] width 269 height 285
type textarea "hero.moveDown(3)"
click at [562, 288] on button "Çalıştır" at bounding box center [597, 289] width 298 height 27
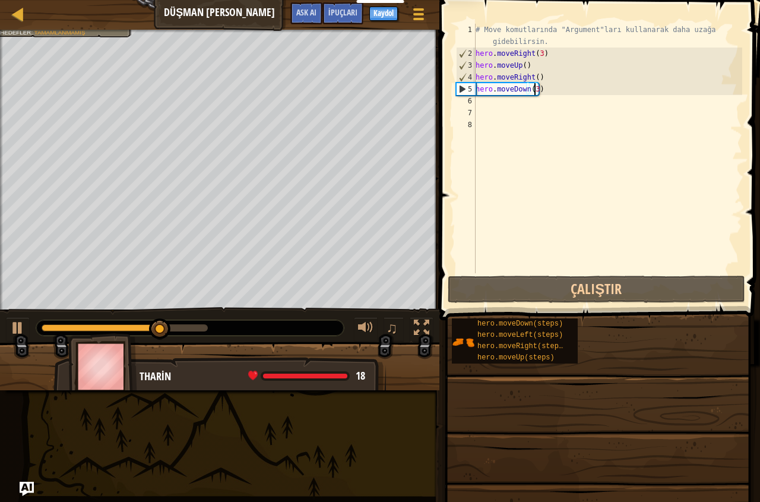
click at [535, 187] on div "# Move komutlarında "Argument"ları kullanarak daha uzağa gidebilirsin. hero . m…" at bounding box center [608, 166] width 269 height 285
click at [485, 101] on div "# Move komutlarında "Argument"ları kullanarak daha uzağa gidebilirsin. hero . m…" at bounding box center [608, 166] width 269 height 285
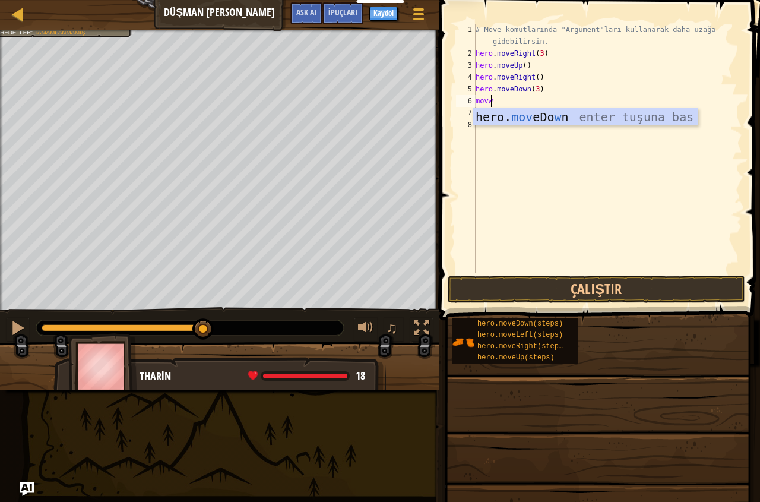
scroll to position [5, 1]
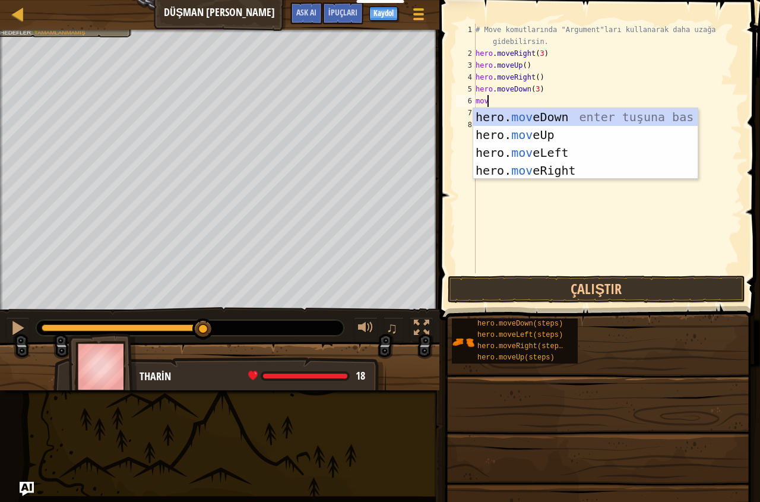
type textarea "move"
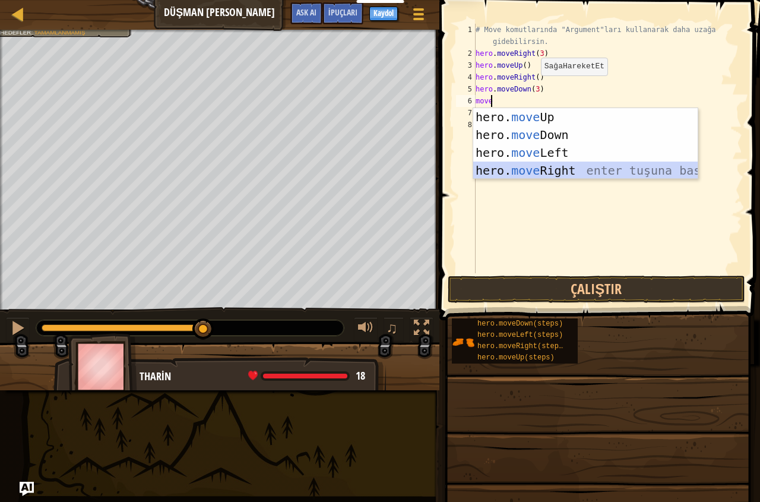
drag, startPoint x: 538, startPoint y: 167, endPoint x: 566, endPoint y: 245, distance: 83.4
click at [539, 175] on div "hero. move Up enter tuşuna bas hero. move Down enter tuşuna bas hero. move Left…" at bounding box center [586, 161] width 225 height 107
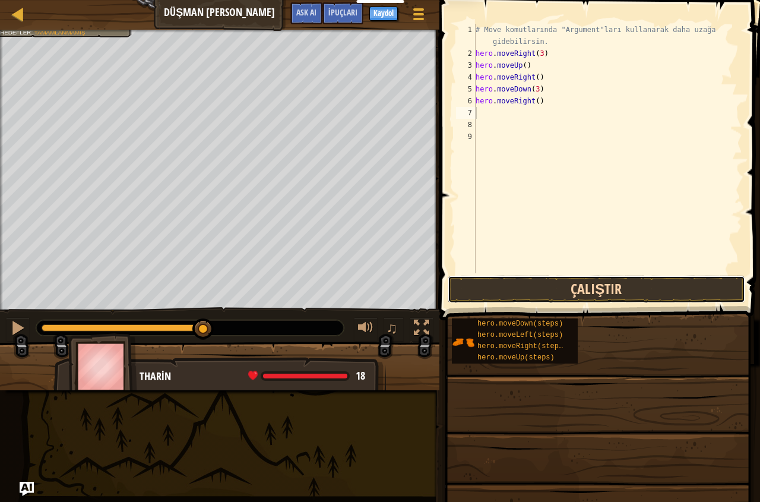
click at [577, 295] on button "Çalıştır" at bounding box center [597, 289] width 298 height 27
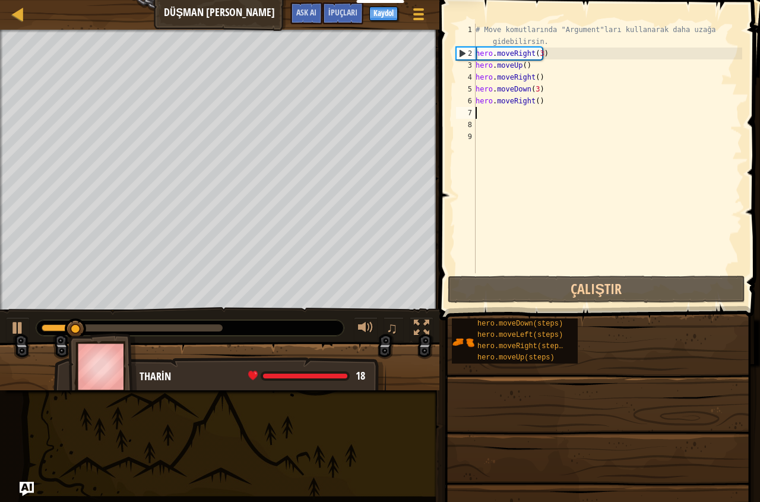
click at [491, 118] on div "# Move komutlarında "Argument"ları kullanarak daha uzağa gidebilirsin. hero . m…" at bounding box center [608, 166] width 269 height 285
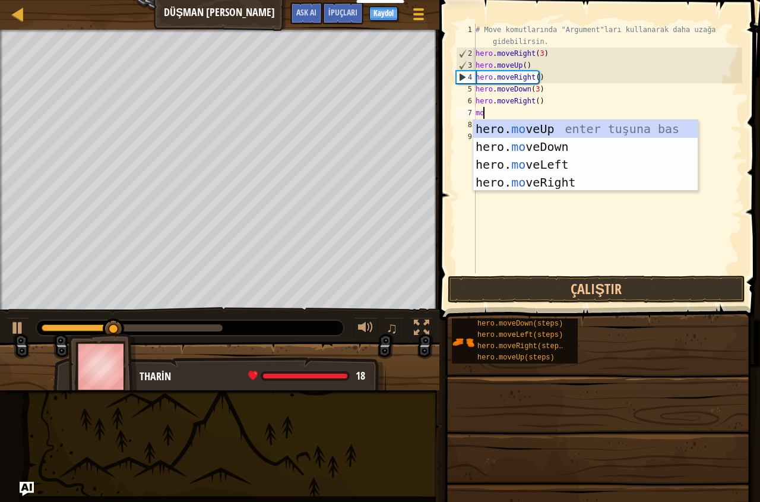
type textarea "move"
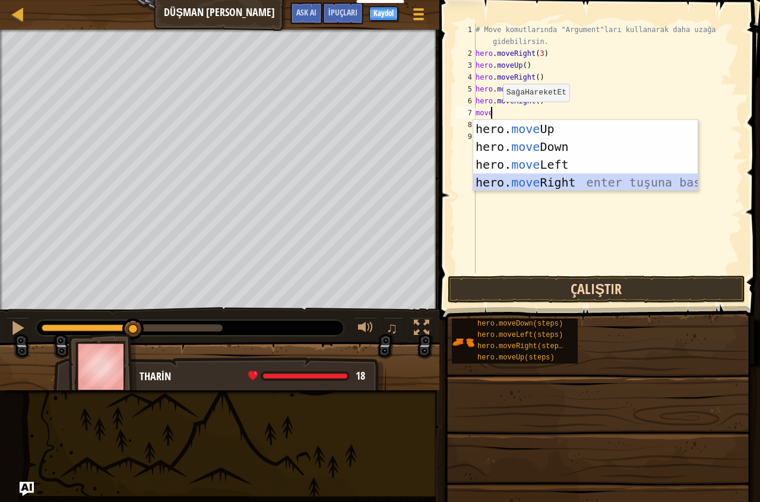
drag, startPoint x: 553, startPoint y: 180, endPoint x: 544, endPoint y: 288, distance: 107.9
click at [553, 188] on div "hero. move Up enter tuşuna bas hero. move Down enter tuşuna bas hero. move Left…" at bounding box center [586, 173] width 225 height 107
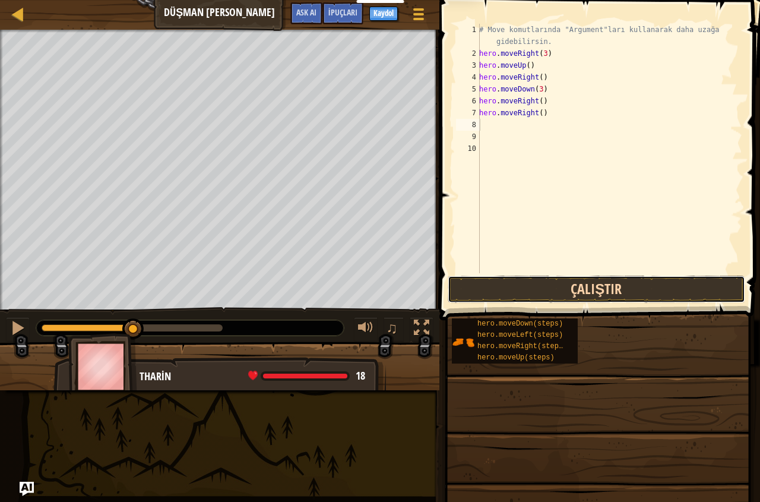
click at [551, 282] on button "Çalıştır" at bounding box center [597, 289] width 298 height 27
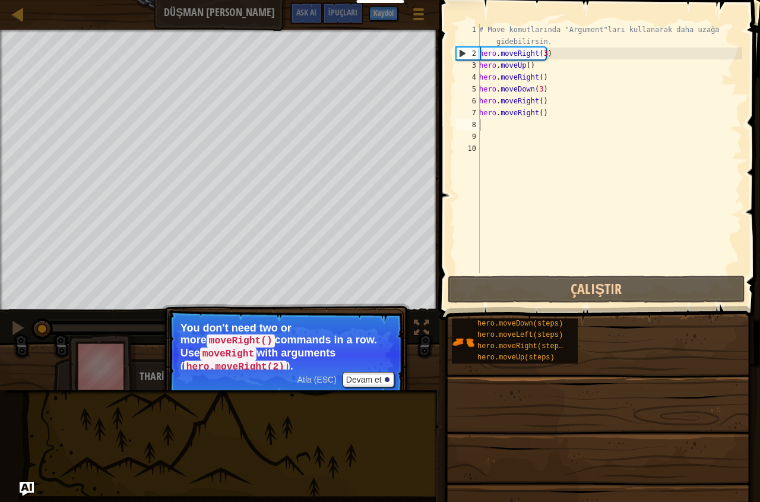
click at [544, 114] on div "# Move komutlarında "Argument"ları kullanarak daha uzağa gidebilirsin. hero . m…" at bounding box center [610, 166] width 266 height 285
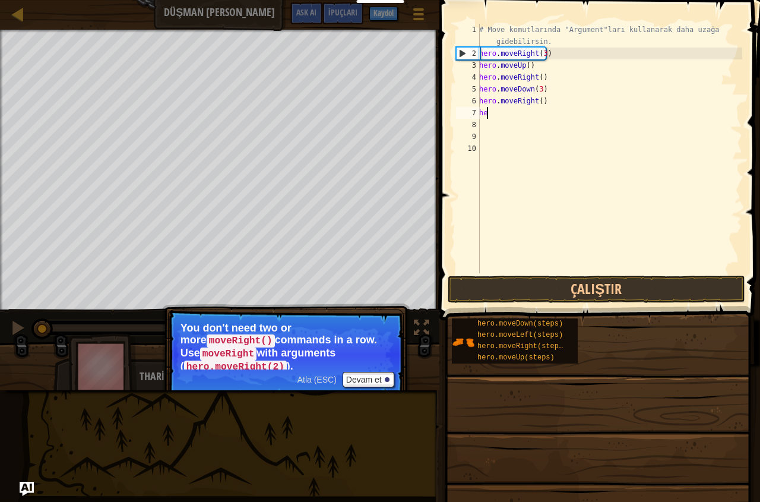
type textarea "h"
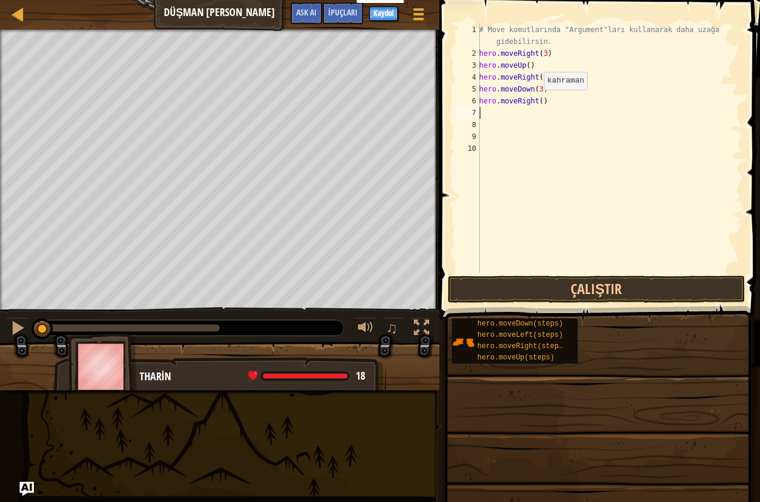
click at [538, 102] on div "# Move komutlarında "Argument"ları kullanarak daha uzağa gidebilirsin. hero . m…" at bounding box center [610, 166] width 266 height 285
type textarea "hero.moveRight(2)"
click at [621, 287] on button "Çalıştır" at bounding box center [597, 289] width 298 height 27
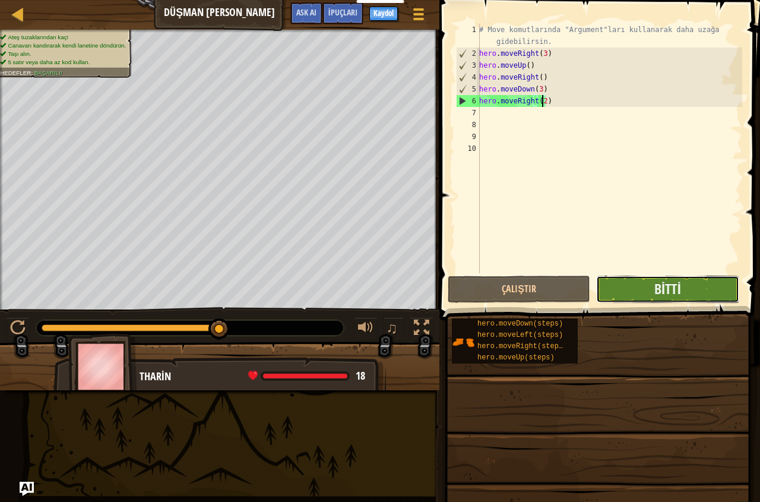
click at [628, 295] on button "Bitti" at bounding box center [667, 289] width 143 height 27
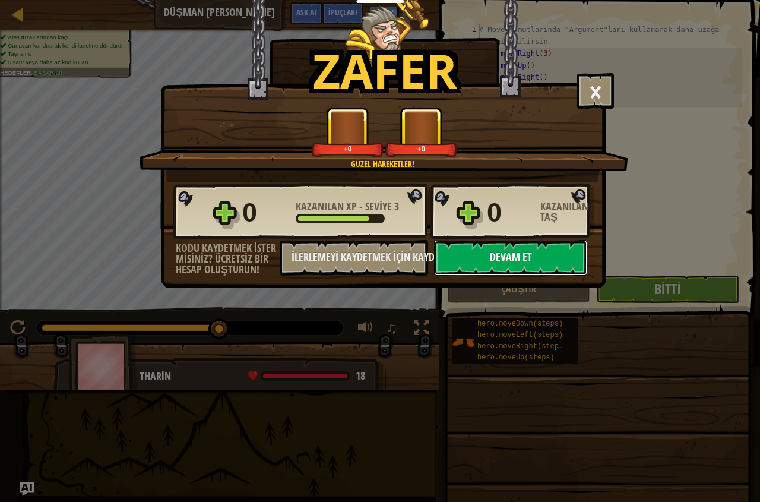
click at [528, 267] on button "Devam et" at bounding box center [510, 258] width 153 height 36
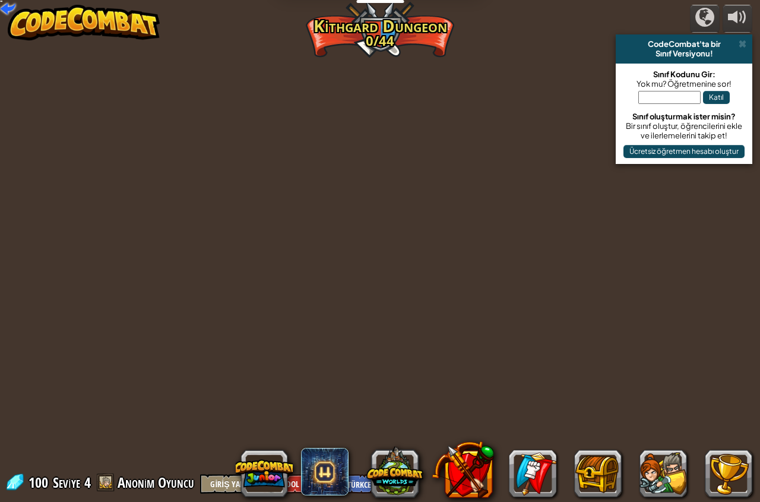
select select "tr"
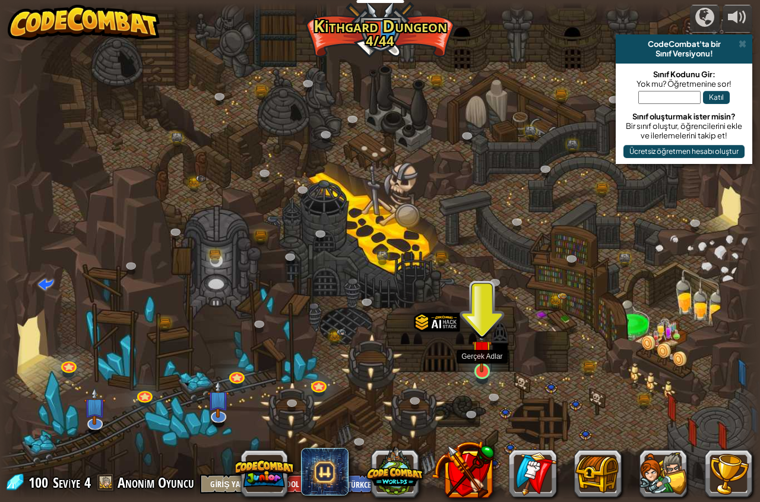
click at [478, 366] on img at bounding box center [482, 349] width 20 height 45
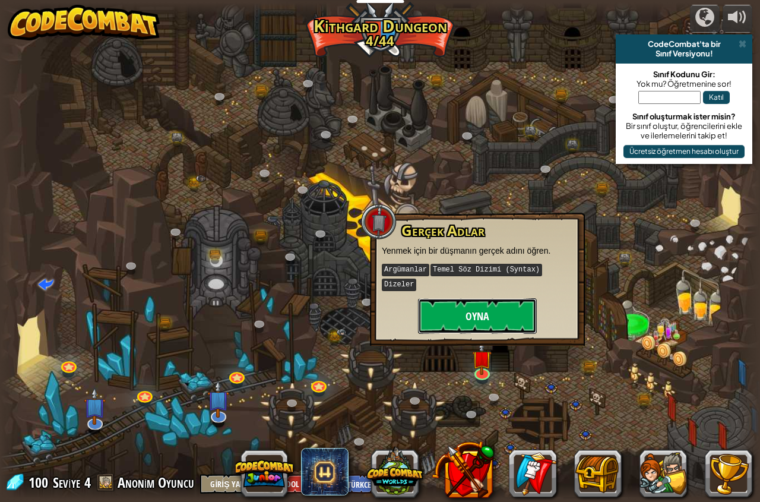
click at [500, 298] on button "Oyna" at bounding box center [477, 316] width 119 height 36
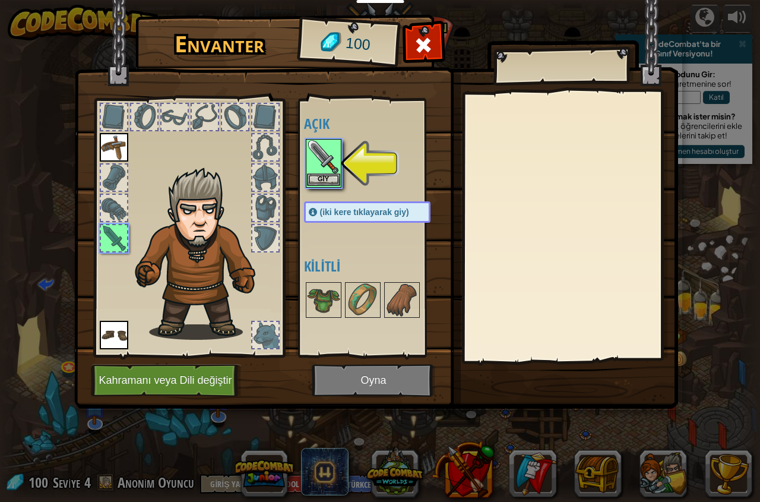
drag, startPoint x: 318, startPoint y: 160, endPoint x: 339, endPoint y: 193, distance: 39.2
click at [319, 165] on img at bounding box center [323, 156] width 33 height 33
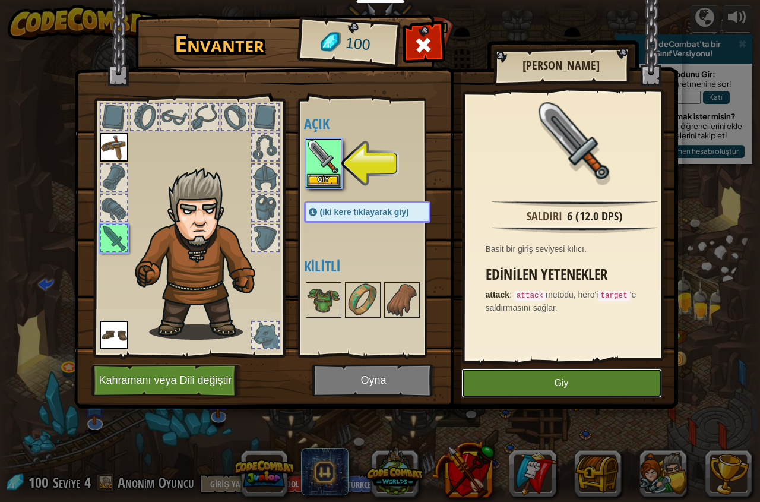
click at [561, 385] on button "Giy" at bounding box center [562, 383] width 201 height 30
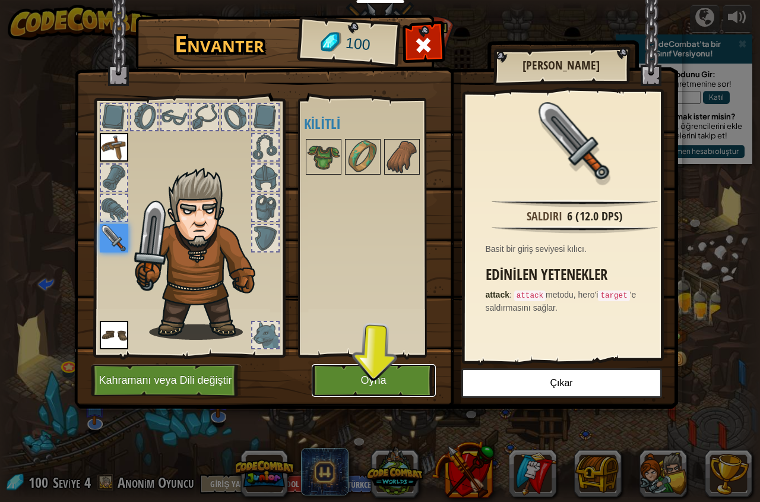
drag, startPoint x: 375, startPoint y: 371, endPoint x: 373, endPoint y: 383, distance: 12.7
click at [375, 374] on button "Oyna" at bounding box center [374, 380] width 124 height 33
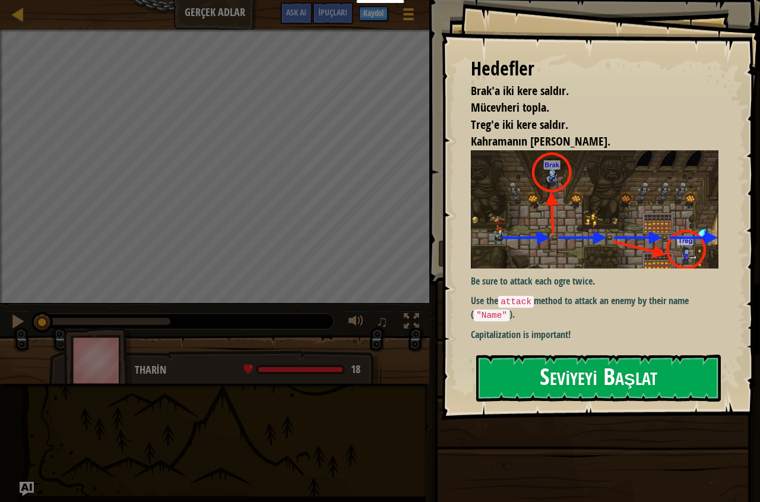
click at [583, 393] on button "Seviyeyi Başlat" at bounding box center [598, 378] width 245 height 47
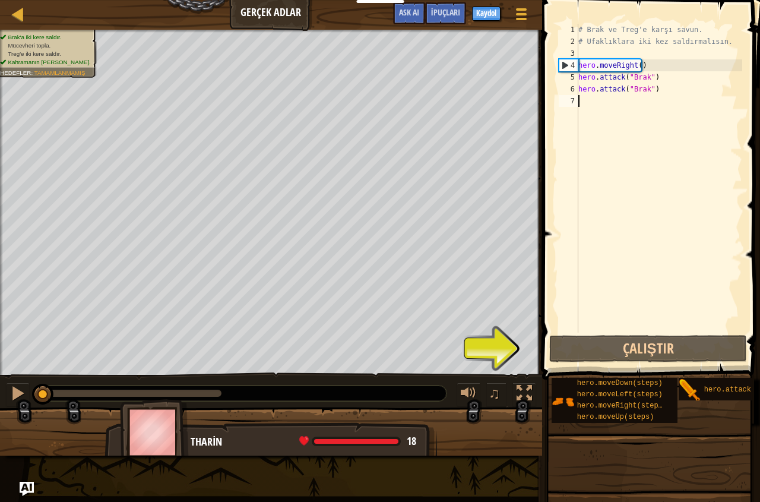
click at [585, 102] on div "# Brak ve Treg'e karşı savun. # Ufaklıklara iki kez saldırmalısın. hero . moveR…" at bounding box center [659, 190] width 166 height 333
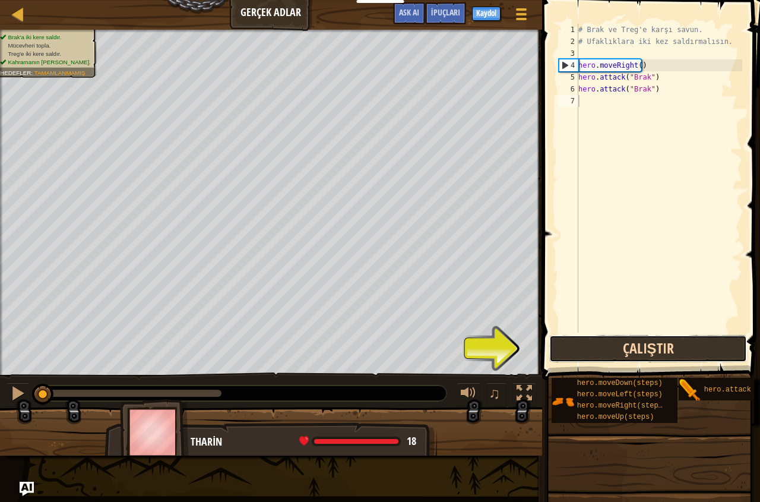
click at [629, 358] on button "Çalıştır" at bounding box center [649, 348] width 198 height 27
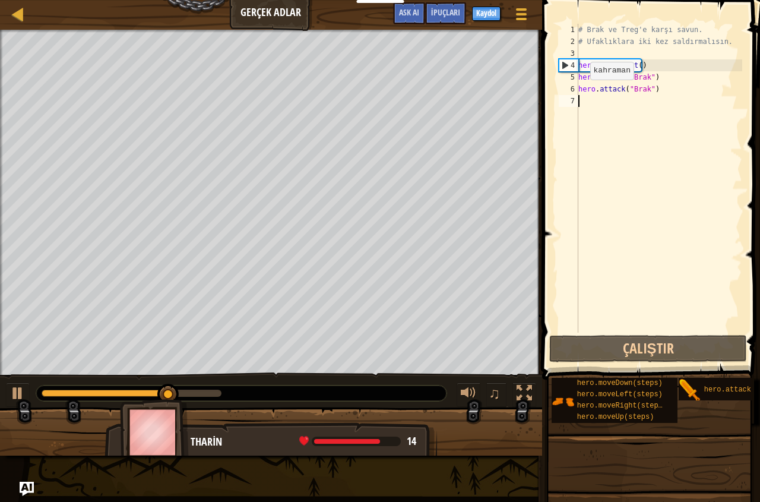
click at [584, 95] on div "# Brak ve Treg'e karşı savun. # Ufaklıklara iki kez saldırmalısın. hero . moveR…" at bounding box center [659, 190] width 166 height 333
type textarea "hero.attack("Brak")"
click at [586, 99] on div "# Brak ve Treg'e karşı savun. # Ufaklıklara iki kez saldırmalısın. hero . moveR…" at bounding box center [659, 178] width 166 height 309
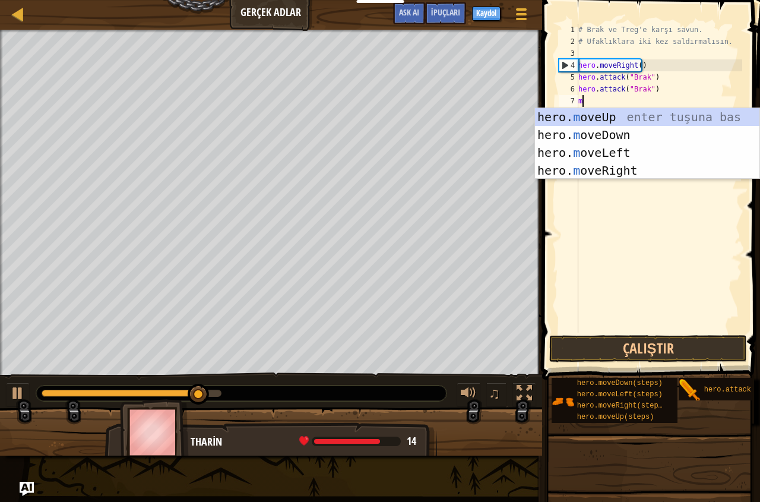
scroll to position [5, 0]
type textarea "move"
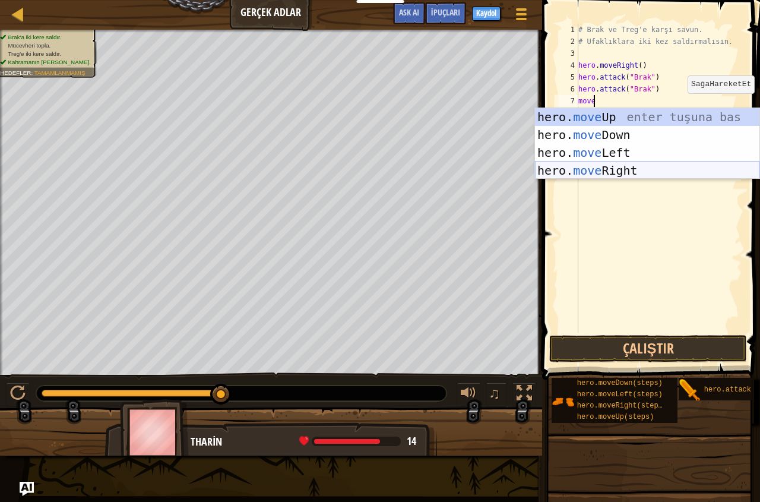
drag, startPoint x: 632, startPoint y: 169, endPoint x: 632, endPoint y: 211, distance: 42.2
click at [632, 171] on div "hero. move Up enter tuşuna bas hero. move Down enter tuşuna bas hero. move Left…" at bounding box center [647, 161] width 225 height 107
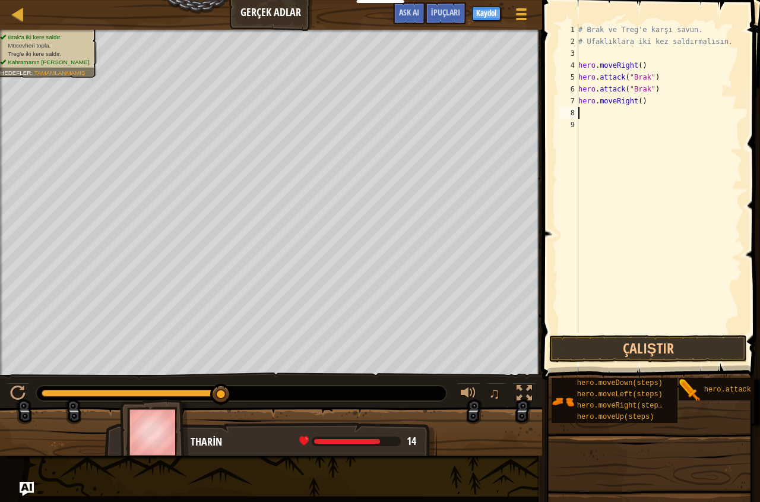
scroll to position [5, 0]
drag, startPoint x: 649, startPoint y: 339, endPoint x: 649, endPoint y: 333, distance: 6.0
click at [649, 339] on button "Çalıştır" at bounding box center [649, 348] width 198 height 27
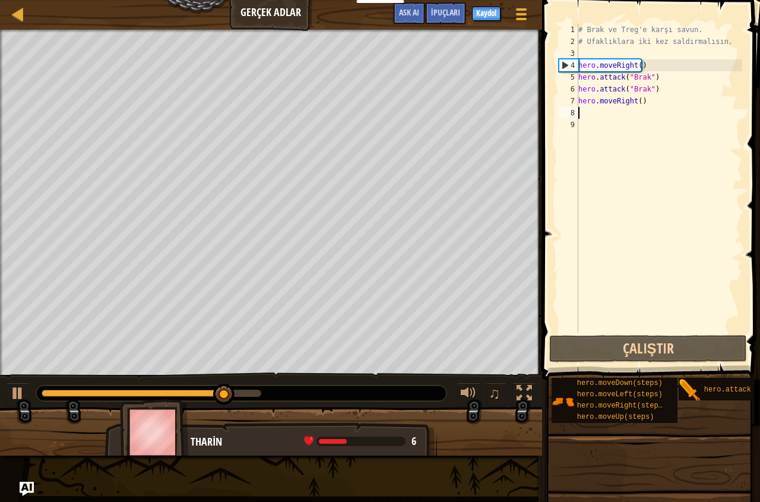
click at [586, 118] on div "# Brak ve Treg'e karşı savun. # Ufaklıklara iki kez saldırmalısın. hero . moveR…" at bounding box center [659, 190] width 166 height 333
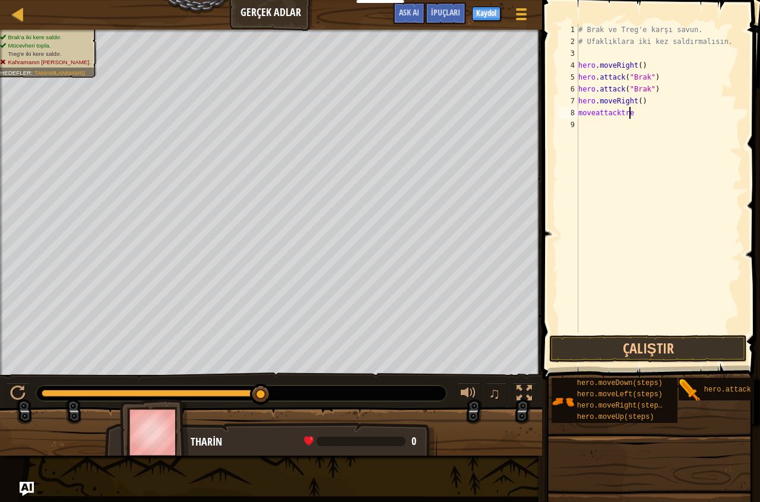
scroll to position [5, 4]
type textarea "moveattacktrek"
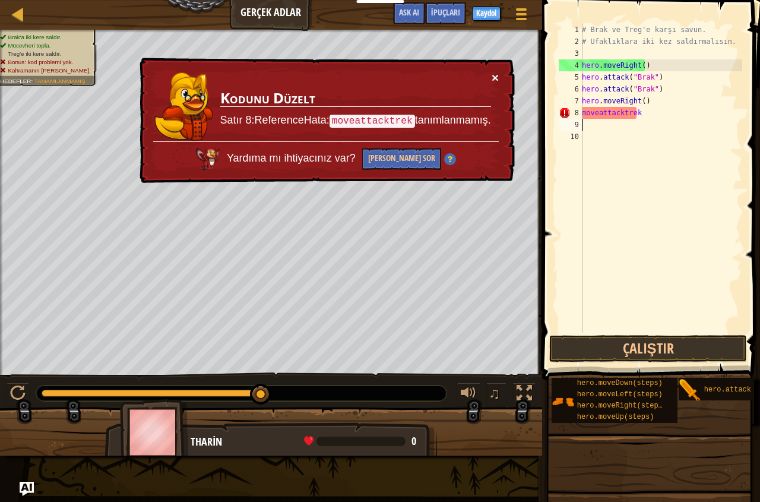
drag, startPoint x: 495, startPoint y: 76, endPoint x: 550, endPoint y: 83, distance: 55.1
click at [504, 76] on div "× Kodunu Düzelt Satır 8:ReferenceHata: moveattacktrek tanımlanmamış. Yardıma mı…" at bounding box center [326, 121] width 378 height 127
click at [640, 116] on div "# Brak ve Treg'e karşı savun. # Ufaklıklara iki kez saldırmalısın. hero . moveR…" at bounding box center [661, 190] width 163 height 333
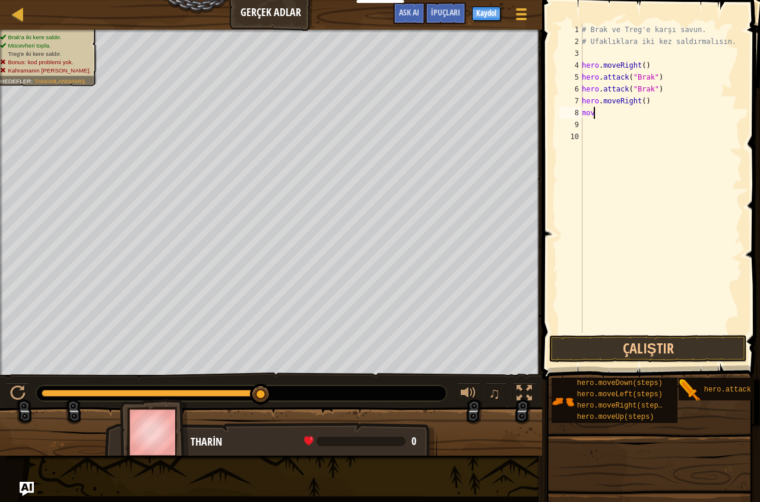
type textarea "move"
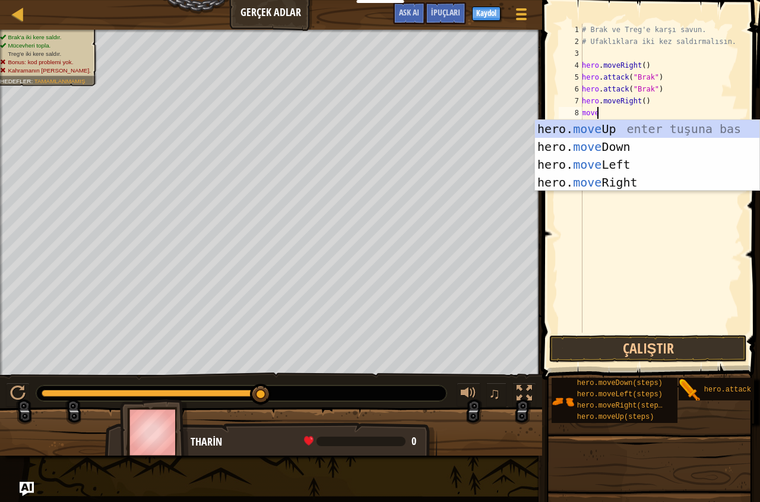
scroll to position [5, 1]
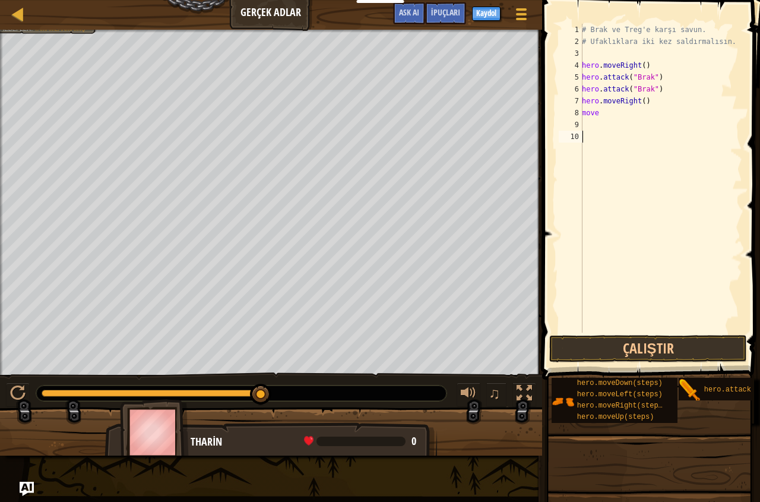
click at [612, 241] on div "# Brak ve Treg'e karşı savun. # Ufaklıklara iki kez saldırmalısın. hero . moveR…" at bounding box center [661, 190] width 163 height 333
click at [603, 115] on div "# Brak ve Treg'e karşı savun. # Ufaklıklara iki kez saldırmalısın. hero . moveR…" at bounding box center [661, 190] width 163 height 333
click at [622, 115] on div "# Brak ve Treg'e karşı savun. # Ufaklıklara iki kez saldırmalısın. hero . moveR…" at bounding box center [661, 190] width 163 height 333
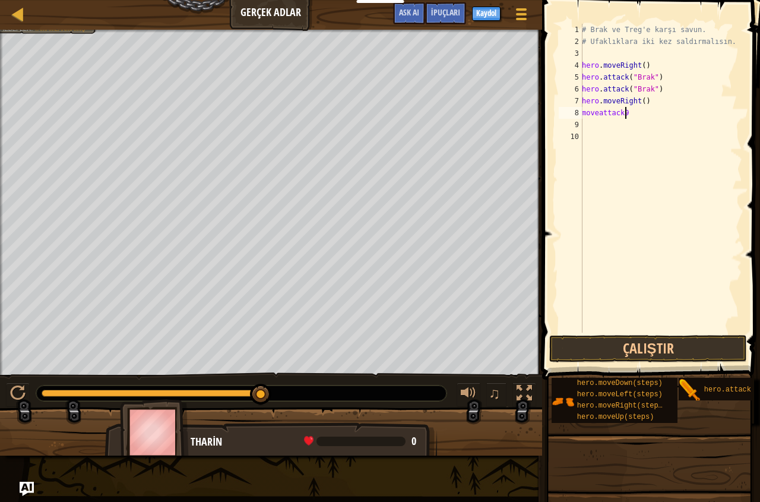
scroll to position [5, 3]
click at [623, 115] on div "# Brak ve Treg'e karşı savun. # Ufaklıklara iki kez saldırmalısın. hero . moveR…" at bounding box center [661, 190] width 163 height 333
click at [629, 111] on div "# Brak ve Treg'e karşı savun. # Ufaklıklara iki kez saldırmalısın. hero . moveR…" at bounding box center [661, 190] width 163 height 333
type textarea "m"
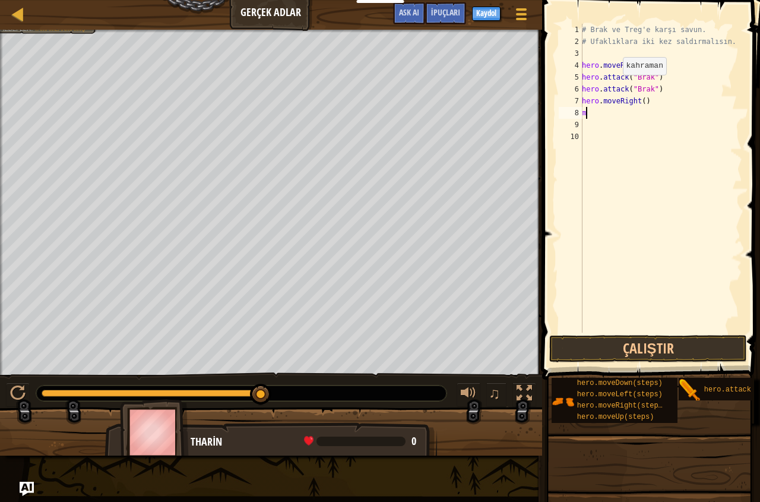
scroll to position [5, 0]
type textarea "h"
drag, startPoint x: 636, startPoint y: 164, endPoint x: 617, endPoint y: 144, distance: 27.7
click at [634, 163] on div "# Brak ve Treg'e karşı savun. # Ufaklıklara iki kez saldırmalısın. hero . moveR…" at bounding box center [659, 190] width 167 height 333
click at [582, 102] on div "# Brak ve Treg'e karşı savun. # Ufaklıklara iki kez saldırmalısın. hero . moveR…" at bounding box center [659, 190] width 167 height 333
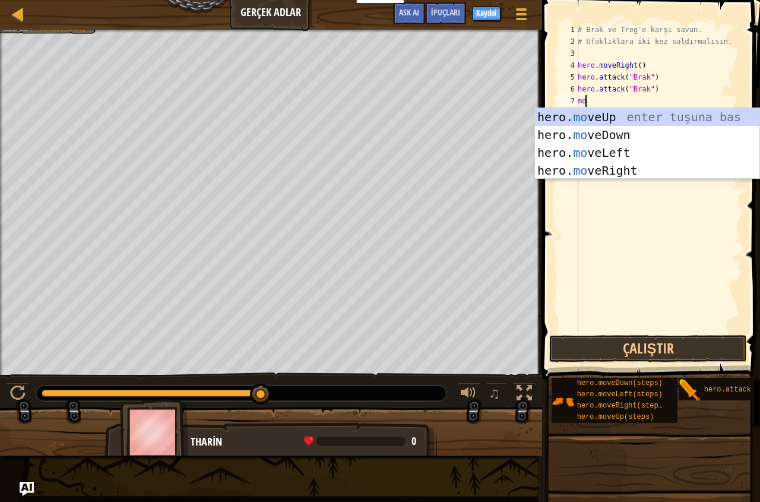
type textarea "m"
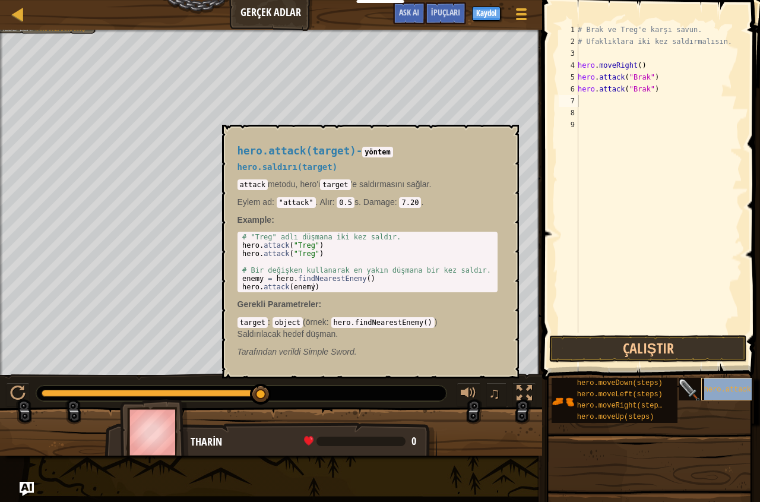
type textarea "hero.attack(target)"
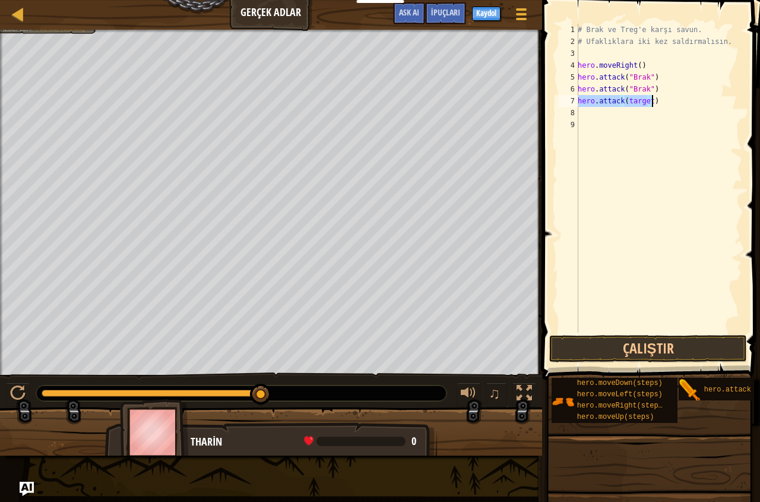
click at [670, 210] on div "# Brak ve Treg'e karşı savun. # Ufaklıklara iki kez saldırmalısın. hero . moveR…" at bounding box center [659, 190] width 167 height 333
click at [648, 102] on div "# Brak ve Treg'e karşı savun. # Ufaklıklara iki kez saldırmalısın. hero . moveR…" at bounding box center [659, 190] width 167 height 333
type textarea "hero.attack(treg)"
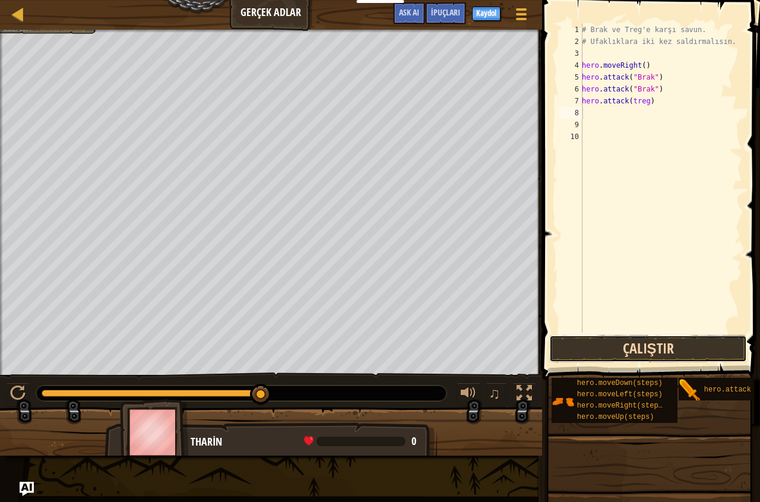
click at [640, 352] on button "Çalıştır" at bounding box center [649, 348] width 198 height 27
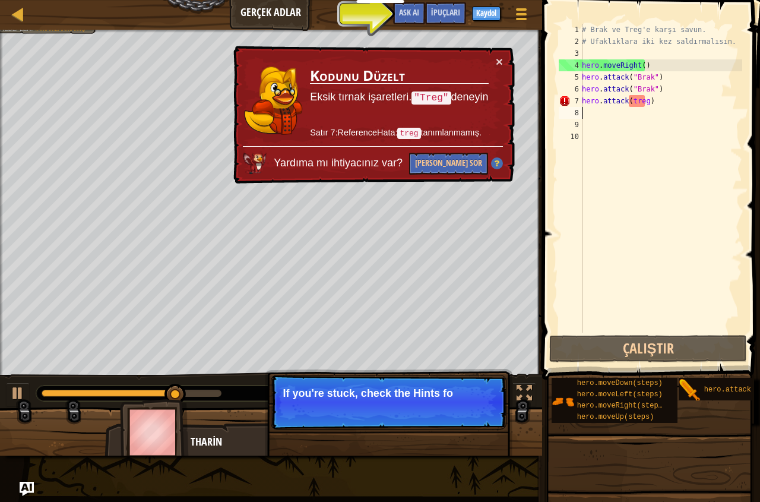
click at [649, 104] on div "# Brak ve Treg'e karşı savun. # Ufaklıklara iki kez saldırmalısın. hero . moveR…" at bounding box center [661, 190] width 163 height 333
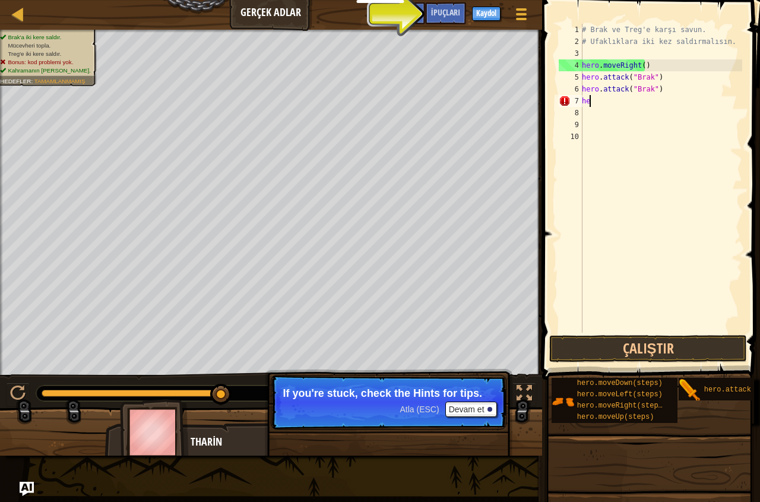
type textarea "h"
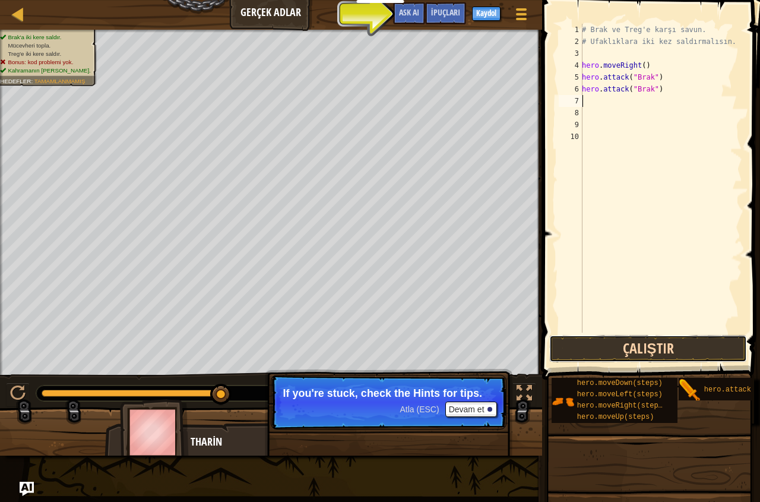
click at [692, 353] on button "Çalıştır" at bounding box center [649, 348] width 198 height 27
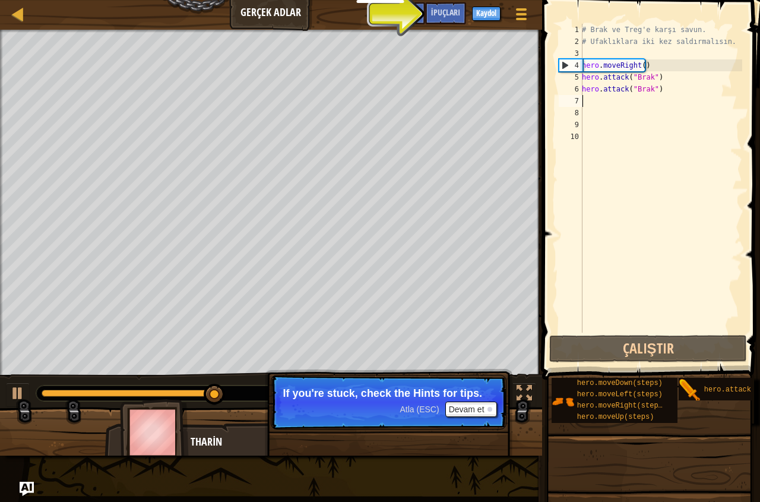
click at [585, 98] on div "# Brak ve Treg'e karşı savun. # Ufaklıklara iki kez saldırmalısın. hero . moveR…" at bounding box center [661, 190] width 163 height 333
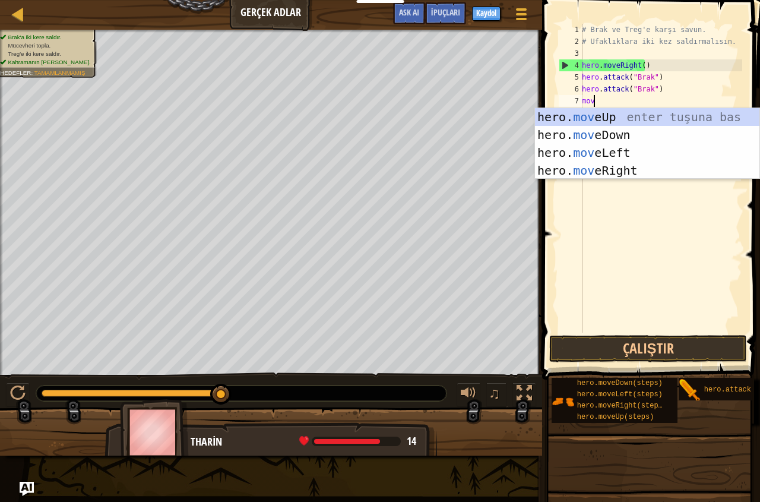
type textarea "move"
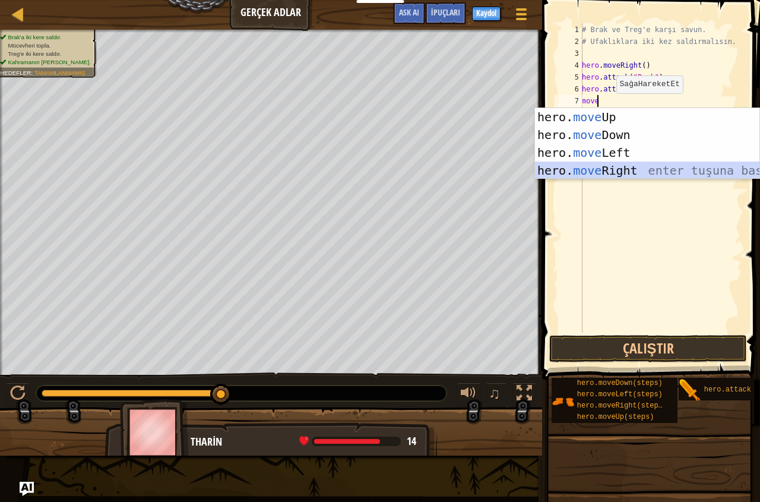
drag, startPoint x: 617, startPoint y: 171, endPoint x: 659, endPoint y: 323, distance: 158.4
click at [617, 171] on div "hero. move Up enter tuşuna bas hero. move Down enter tuşuna bas hero. move Left…" at bounding box center [647, 161] width 225 height 107
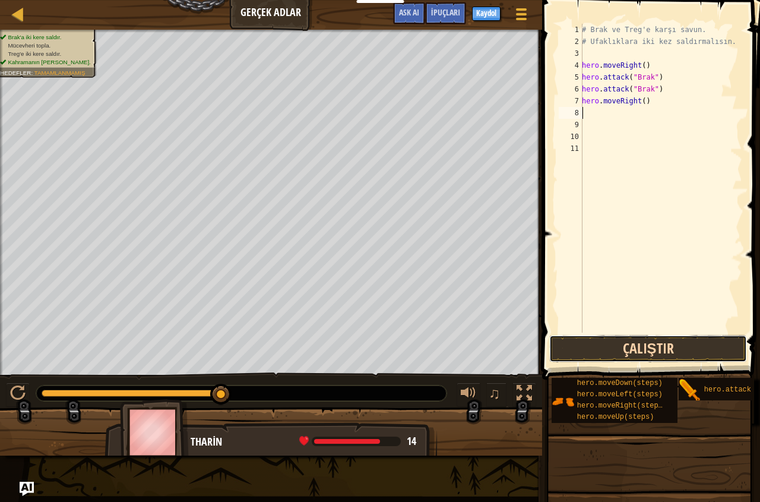
click at [661, 352] on button "Çalıştır" at bounding box center [649, 348] width 198 height 27
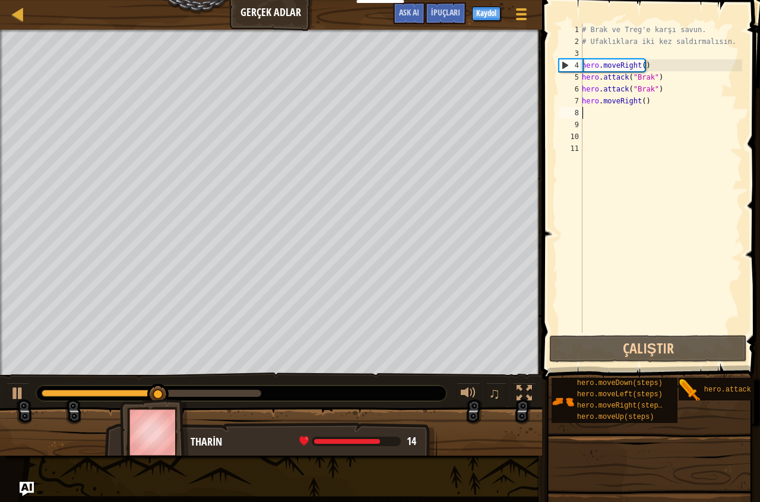
click at [586, 108] on div "# Brak ve Treg'e karşı savun. # Ufaklıklara iki kez saldırmalısın. hero . moveR…" at bounding box center [661, 190] width 163 height 333
click at [595, 111] on div "# Brak ve Treg'e karşı savun. # Ufaklıklara iki kez saldırmalısın. hero . moveR…" at bounding box center [661, 190] width 163 height 333
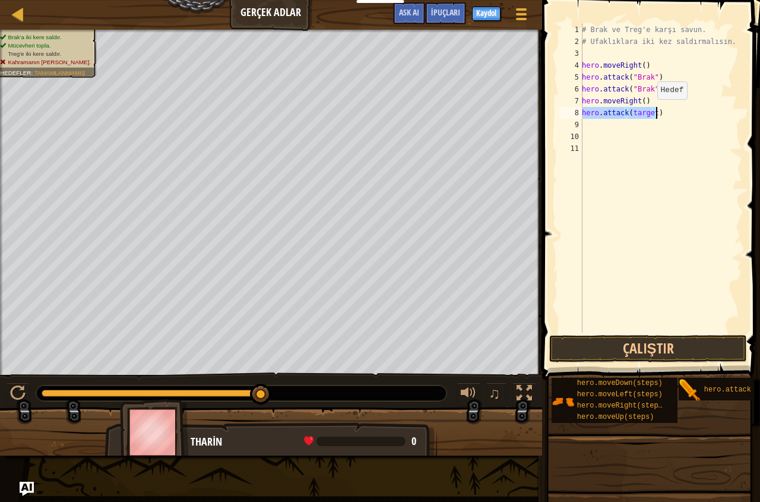
click at [651, 111] on div "# Brak ve Treg'e karşı savun. # Ufaklıklara iki kez saldırmalısın. hero . moveR…" at bounding box center [661, 178] width 163 height 309
type textarea "hero.attack(treg)"
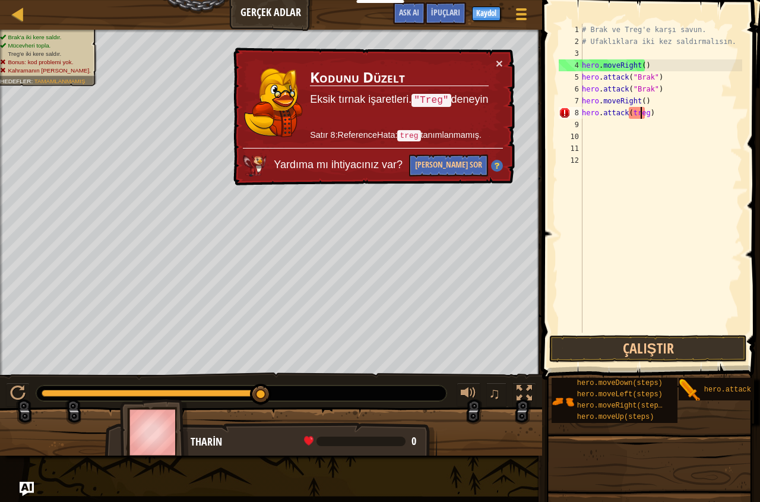
click at [643, 113] on div "# Brak ve Treg'e karşı savun. # Ufaklıklara iki kez saldırmalısın. hero . moveR…" at bounding box center [661, 190] width 163 height 333
click at [645, 113] on div "# Brak ve Treg'e karşı savun. # Ufaklıklara iki kez saldırmalısın. hero . moveR…" at bounding box center [661, 190] width 163 height 333
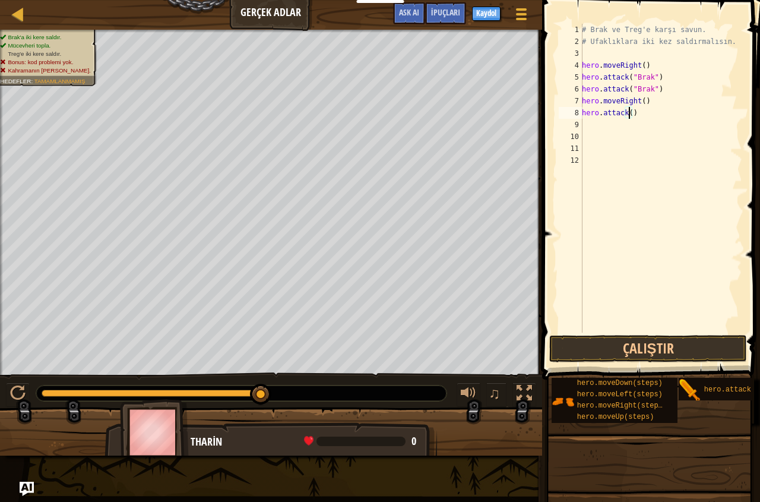
scroll to position [5, 4]
type textarea "hero.attack(Treg)"
click at [637, 350] on button "Çalıştır" at bounding box center [649, 348] width 198 height 27
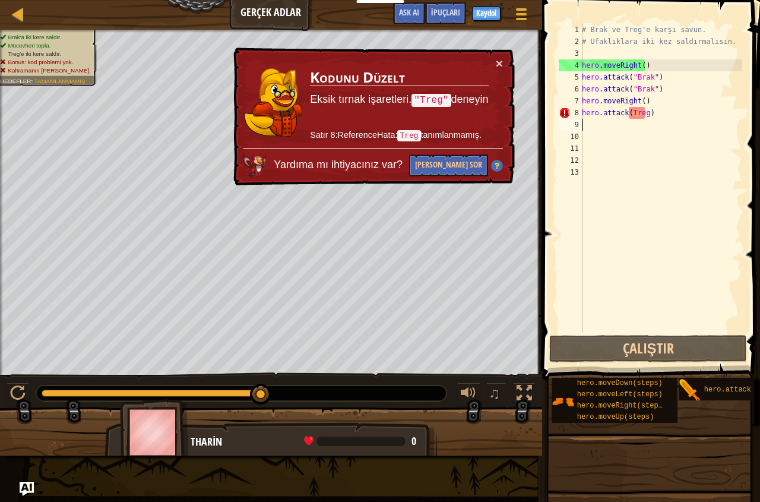
click at [649, 108] on div "# Brak ve Treg'e karşı savun. # Ufaklıklara iki kez saldırmalısın. hero . moveR…" at bounding box center [661, 190] width 163 height 333
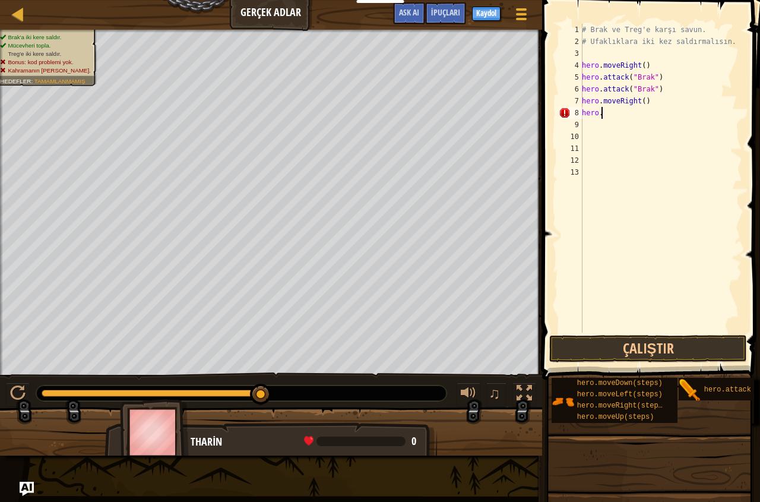
type textarea "h"
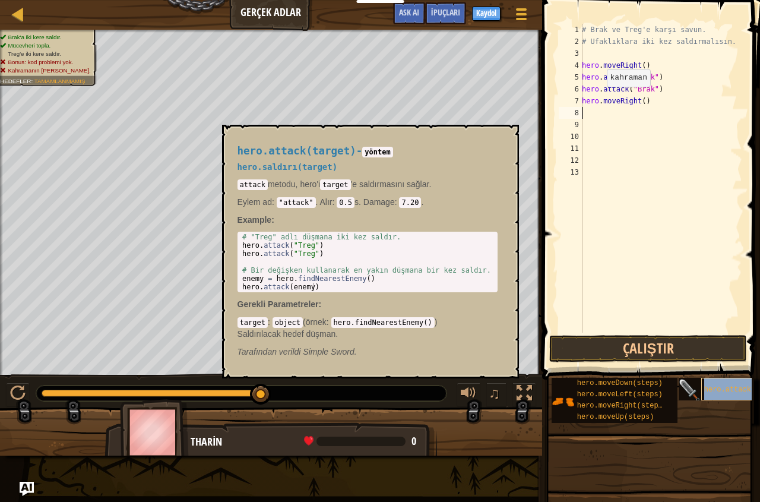
click at [728, 394] on div "hero.attack(target)" at bounding box center [750, 389] width 96 height 23
type textarea "hero.attack(target)"
click at [643, 192] on div "# Brak ve Treg'e karşı savun. # Ufaklıklara iki kez saldırmalısın. hero . moveR…" at bounding box center [661, 190] width 163 height 333
click at [509, 138] on button "×" at bounding box center [506, 138] width 10 height 17
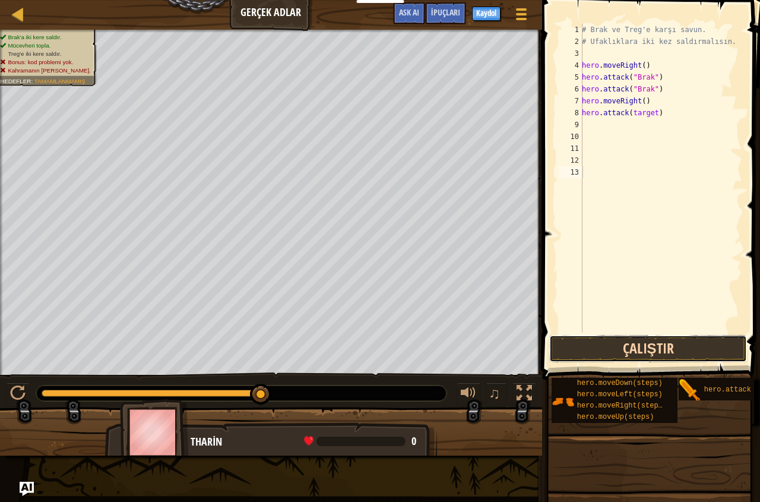
click at [653, 351] on button "Çalıştır" at bounding box center [649, 348] width 198 height 27
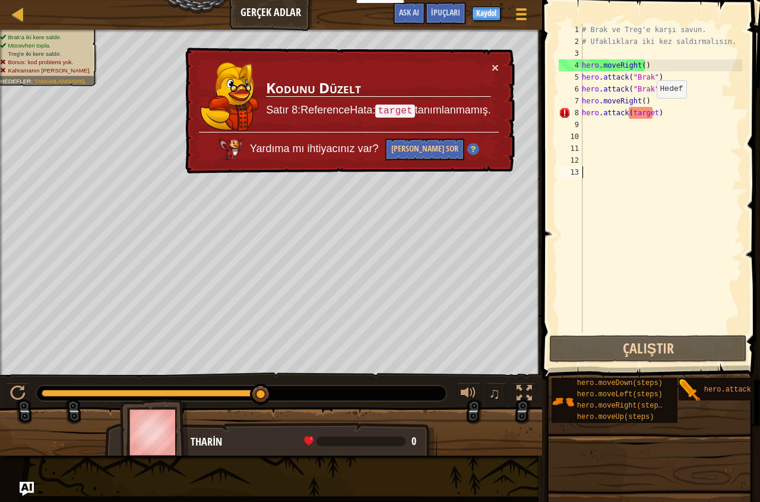
click at [651, 110] on div "# Brak ve Treg'e karşı savun. # Ufaklıklara iki kez saldırmalısın. hero . moveR…" at bounding box center [661, 190] width 163 height 333
click at [652, 113] on div "# Brak ve Treg'e karşı savun. # Ufaklıklara iki kez saldırmalısın. hero . moveR…" at bounding box center [661, 190] width 163 height 333
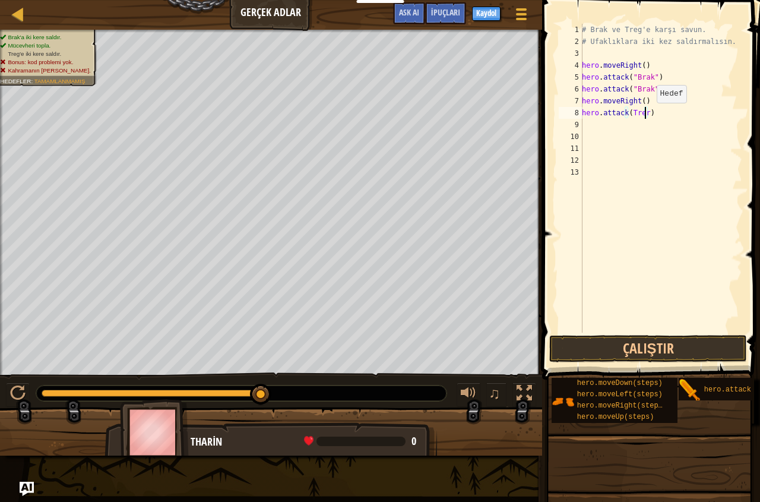
scroll to position [5, 5]
type textarea "hero.attack(Treg)"
click at [662, 351] on button "Çalıştır" at bounding box center [649, 348] width 198 height 27
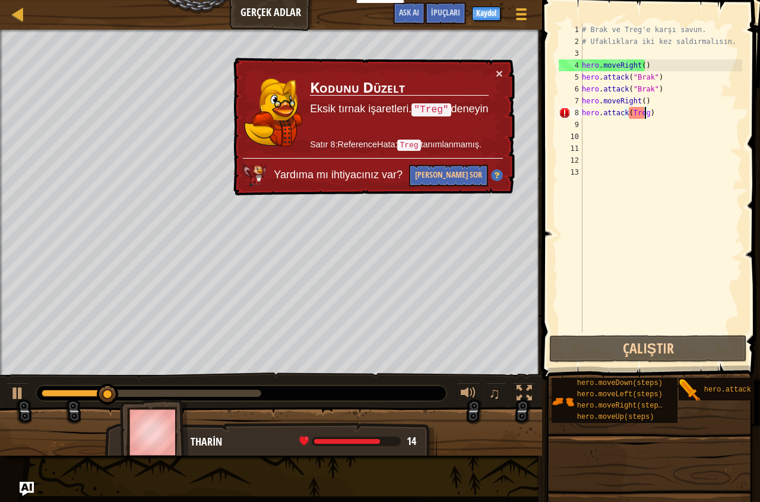
click at [634, 198] on div "# Brak ve Treg'e karşı savun. # Ufaklıklara iki kez saldırmalısın. hero . moveR…" at bounding box center [661, 190] width 163 height 333
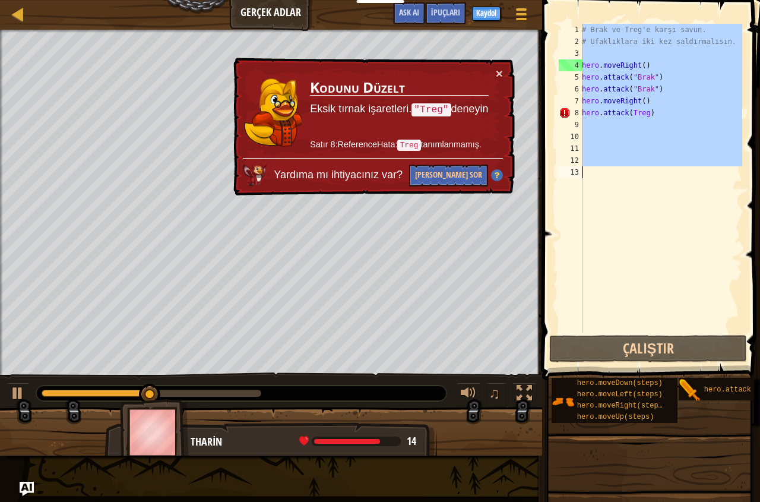
click at [634, 198] on div "# Brak ve Treg'e karşı savun. # Ufaklıklara iki kez saldırmalısın. hero . moveR…" at bounding box center [661, 190] width 163 height 333
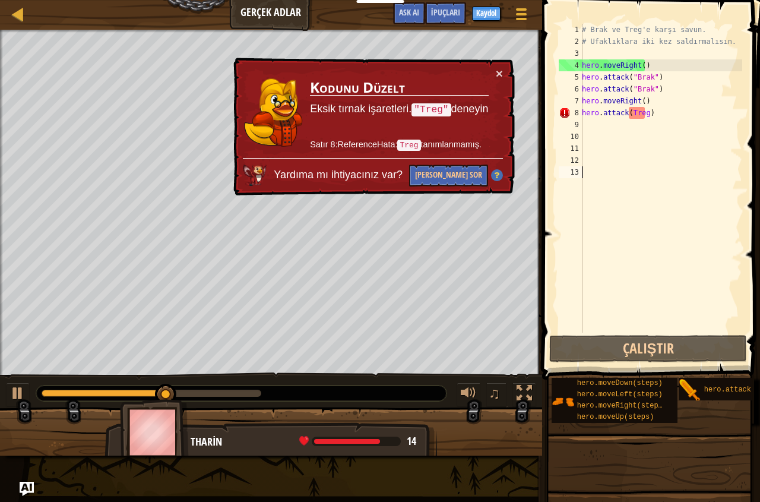
click at [634, 198] on div "# Brak ve Treg'e karşı savun. # Ufaklıklara iki kez saldırmalısın. hero . moveR…" at bounding box center [661, 190] width 163 height 333
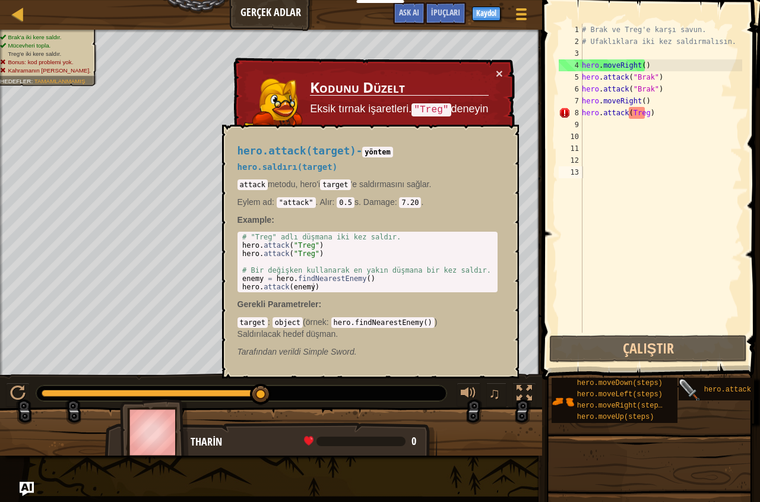
click at [691, 390] on img at bounding box center [690, 390] width 23 height 23
click at [735, 395] on div "hero.attack(target)" at bounding box center [750, 389] width 96 height 23
click at [640, 174] on div "# Brak ve Treg'e karşı savun. # Ufaklıklara iki kez saldırmalısın. hero . moveR…" at bounding box center [661, 190] width 163 height 333
type textarea "herhero.attack(target)o.attack(Treg)"
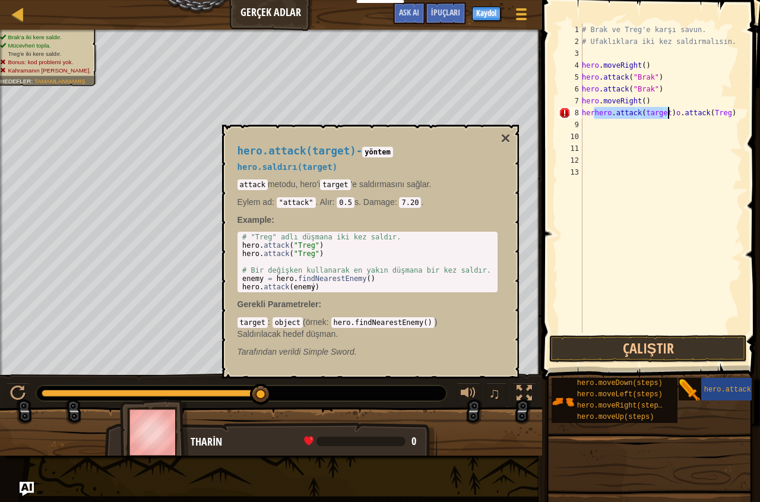
drag, startPoint x: 684, startPoint y: 138, endPoint x: 684, endPoint y: 147, distance: 8.9
click at [684, 147] on div "# Brak ve Treg'e karşı savun. # Ufaklıklara iki kez saldırmalısın. hero . moveR…" at bounding box center [661, 190] width 163 height 333
drag, startPoint x: 684, startPoint y: 118, endPoint x: 592, endPoint y: 137, distance: 93.9
click at [592, 137] on div "# Brak ve Treg'e karşı savun. # Ufaklıklara iki kez saldırmalısın. hero . moveR…" at bounding box center [661, 190] width 163 height 333
click at [713, 112] on div "# Brak ve Treg'e karşı savun. # Ufaklıklara iki kez saldırmalısın. hero . moveR…" at bounding box center [661, 178] width 163 height 309
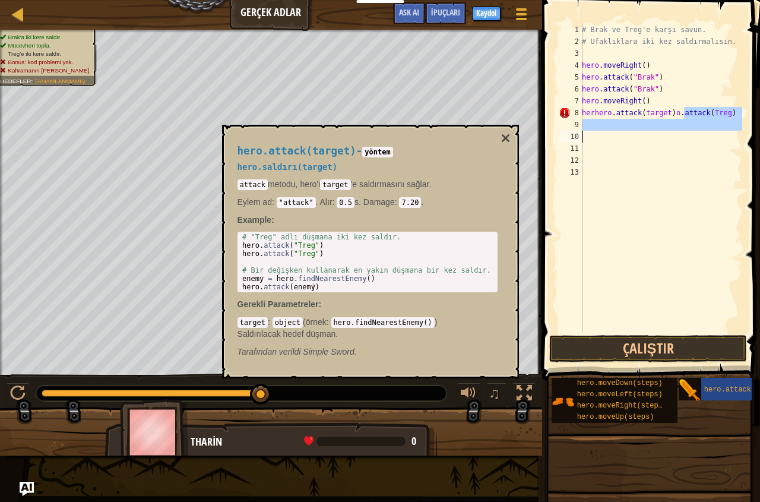
type textarea "herhero.attack(target)o.attack(Treg)"
drag, startPoint x: 713, startPoint y: 112, endPoint x: 681, endPoint y: 113, distance: 31.5
click at [706, 134] on div "# Brak ve Treg'e karşı savun. # Ufaklıklara iki kez saldırmalısın. hero . moveR…" at bounding box center [661, 190] width 163 height 333
click at [721, 115] on div "# Brak ve Treg'e karşı savun. # Ufaklıklara iki kez saldırmalısın. hero . moveR…" at bounding box center [661, 178] width 163 height 309
click at [722, 111] on div "# Brak ve Treg'e karşı savun. # Ufaklıklara iki kez saldırmalısın. hero . moveR…" at bounding box center [661, 190] width 163 height 333
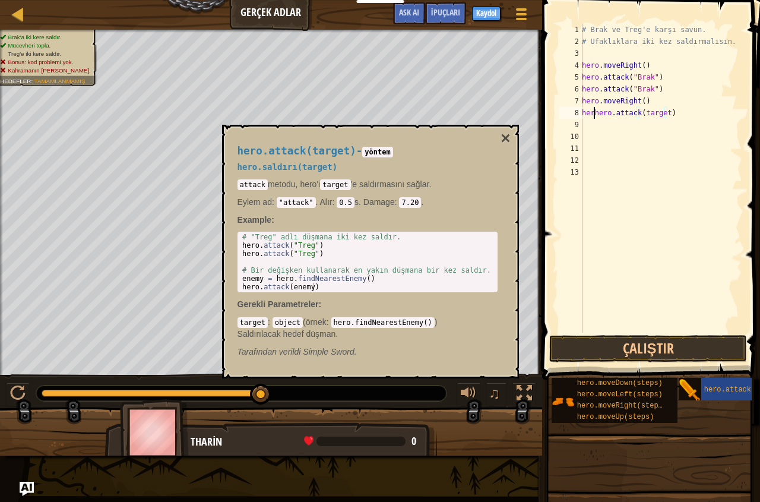
click at [593, 112] on div "# Brak ve Treg'e karşı savun. # Ufaklıklara iki kez saldırmalısın. hero . moveR…" at bounding box center [661, 190] width 163 height 333
type textarea "hero.attack(target)"
click at [651, 143] on div "# Brak ve Treg'e karşı savun. # Ufaklıklara iki kez saldırmalısın. hero . moveR…" at bounding box center [661, 190] width 163 height 333
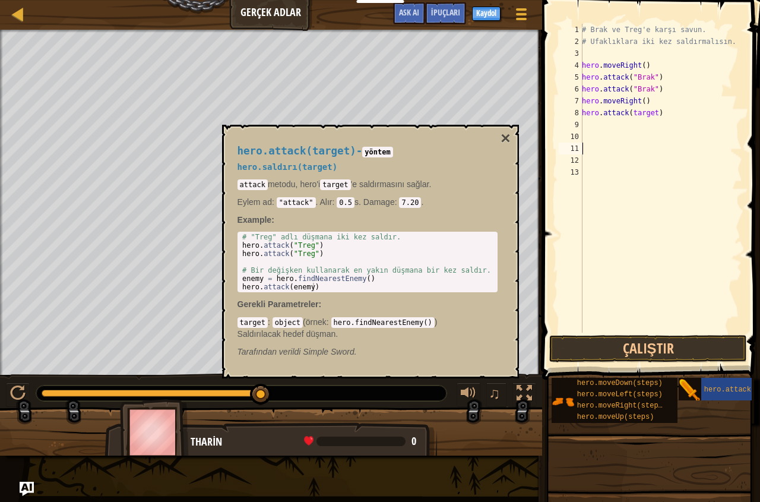
click at [593, 125] on div "# Brak ve Treg'e karşı savun. # Ufaklıklara iki kez saldırmalısın. hero . moveR…" at bounding box center [661, 190] width 163 height 333
type textarea "hero.attack(target)"
drag, startPoint x: 624, startPoint y: 170, endPoint x: 617, endPoint y: 185, distance: 16.5
click at [624, 174] on div "# Brak ve Treg'e karşı savun. # Ufaklıklara iki kez saldırmalısın. hero . moveR…" at bounding box center [661, 190] width 163 height 333
drag, startPoint x: 510, startPoint y: 141, endPoint x: 564, endPoint y: 292, distance: 159.7
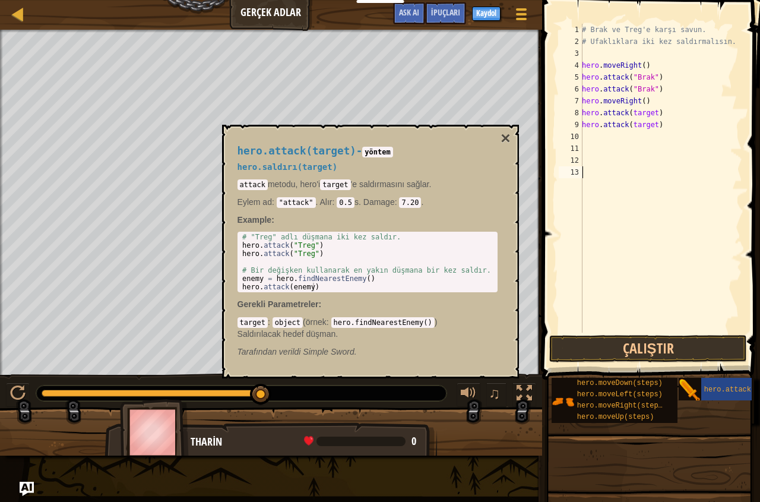
click at [510, 146] on button "×" at bounding box center [506, 138] width 10 height 17
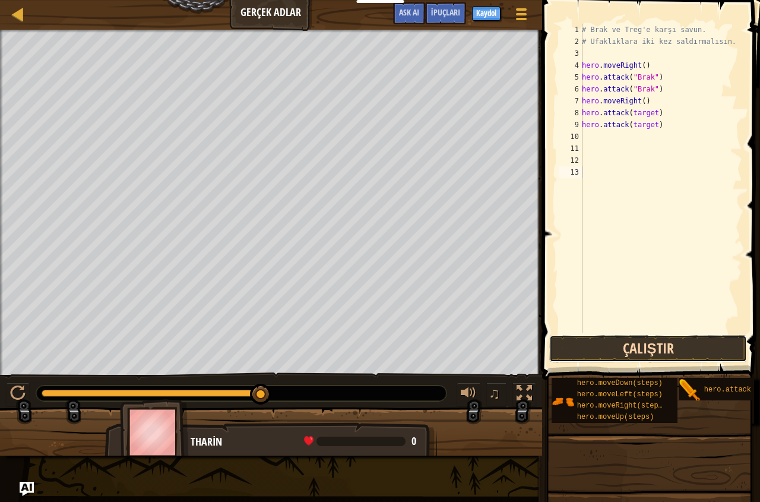
click at [617, 347] on button "Çalıştır" at bounding box center [649, 348] width 198 height 27
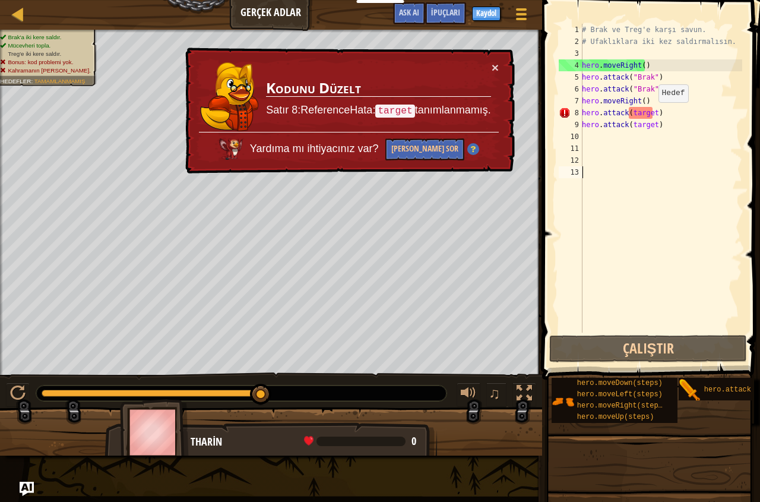
click at [652, 114] on div "# Brak ve Treg'e karşı savun. # Ufaklıklara iki kez saldırmalısın. hero . moveR…" at bounding box center [661, 190] width 163 height 333
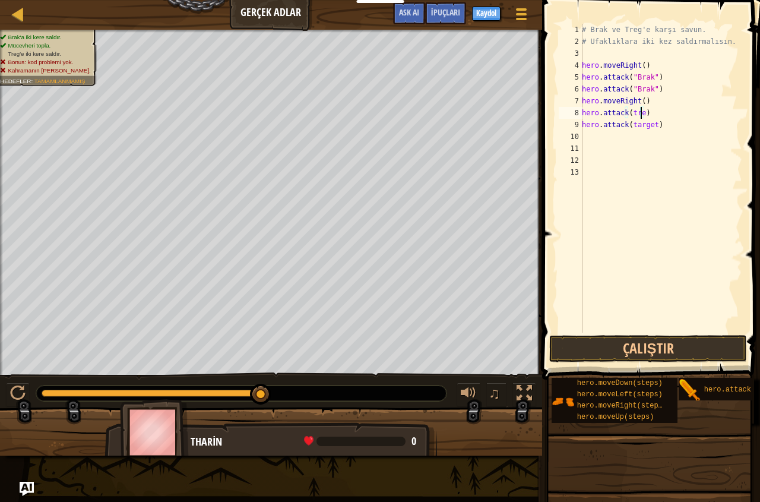
scroll to position [5, 5]
click at [653, 125] on div "# Brak ve Treg'e karşı savun. # Ufaklıklara iki kez saldırmalısın. hero . moveR…" at bounding box center [661, 190] width 163 height 333
type textarea "hero.attack(treg)"
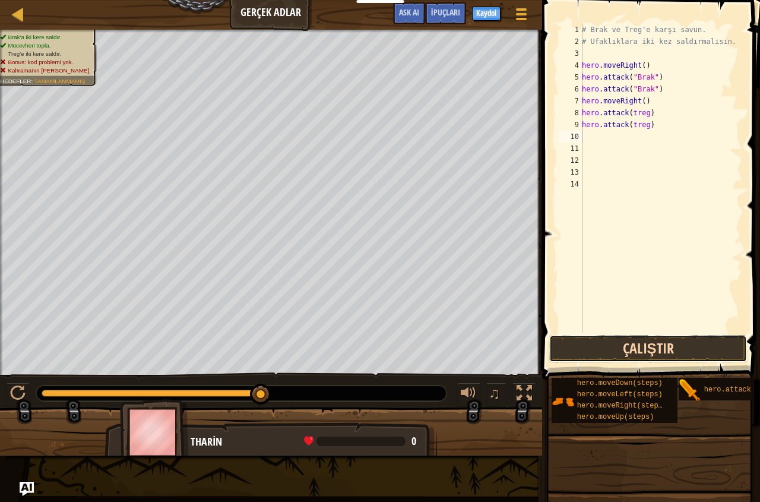
click at [669, 352] on button "Çalıştır" at bounding box center [649, 348] width 198 height 27
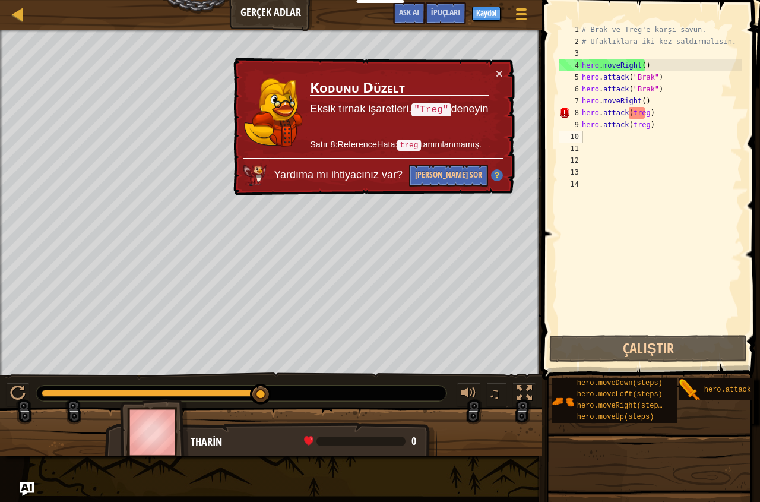
click at [30, 27] on div "Harita Gerçek Adlar Oyun Menüsü Bitti Kaydol İpuçları Ask AI" at bounding box center [271, 15] width 542 height 30
click at [18, 20] on div at bounding box center [18, 14] width 15 height 15
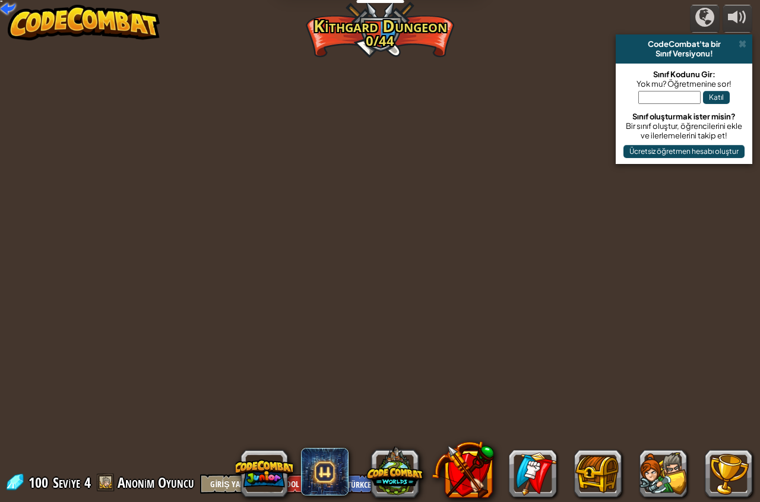
select select "tr"
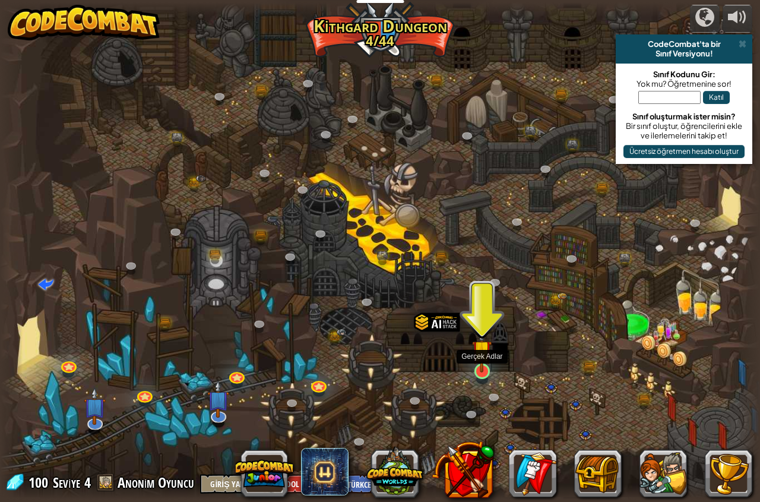
click at [479, 369] on img at bounding box center [482, 349] width 20 height 45
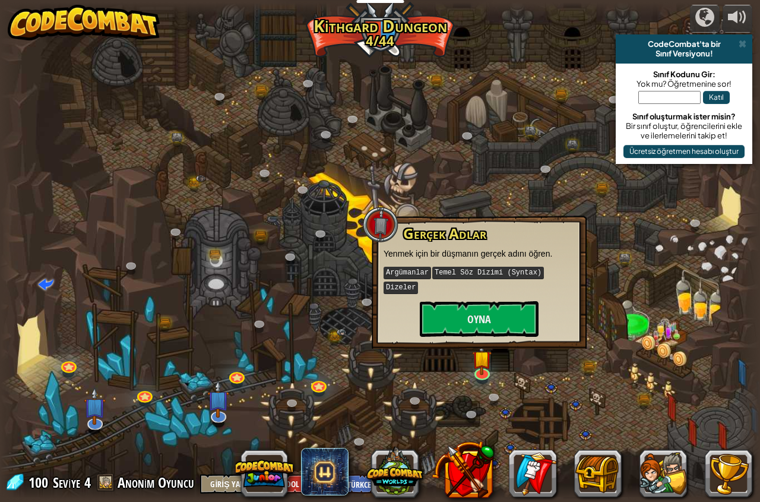
click at [471, 322] on div "Gerçek Adlar Yenmek için bir düşmanın gerçek adını öğren. Argümanlar Temel Söz …" at bounding box center [479, 282] width 215 height 133
click at [481, 301] on button "Oyna" at bounding box center [479, 319] width 119 height 36
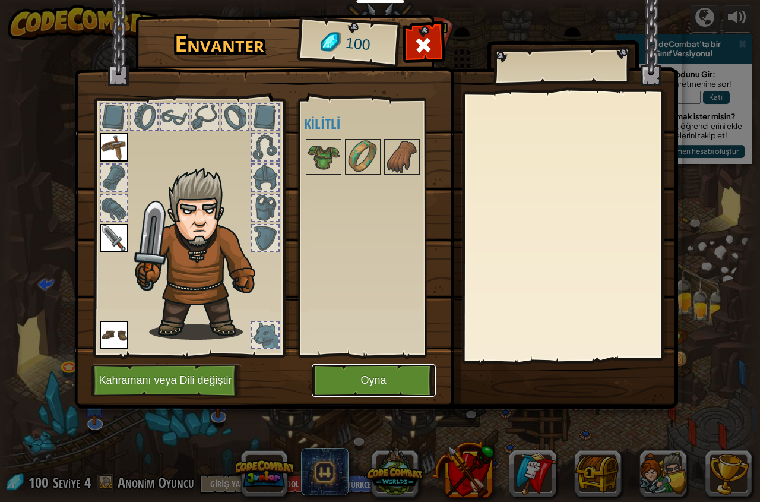
click at [393, 382] on button "Oyna" at bounding box center [374, 380] width 124 height 33
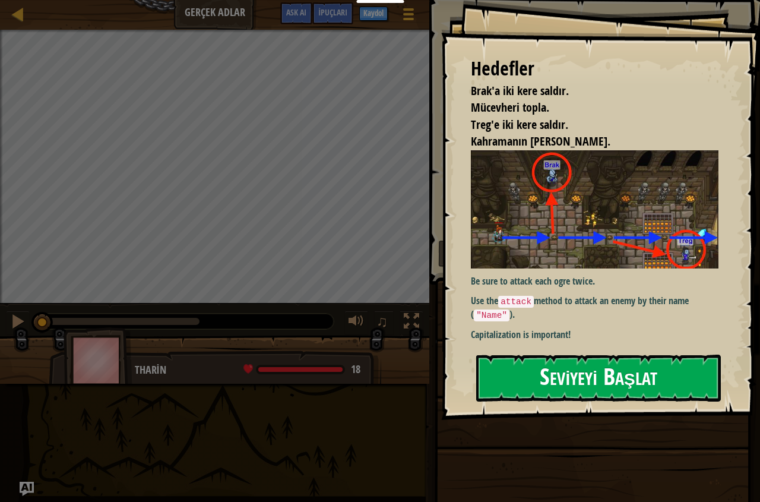
click at [529, 377] on button "Seviyeyi Başlat" at bounding box center [598, 378] width 245 height 47
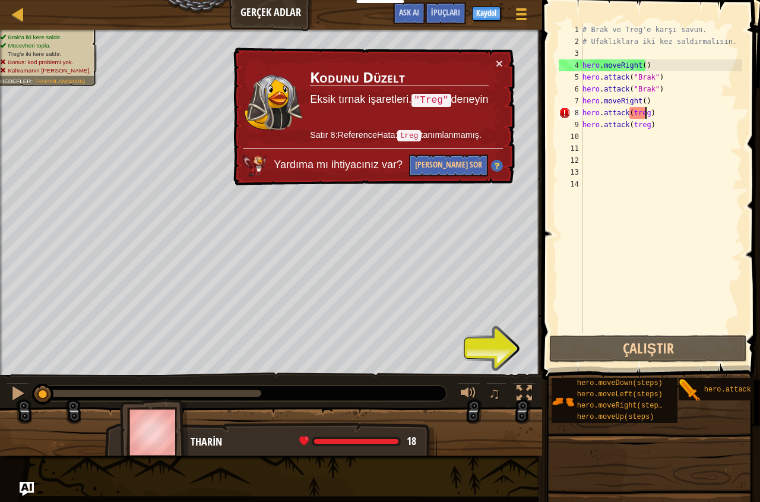
click at [645, 111] on div "# Brak ve Treg'e karşı savun. # Ufaklıklara iki kez saldırmalısın. hero . moveR…" at bounding box center [661, 190] width 162 height 333
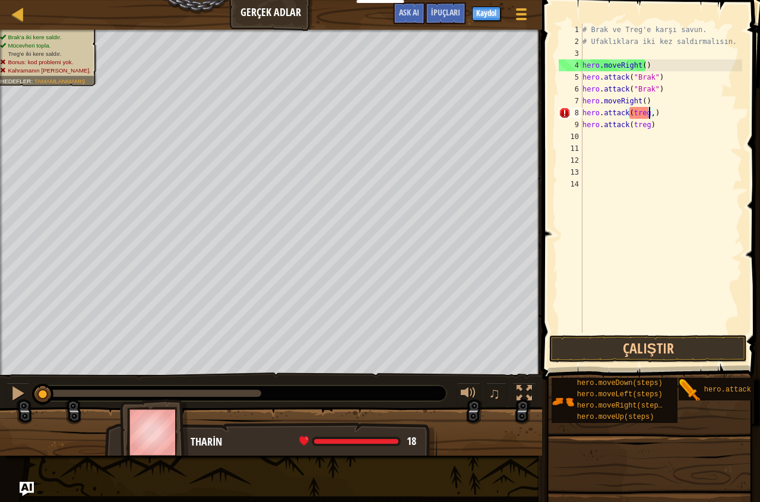
scroll to position [5, 5]
click at [627, 115] on div "# Brak ve Treg'e karşı savun. # Ufaklıklara iki kez saldırmalısın. hero . moveR…" at bounding box center [661, 190] width 162 height 333
click at [630, 116] on div "# Brak ve Treg'e karşı savun. # Ufaklıklara iki kez saldırmalısın. hero . moveR…" at bounding box center [661, 190] width 162 height 333
type textarea "hero.attack("treg")"
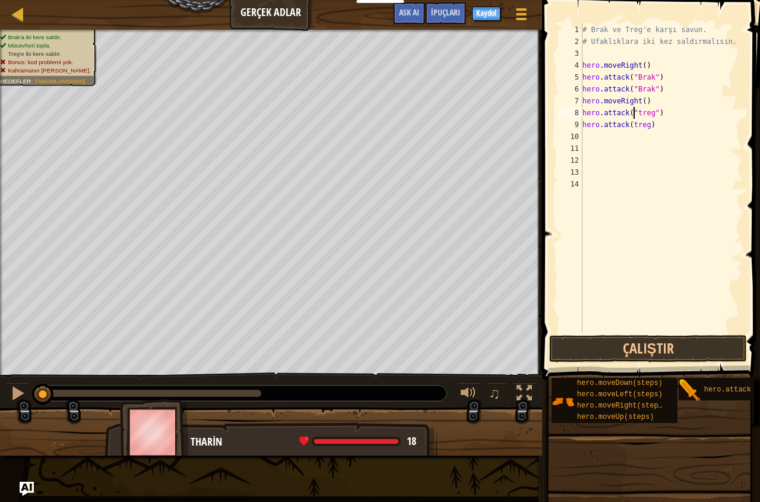
click at [657, 188] on div "# Brak ve Treg'e karşı savun. # Ufaklıklara iki kez saldırmalısın. hero . moveR…" at bounding box center [661, 190] width 162 height 333
click at [662, 353] on button "Çalıştır" at bounding box center [649, 348] width 198 height 27
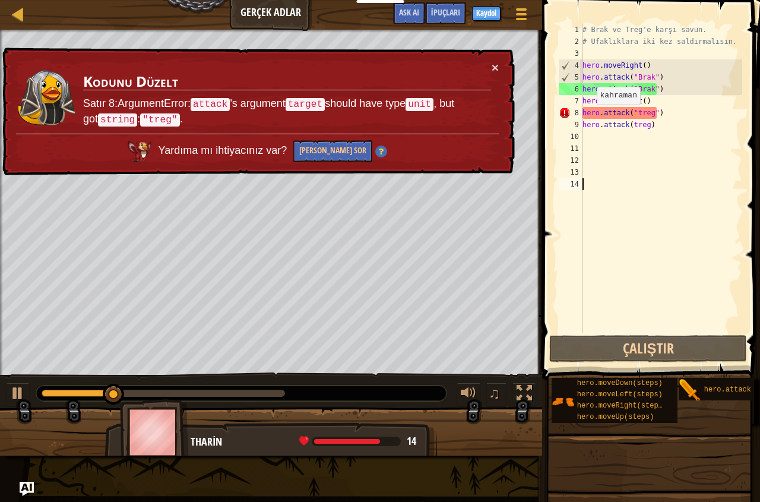
click at [500, 62] on div "× Kodunu Düzelt Satır 8:ArgumentError: attack 's argument target should have ty…" at bounding box center [257, 112] width 515 height 129
click at [500, 62] on div "× Kodunu Düzelt Satır 8:ArgumentError: attack 's argument target should have ty…" at bounding box center [257, 112] width 516 height 132
click at [495, 68] on button "×" at bounding box center [495, 63] width 8 height 12
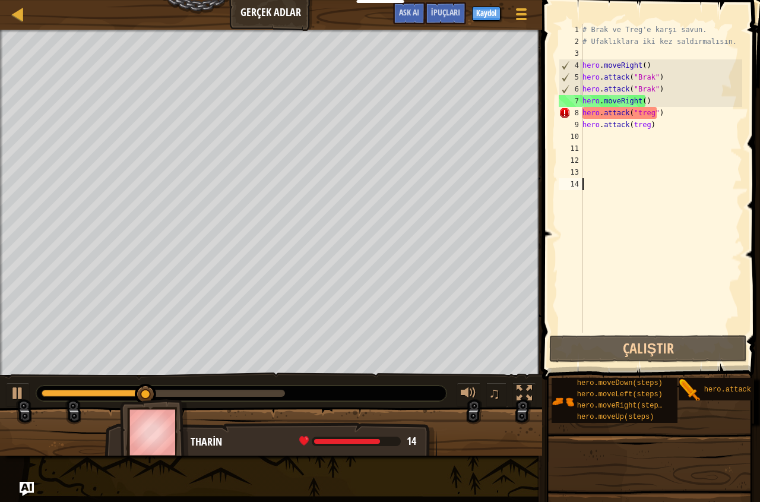
click at [614, 188] on div "# Brak ve Treg'e karşı savun. # Ufaklıklara iki kez saldırmalısın. hero . moveR…" at bounding box center [661, 190] width 162 height 333
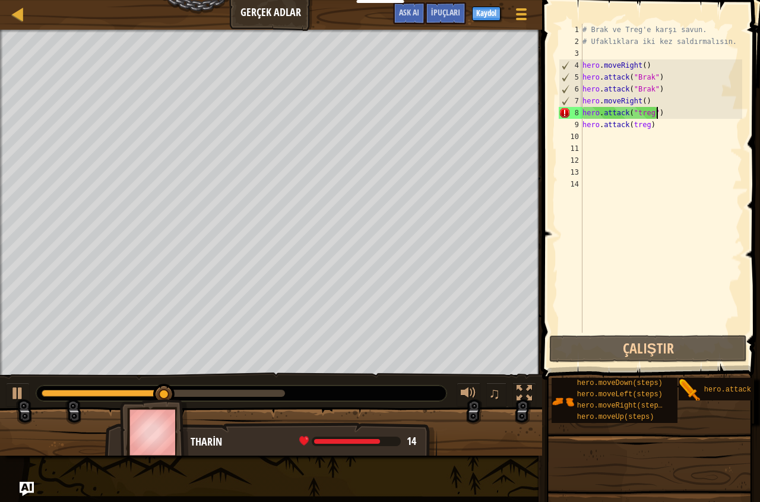
click at [660, 113] on div "# Brak ve Treg'e karşı savun. # Ufaklıklara iki kez saldırmalısın. hero . moveR…" at bounding box center [661, 190] width 162 height 333
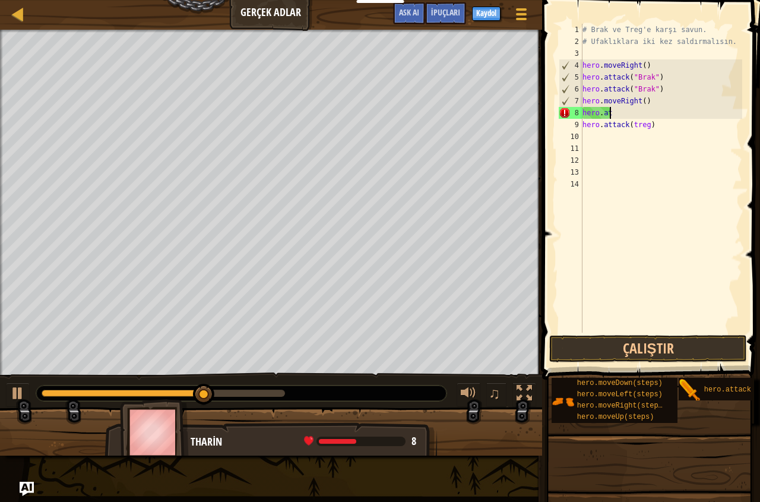
type textarea "h"
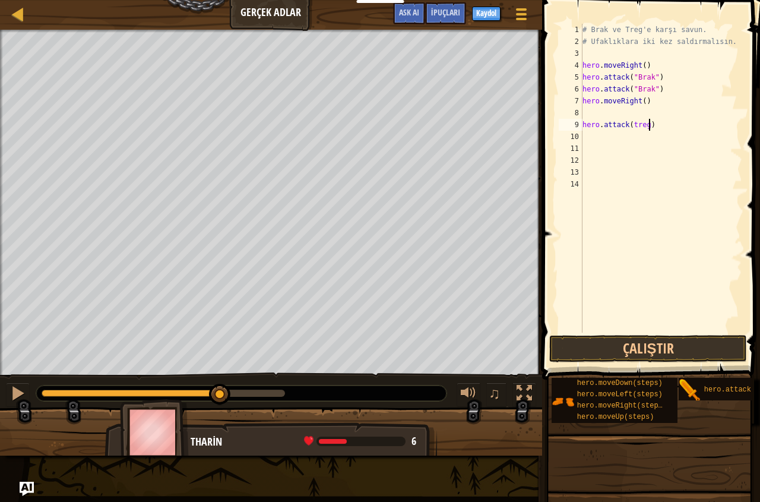
click at [655, 130] on div "# Brak ve Treg'e karşı savun. # Ufaklıklara iki kez saldırmalısın. hero . moveR…" at bounding box center [661, 190] width 162 height 333
type textarea "h"
click at [588, 115] on div "# Brak ve Treg'e karşı savun. # Ufaklıklara iki kez saldırmalısın. hero . moveR…" at bounding box center [661, 190] width 162 height 333
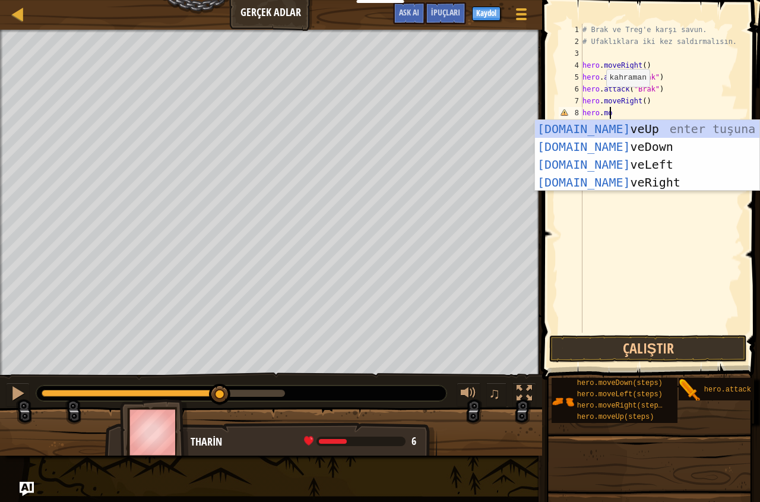
scroll to position [5, 1]
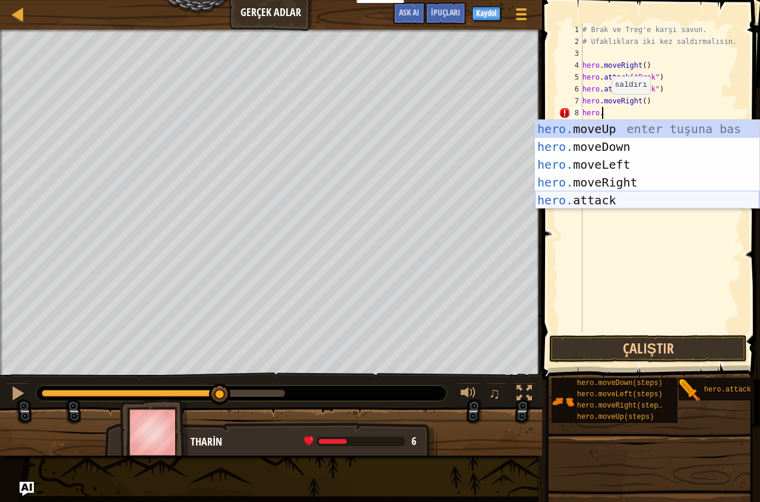
click at [592, 197] on div "hero. moveUp enter tuşuna bas hero. moveDown enter tuşuna bas hero. moveLeft en…" at bounding box center [647, 182] width 225 height 125
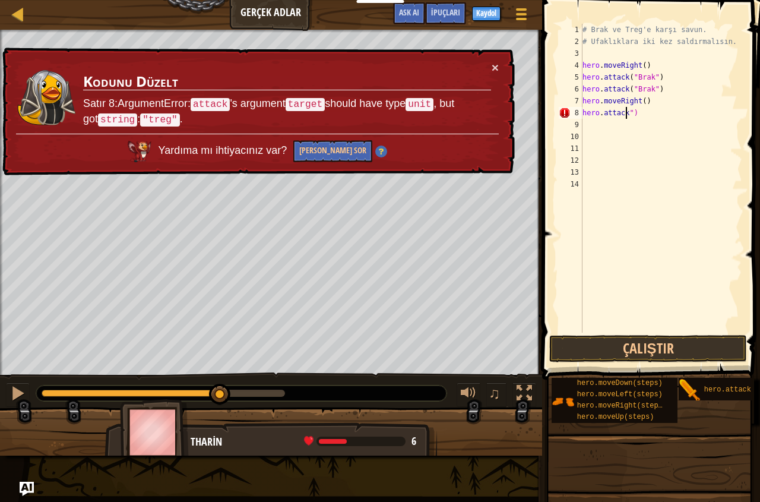
click at [639, 114] on div "# Brak ve Treg'e karşı savun. # Ufaklıklara iki kez saldırmalısın. hero . moveR…" at bounding box center [661, 190] width 162 height 333
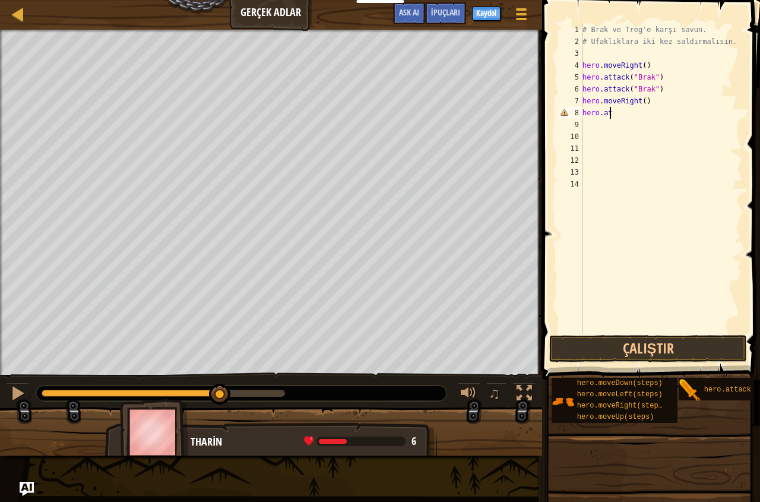
scroll to position [5, 0]
type textarea "h"
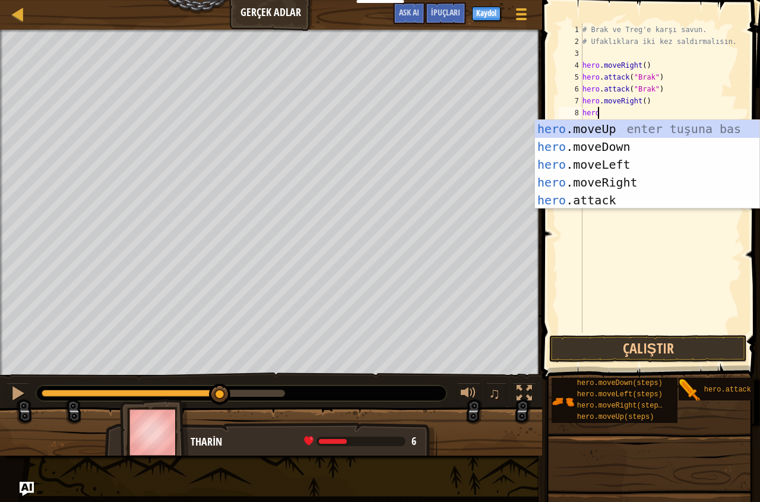
scroll to position [5, 1]
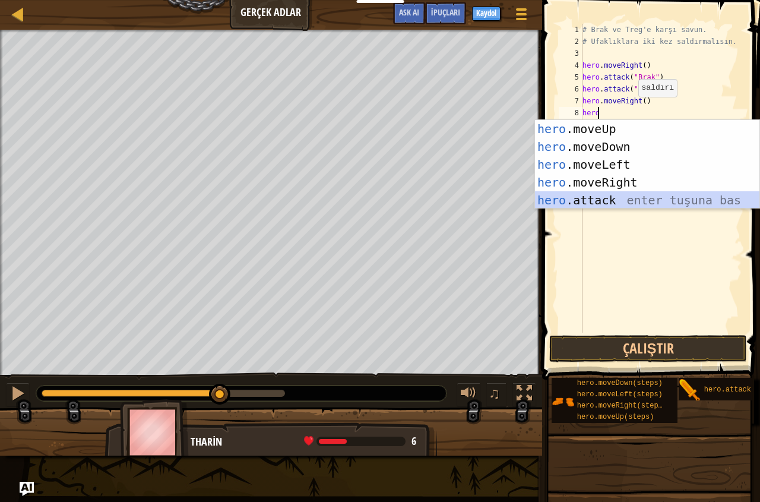
click at [605, 206] on div "hero .moveUp enter tuşuna bas hero .moveDown enter tuşuna bas hero .moveLeft en…" at bounding box center [647, 182] width 225 height 125
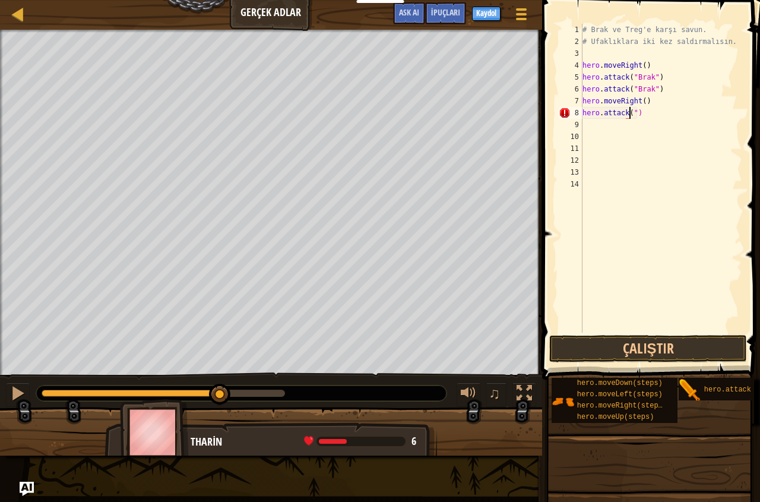
click at [648, 115] on div "# Brak ve Treg'e karşı savun. # Ufaklıklara iki kez saldırmalısın. hero . moveR…" at bounding box center [661, 190] width 162 height 333
type textarea "h"
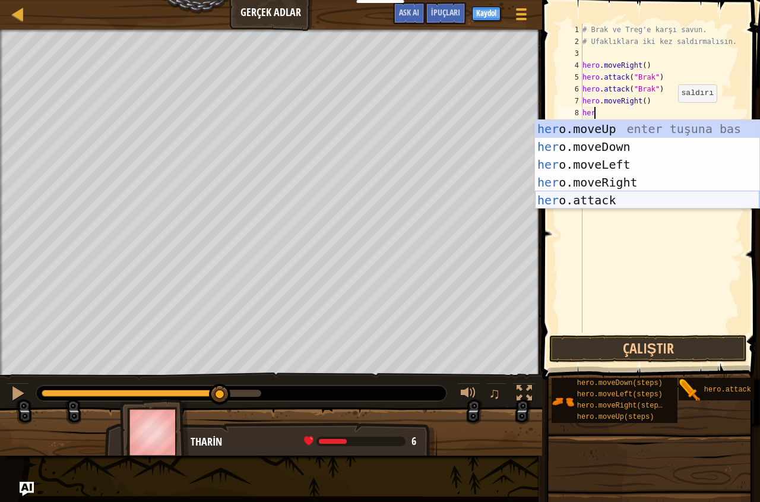
click at [577, 199] on div "her o.moveUp enter tuşuna bas her o.moveDown enter tuşuna bas her o.moveLeft en…" at bounding box center [647, 182] width 225 height 125
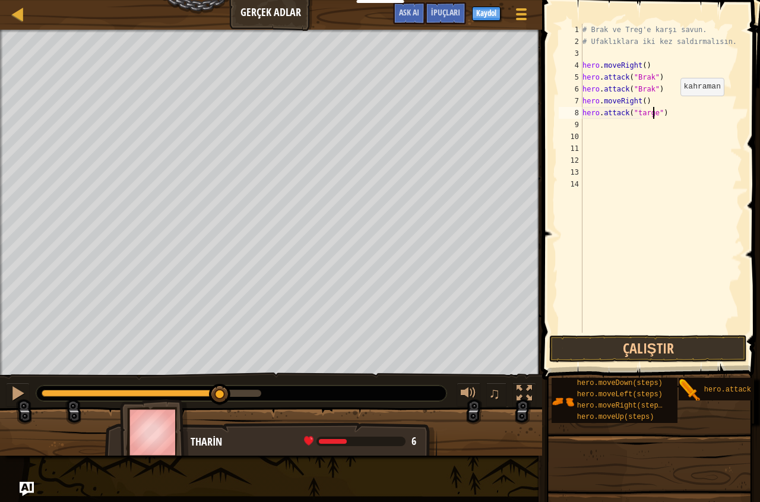
scroll to position [5, 6]
drag, startPoint x: 683, startPoint y: 347, endPoint x: 638, endPoint y: 348, distance: 44.6
click at [681, 349] on button "Çalıştır" at bounding box center [649, 348] width 198 height 27
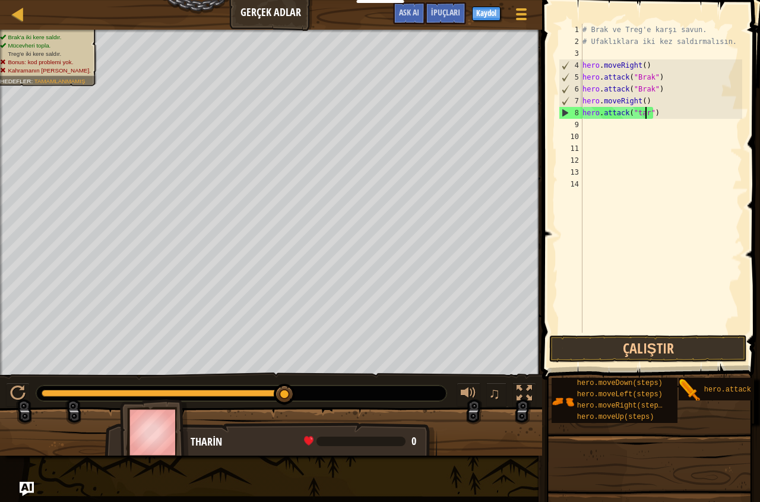
scroll to position [5, 5]
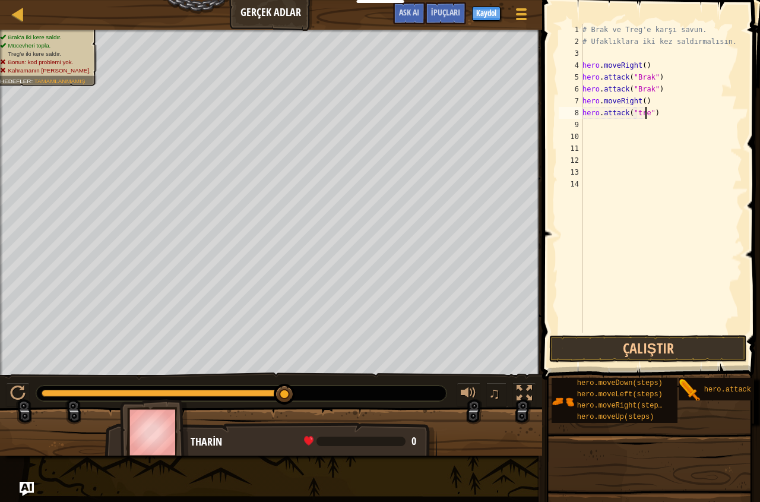
type textarea "hero.attack("treg")"
click at [665, 349] on button "Çalıştır" at bounding box center [649, 348] width 198 height 27
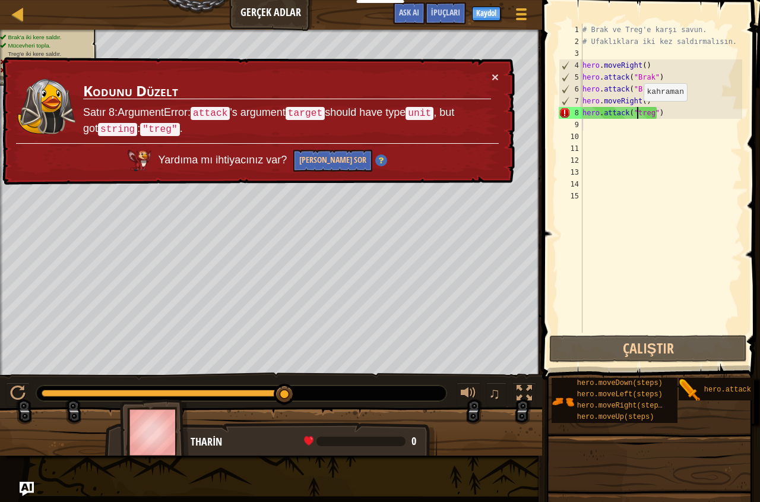
drag, startPoint x: 638, startPoint y: 113, endPoint x: 636, endPoint y: 125, distance: 12.6
click at [637, 113] on div "# Brak ve Treg'e karşı savun. # Ufaklıklara iki kez saldırmalısın. hero . moveR…" at bounding box center [661, 190] width 162 height 333
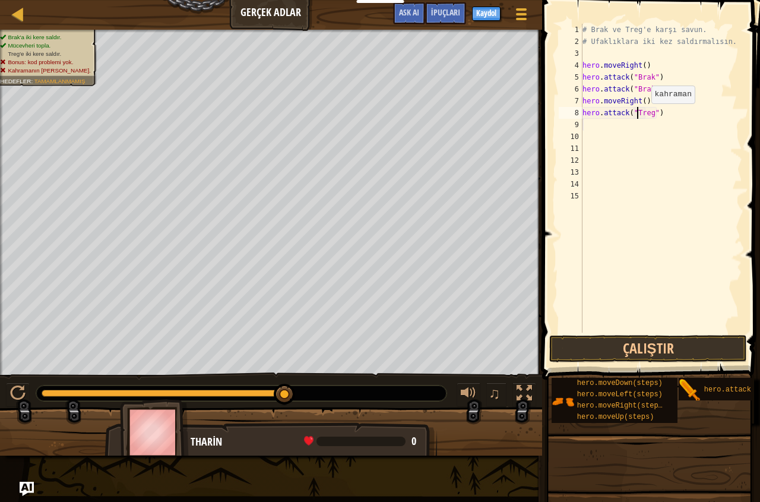
scroll to position [5, 1]
type textarea "hero.attack("Treg")"
click at [647, 353] on button "Çalıştır" at bounding box center [649, 348] width 198 height 27
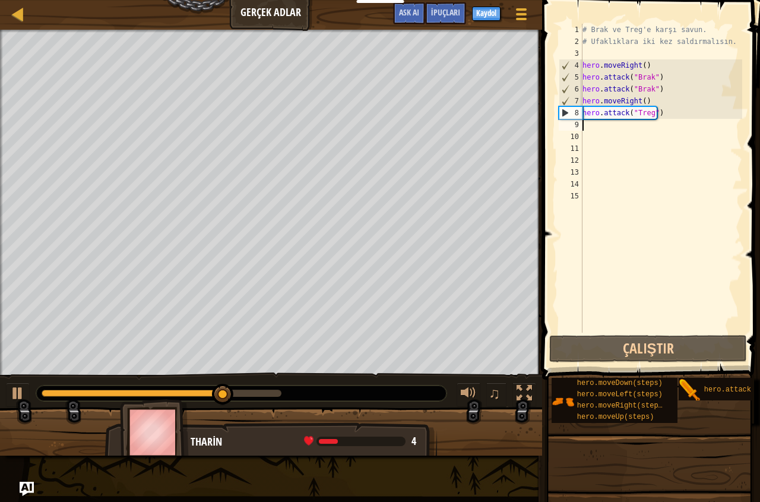
click at [586, 127] on div "# Brak ve Treg'e karşı savun. # Ufaklıklara iki kez saldırmalısın. hero . moveR…" at bounding box center [661, 190] width 162 height 333
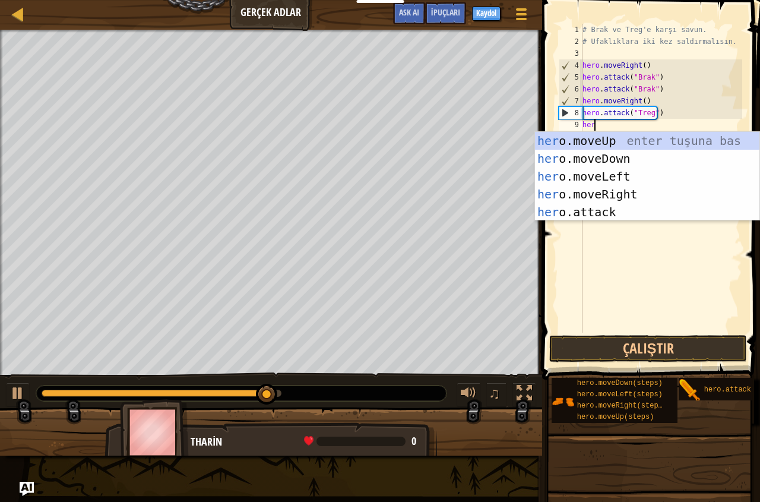
scroll to position [5, 1]
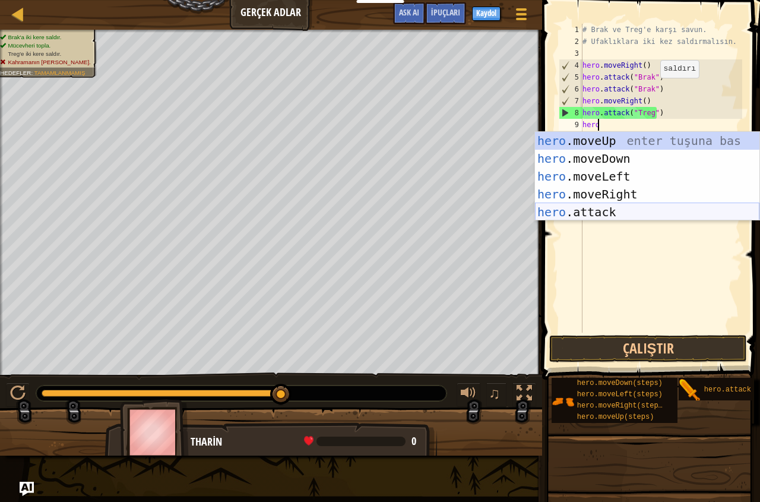
click at [592, 210] on div "hero .moveUp enter tuşuna bas hero .moveDown enter tuşuna bas hero .moveLeft en…" at bounding box center [647, 194] width 225 height 125
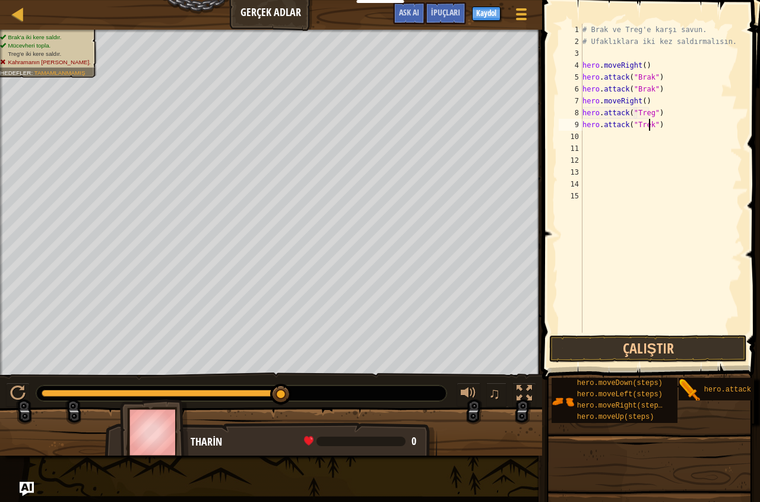
scroll to position [5, 5]
type textarea "hero.attack("Treg")"
click at [661, 347] on button "Çalıştır" at bounding box center [649, 348] width 198 height 27
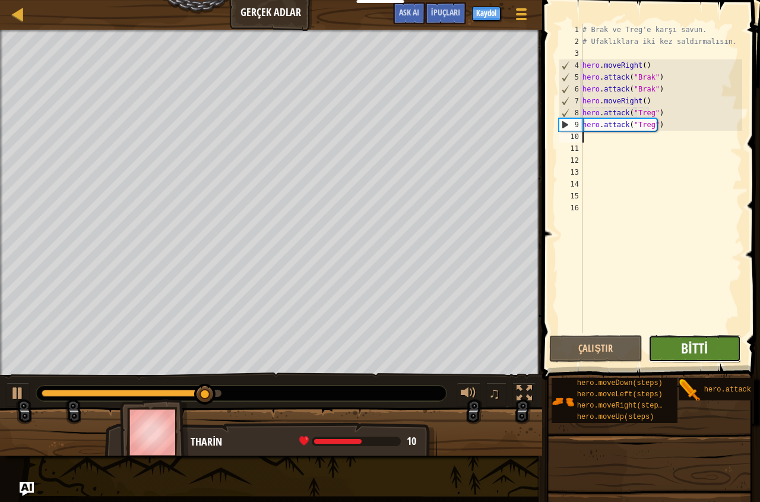
click at [707, 352] on span "Bitti" at bounding box center [694, 348] width 27 height 19
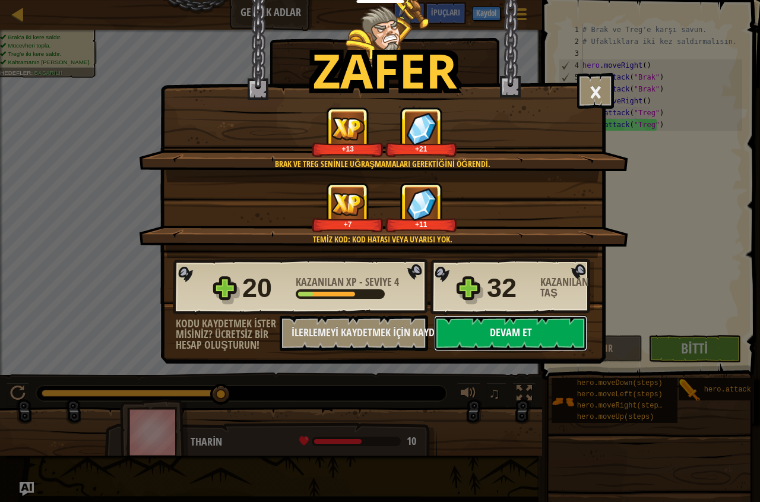
click at [523, 337] on button "Devam et" at bounding box center [510, 333] width 153 height 36
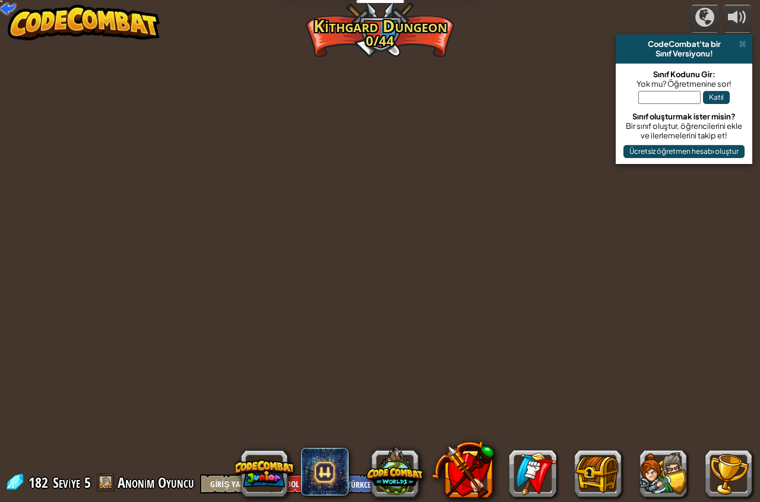
select select "tr"
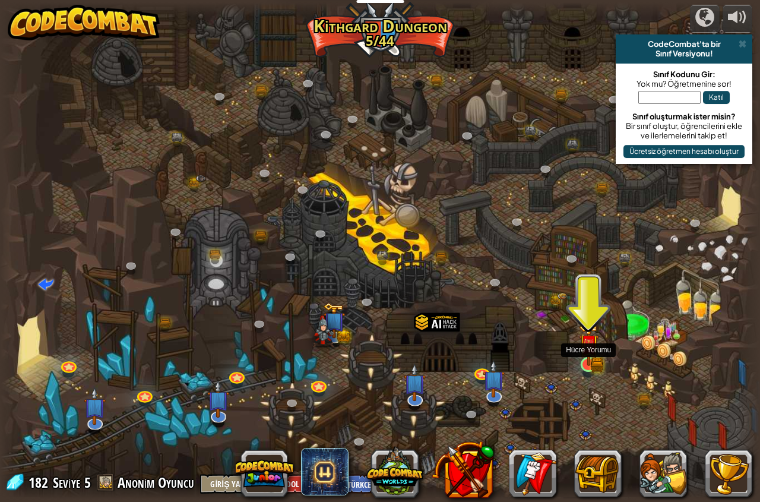
click at [595, 358] on img at bounding box center [589, 344] width 20 height 43
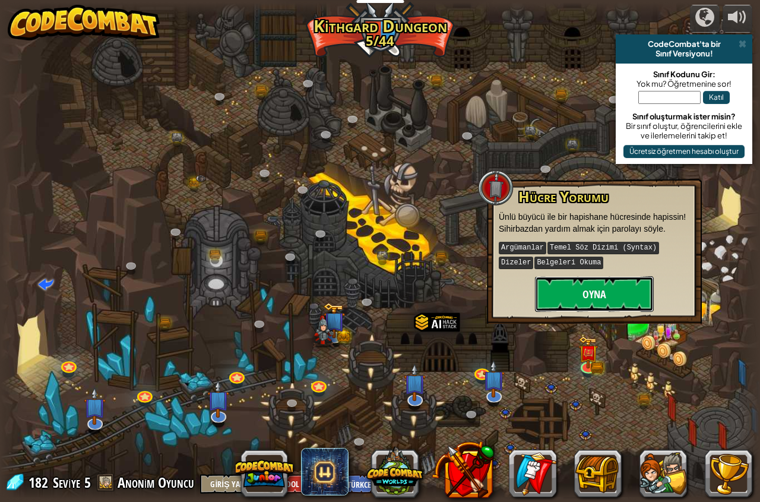
click at [596, 289] on button "Oyna" at bounding box center [594, 294] width 119 height 36
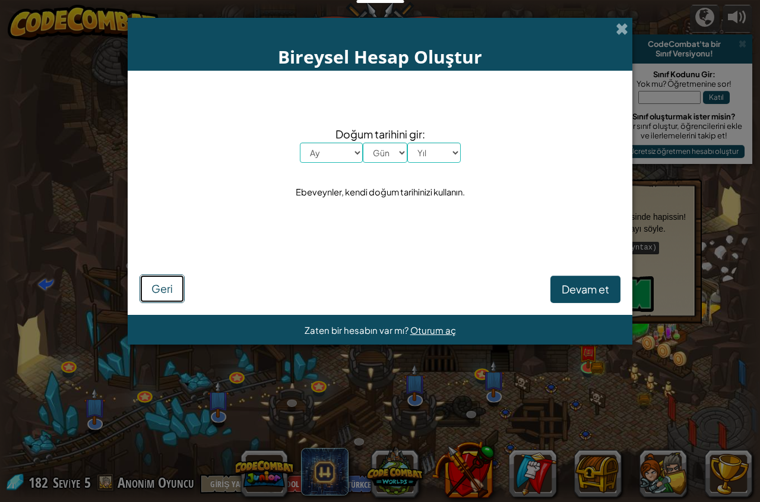
click at [165, 288] on span "Geri" at bounding box center [161, 289] width 21 height 14
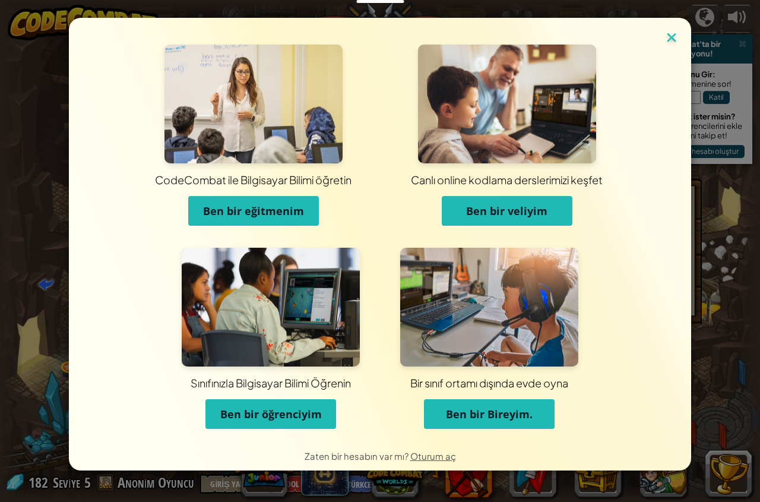
click at [671, 41] on img at bounding box center [671, 39] width 15 height 18
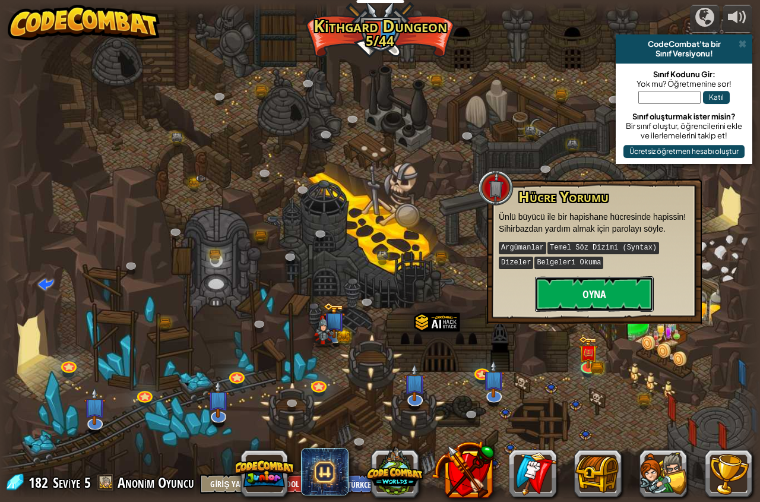
click at [607, 294] on button "Oyna" at bounding box center [594, 294] width 119 height 36
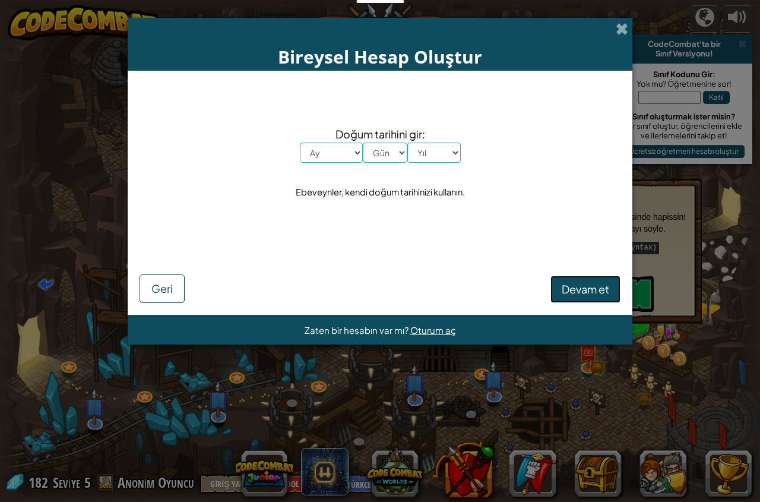
click at [577, 285] on span "Devam et" at bounding box center [586, 289] width 48 height 14
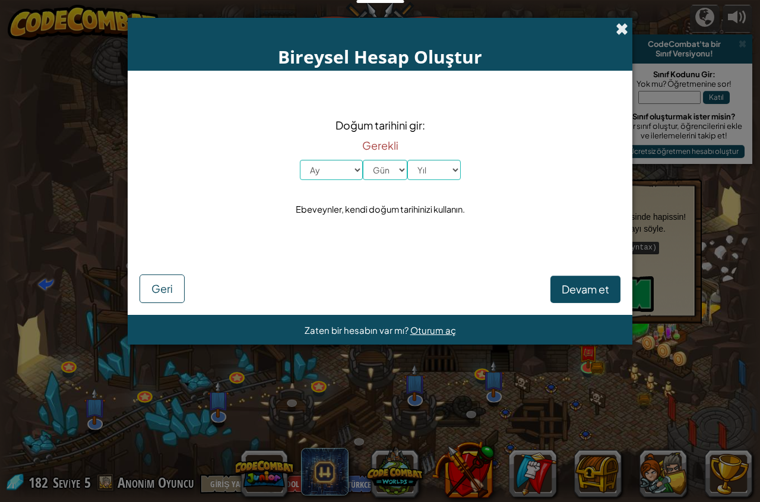
click at [621, 24] on span at bounding box center [622, 29] width 12 height 12
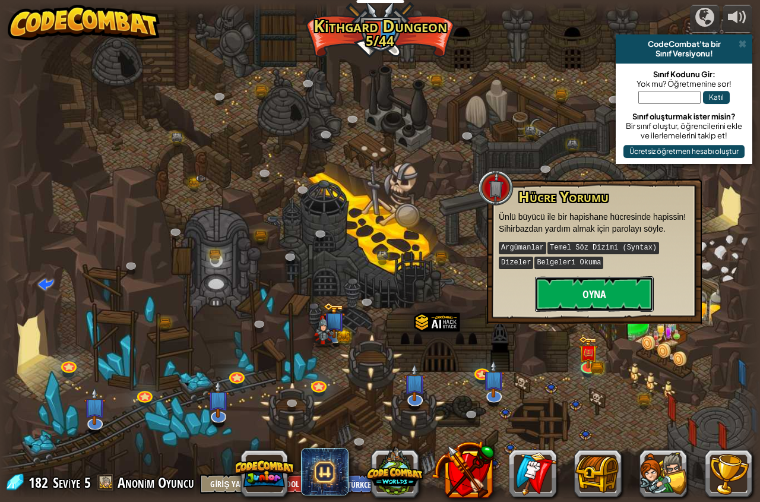
click at [594, 305] on button "Oyna" at bounding box center [594, 294] width 119 height 36
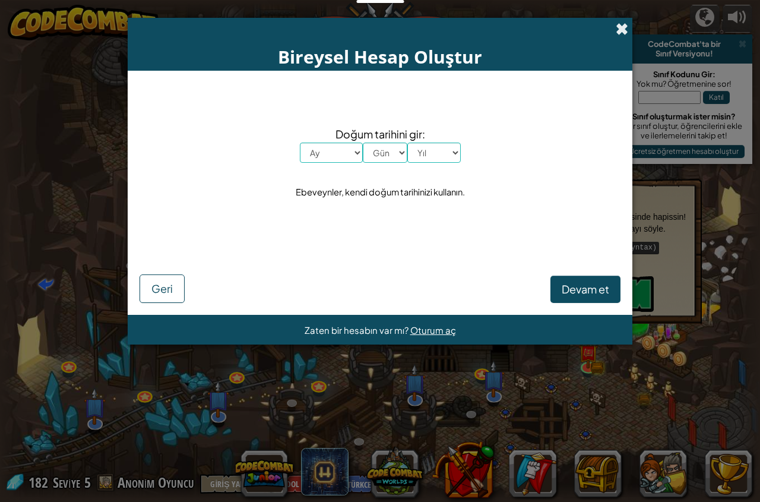
click at [622, 27] on span at bounding box center [622, 29] width 12 height 12
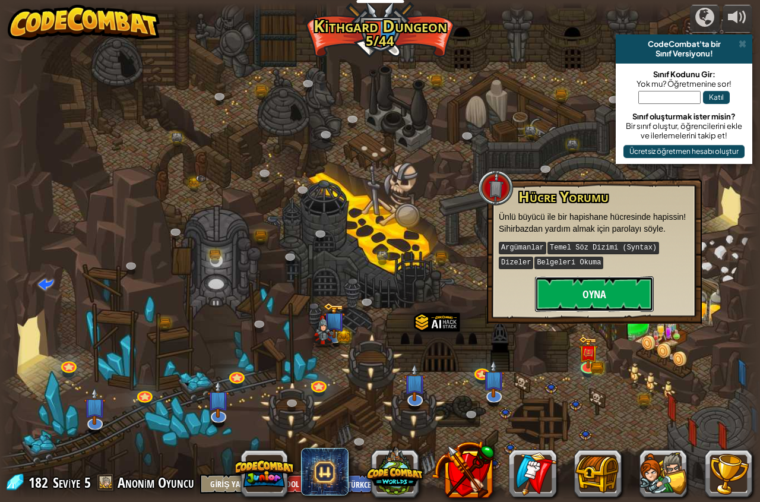
click at [574, 302] on button "Oyna" at bounding box center [594, 294] width 119 height 36
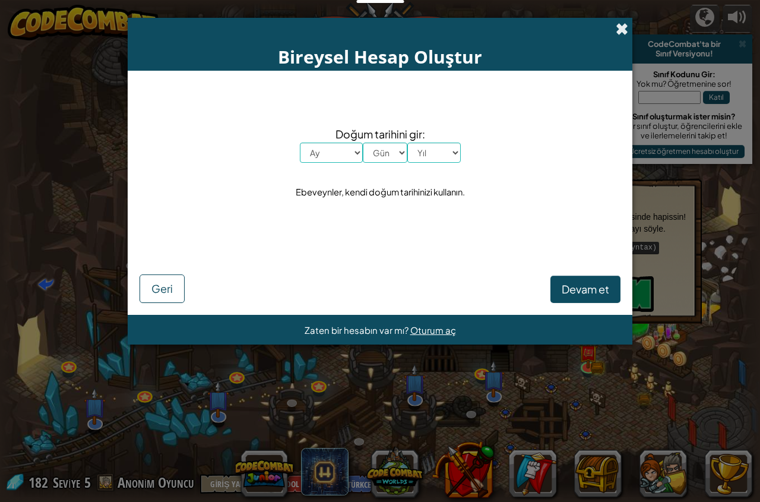
click at [623, 29] on span at bounding box center [622, 29] width 12 height 12
